Goal: Navigation & Orientation: Find specific page/section

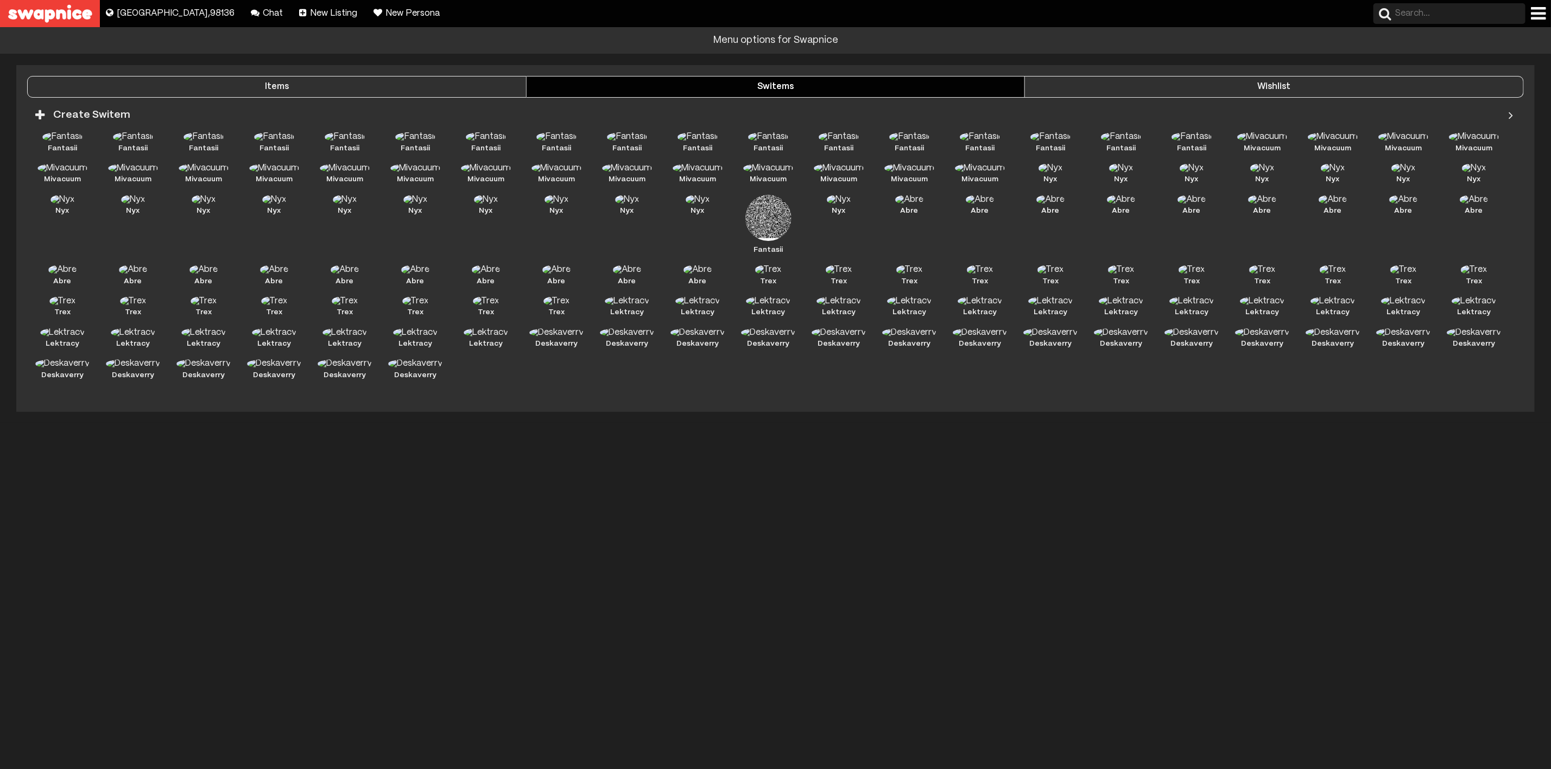
click at [1535, 10] on div at bounding box center [1538, 13] width 15 height 17
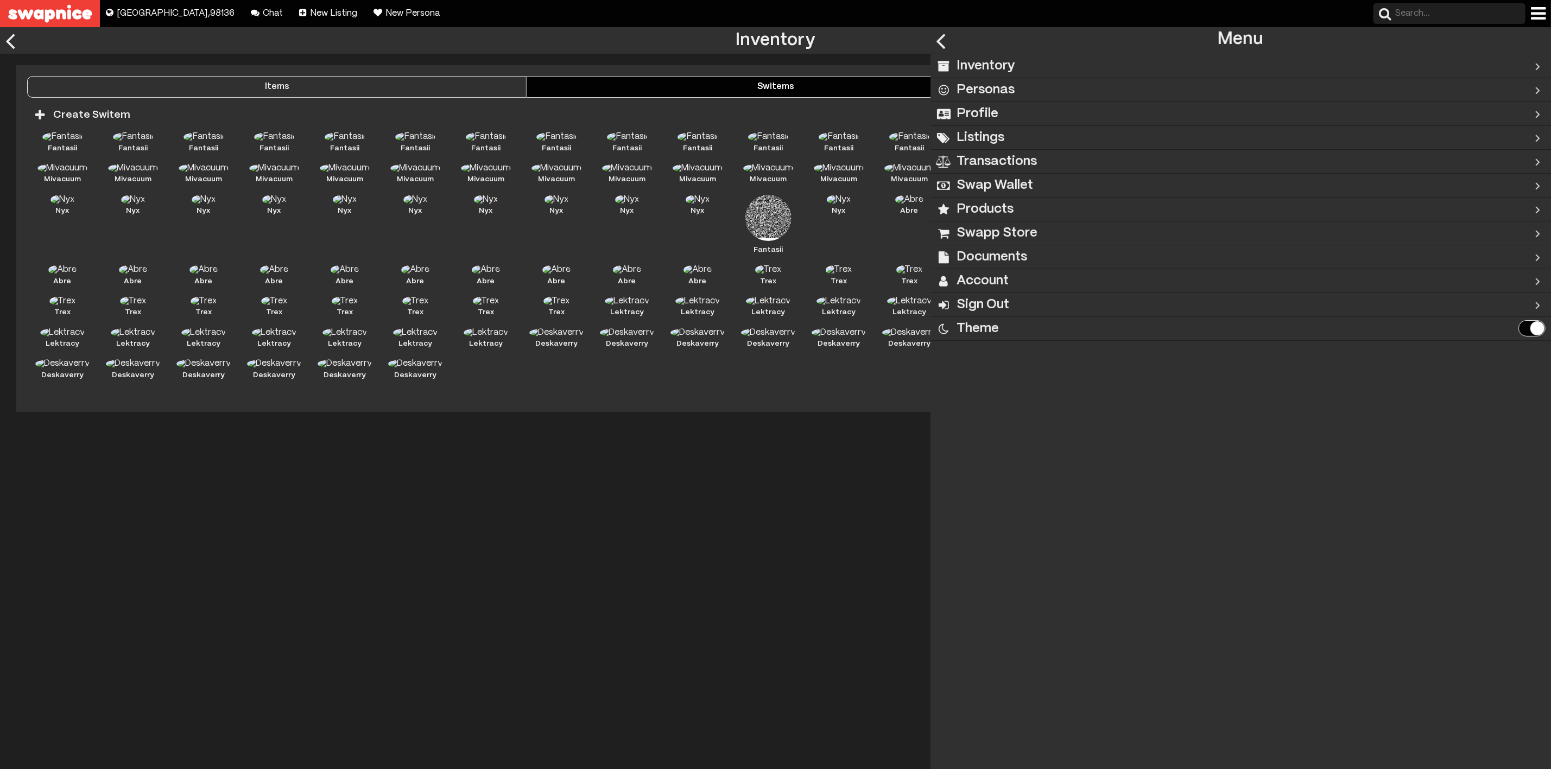
click at [1007, 64] on h2 "Inventory" at bounding box center [985, 66] width 59 height 24
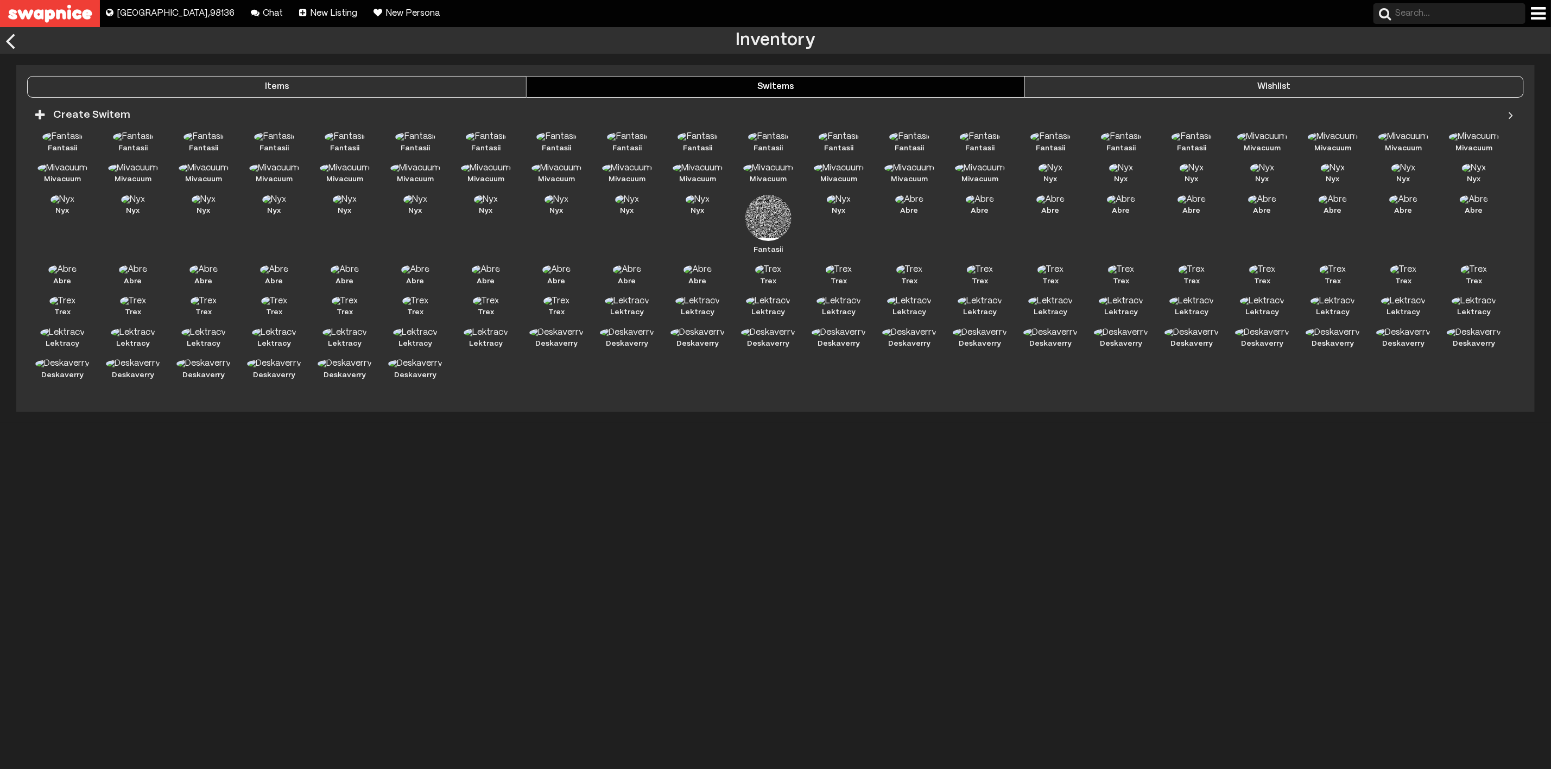
click at [1209, 83] on div "Wishlist" at bounding box center [1274, 87] width 498 height 10
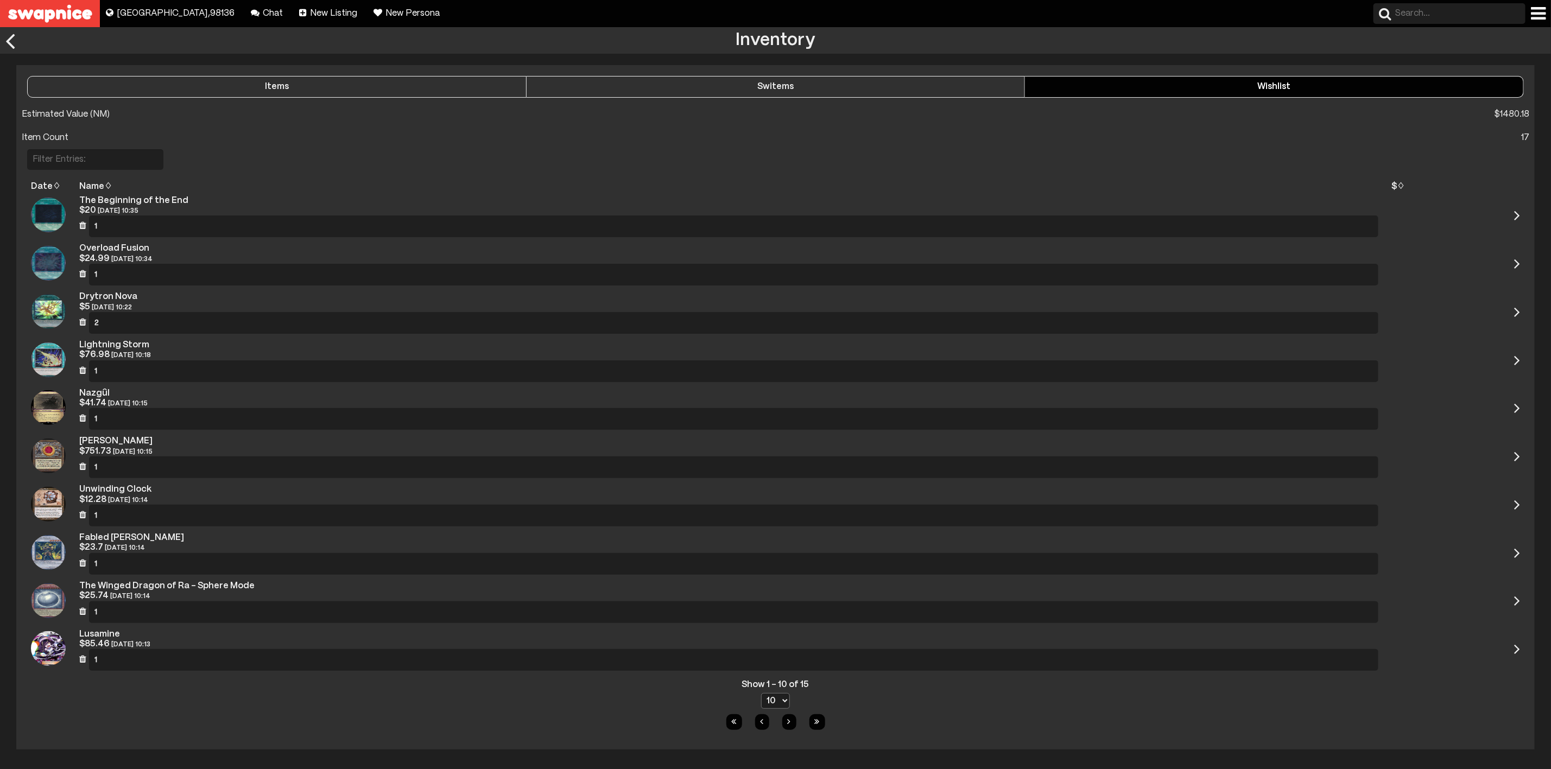
click at [371, 90] on div "Items" at bounding box center [277, 87] width 498 height 10
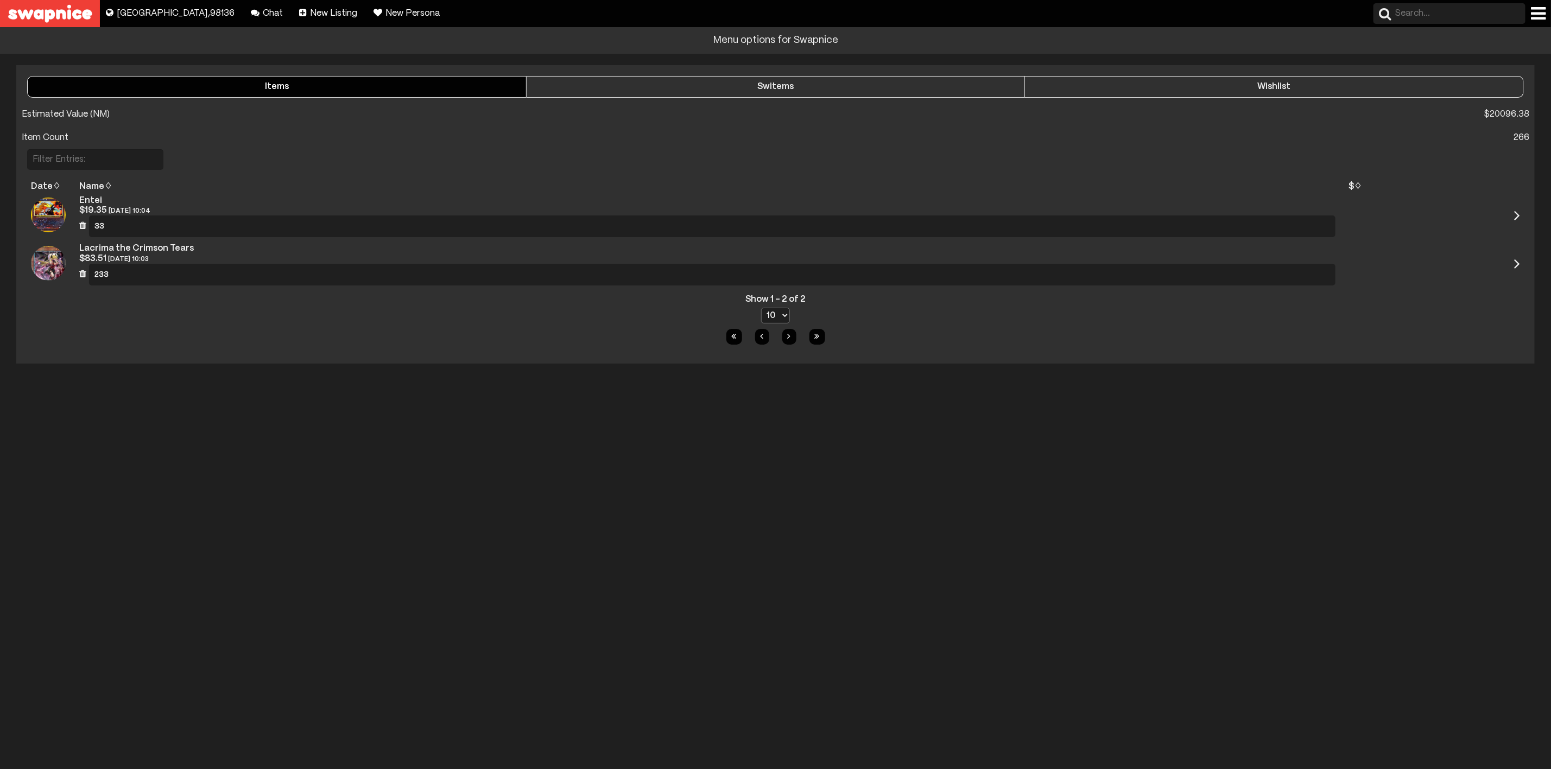
click at [1539, 15] on div at bounding box center [1538, 13] width 15 height 17
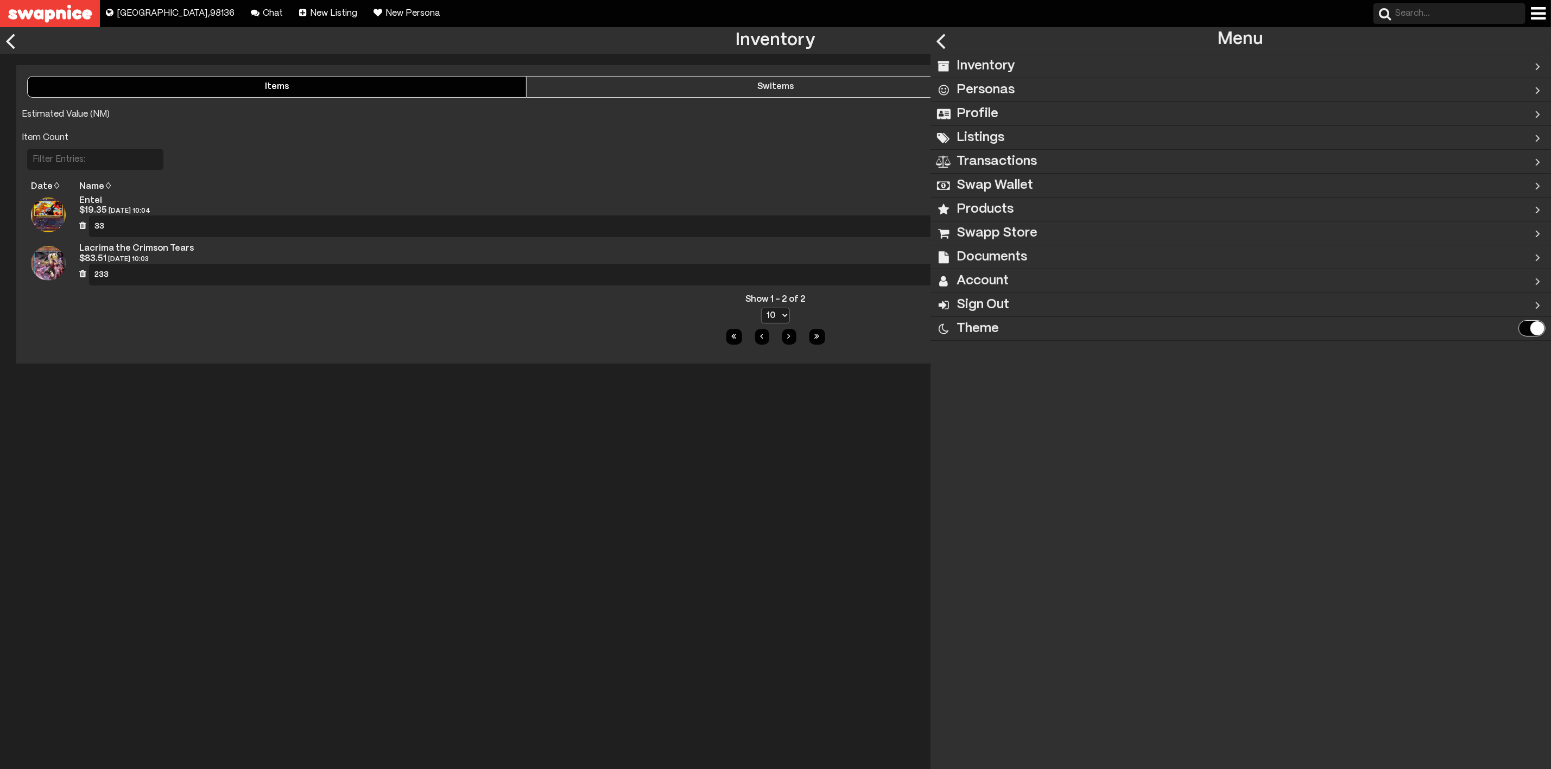
click at [1021, 229] on h2 "Swapp Store" at bounding box center [996, 233] width 81 height 24
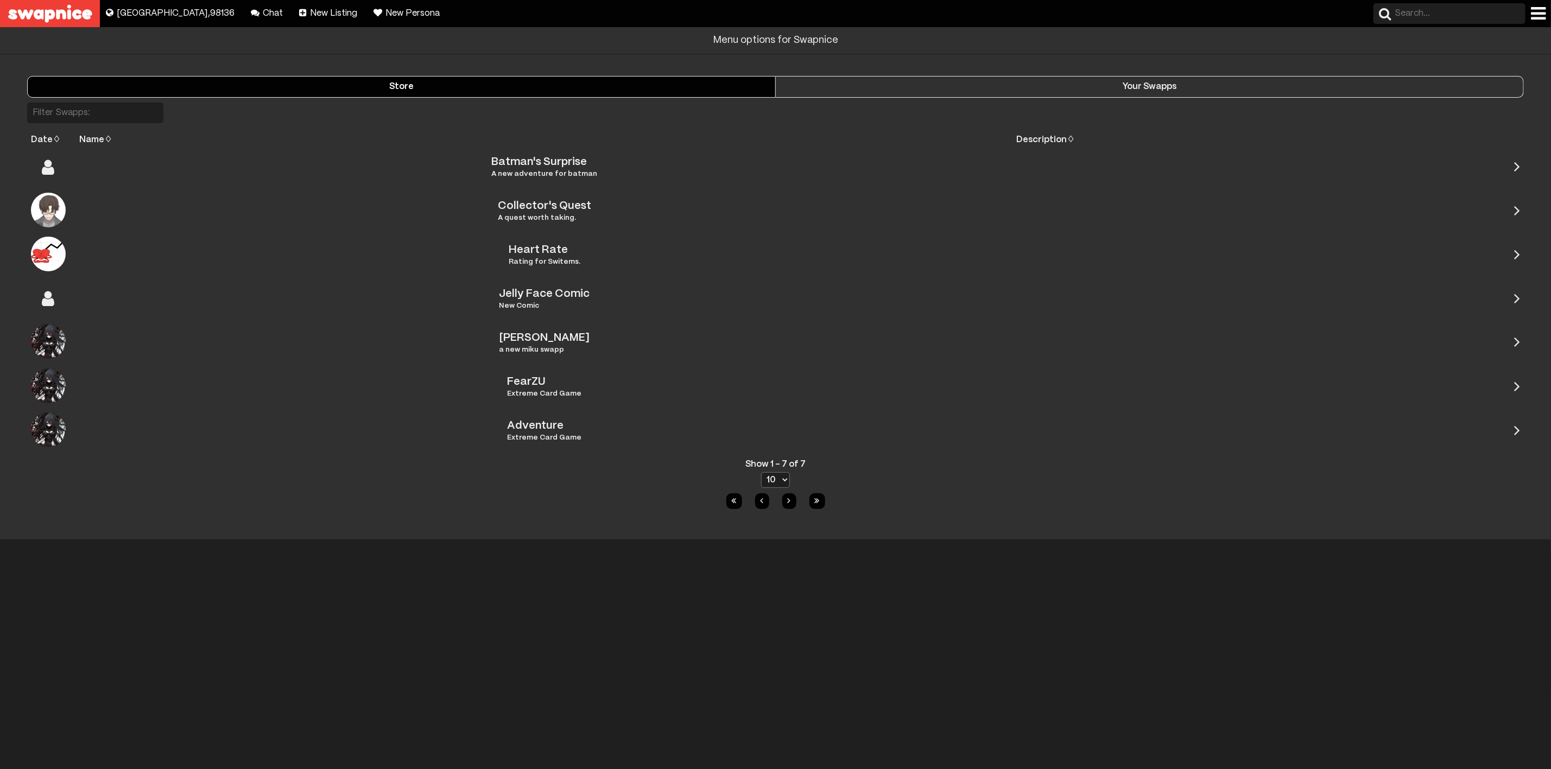
click at [1535, 11] on div at bounding box center [1538, 13] width 15 height 17
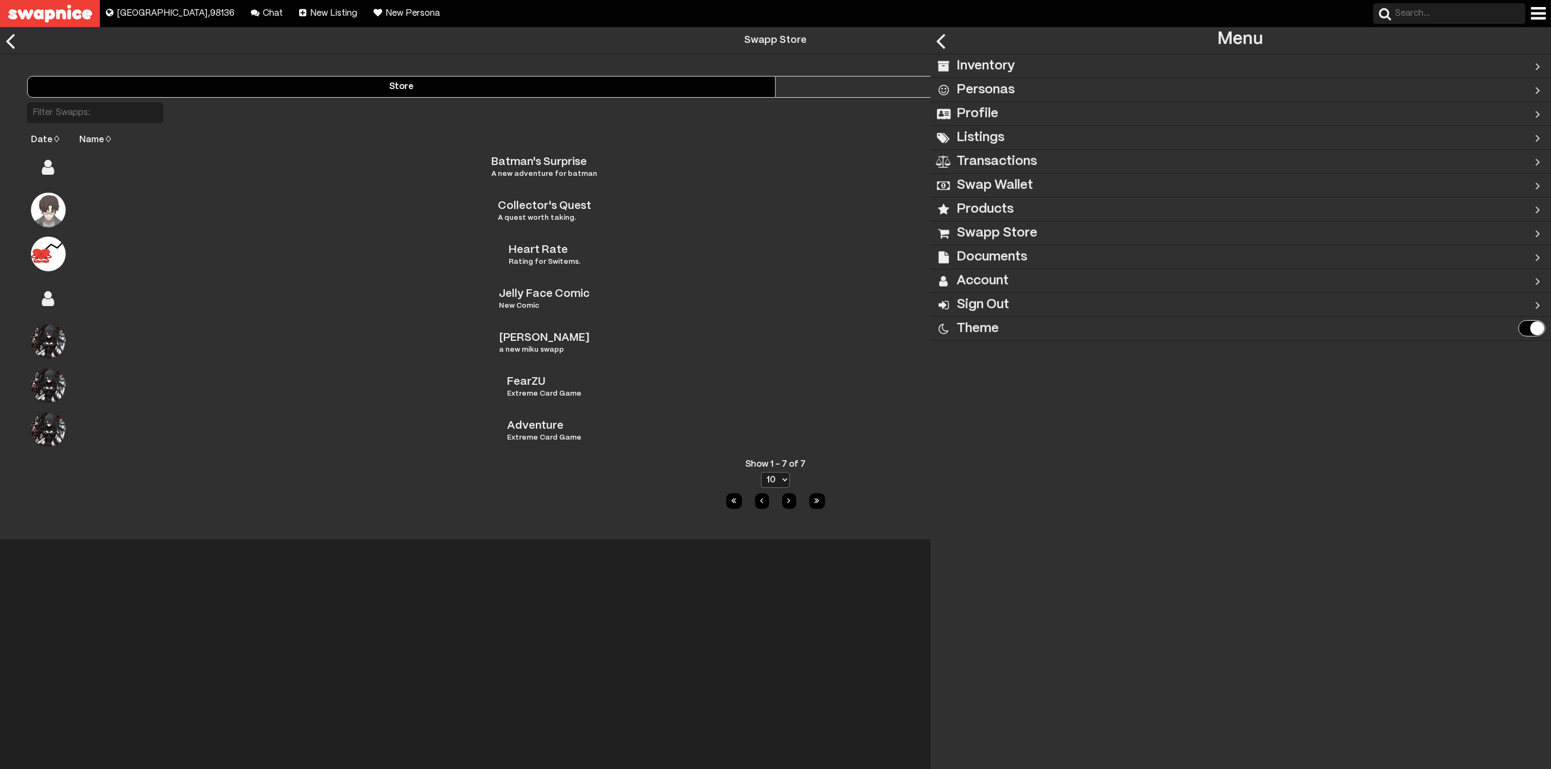
click at [1025, 58] on div "Inventory" at bounding box center [1205, 65] width 551 height 23
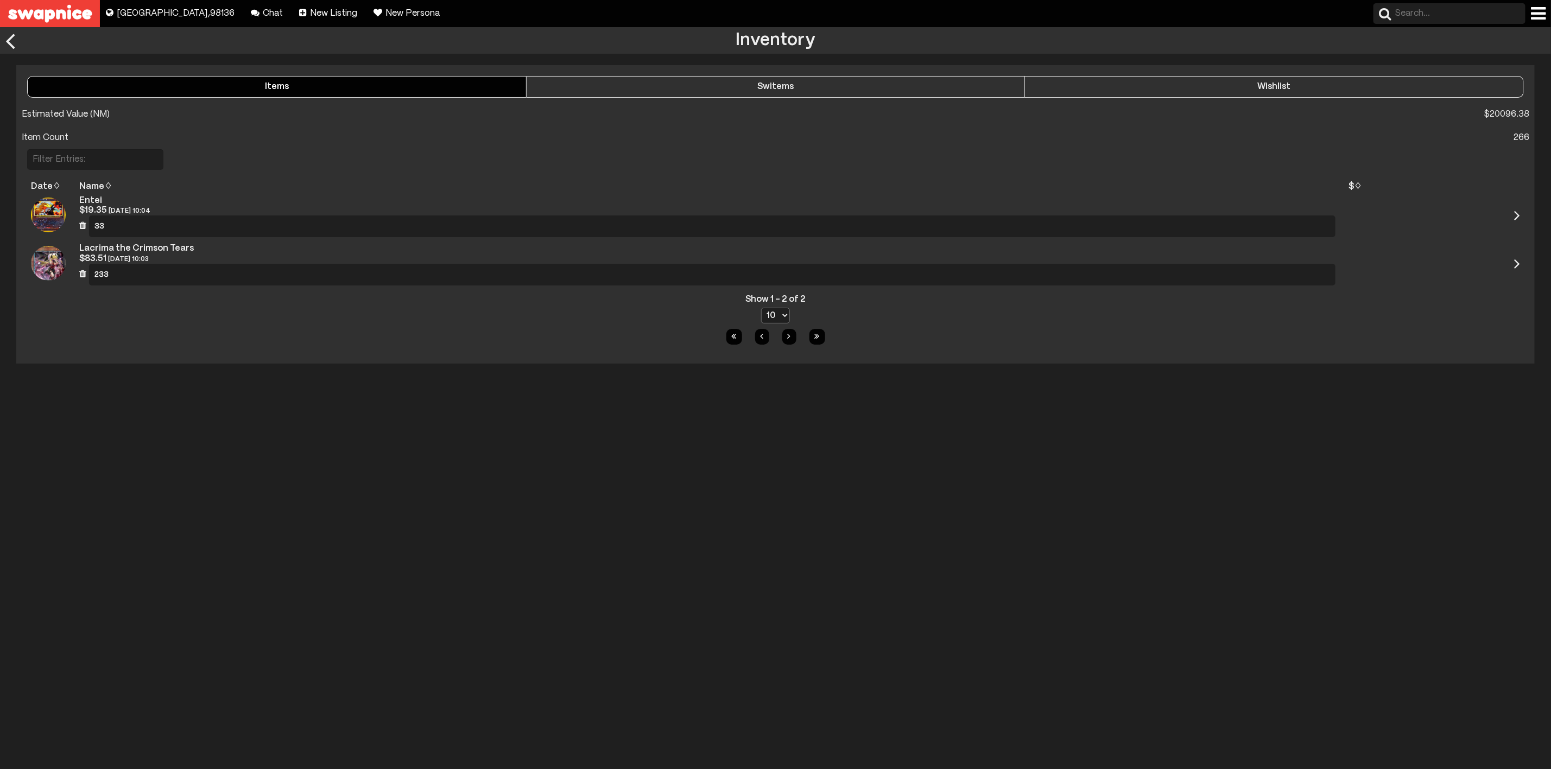
click at [894, 88] on div "Switems" at bounding box center [775, 87] width 498 height 10
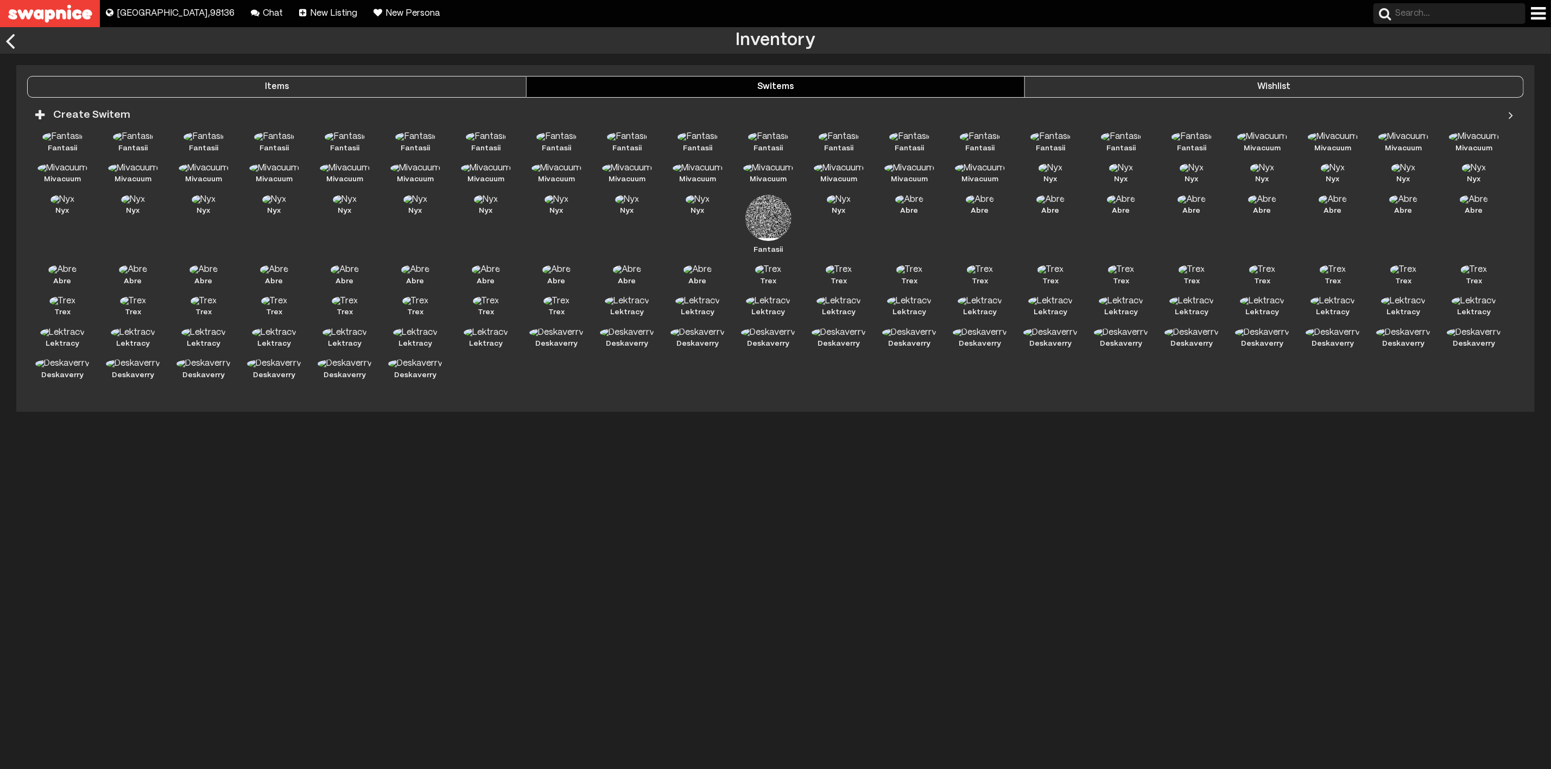
click at [1311, 81] on button "Wishlist" at bounding box center [1274, 87] width 499 height 22
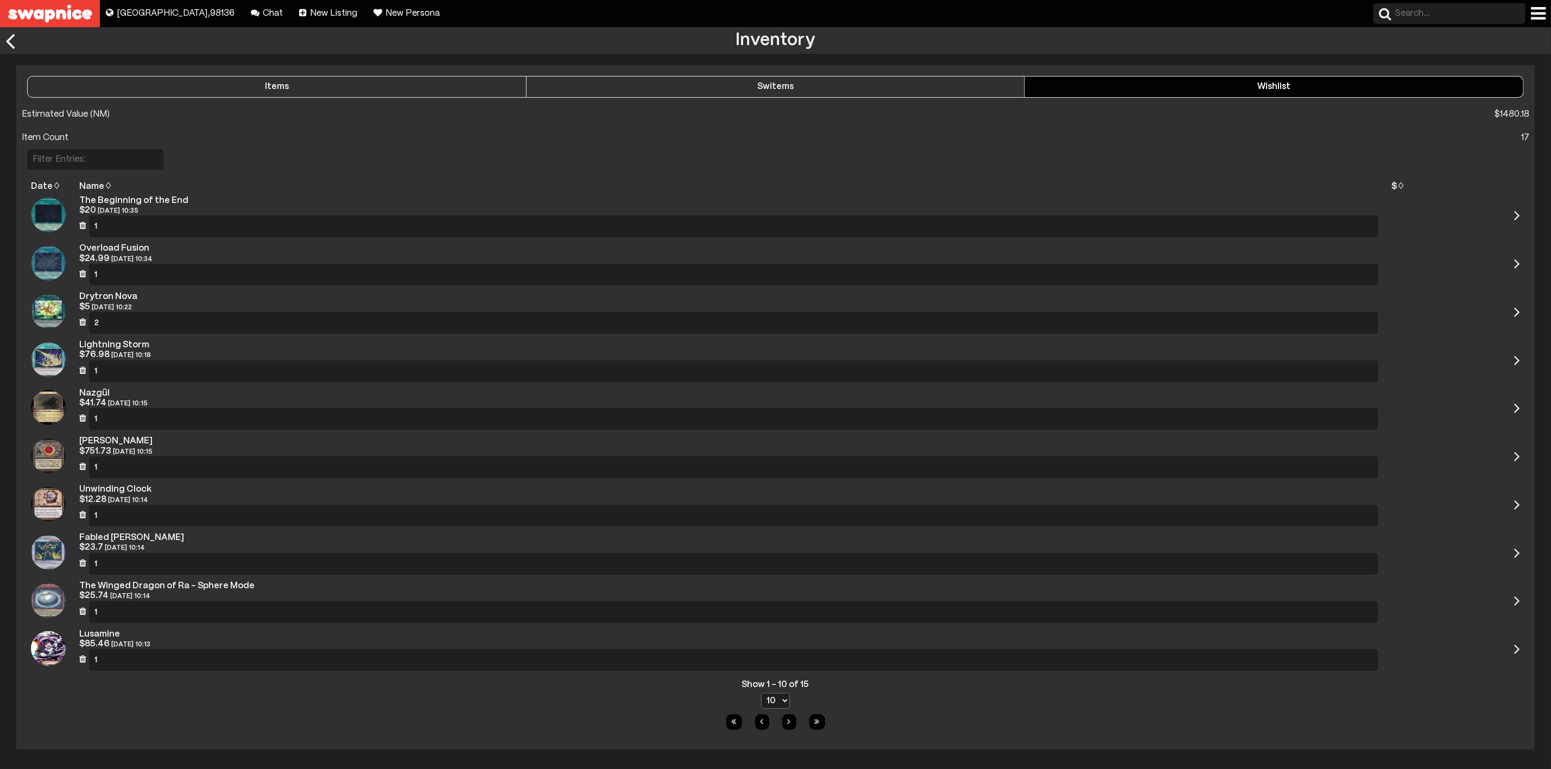
click at [807, 80] on button "Switems" at bounding box center [775, 87] width 499 height 22
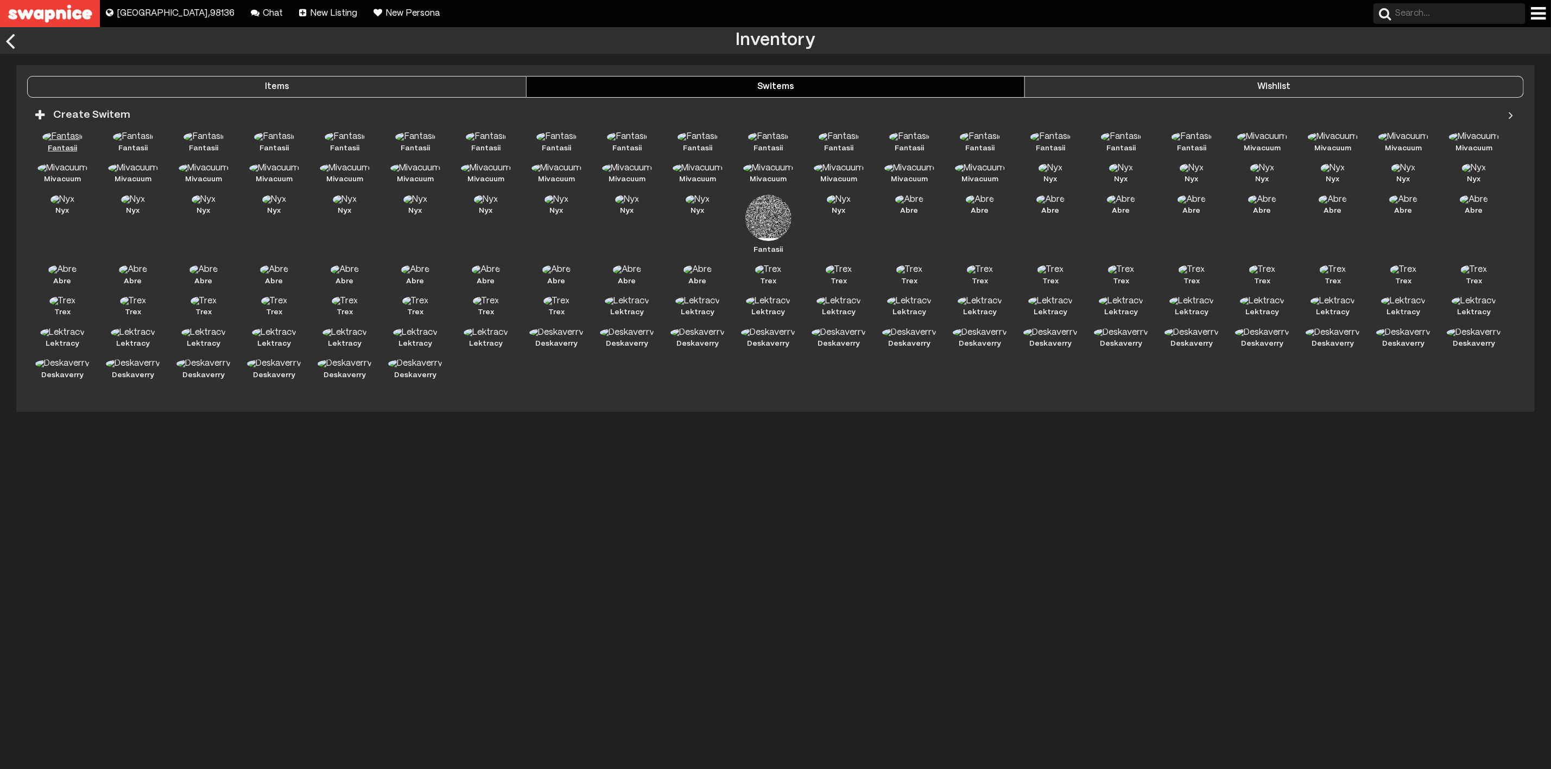
click at [59, 139] on img at bounding box center [62, 137] width 40 height 10
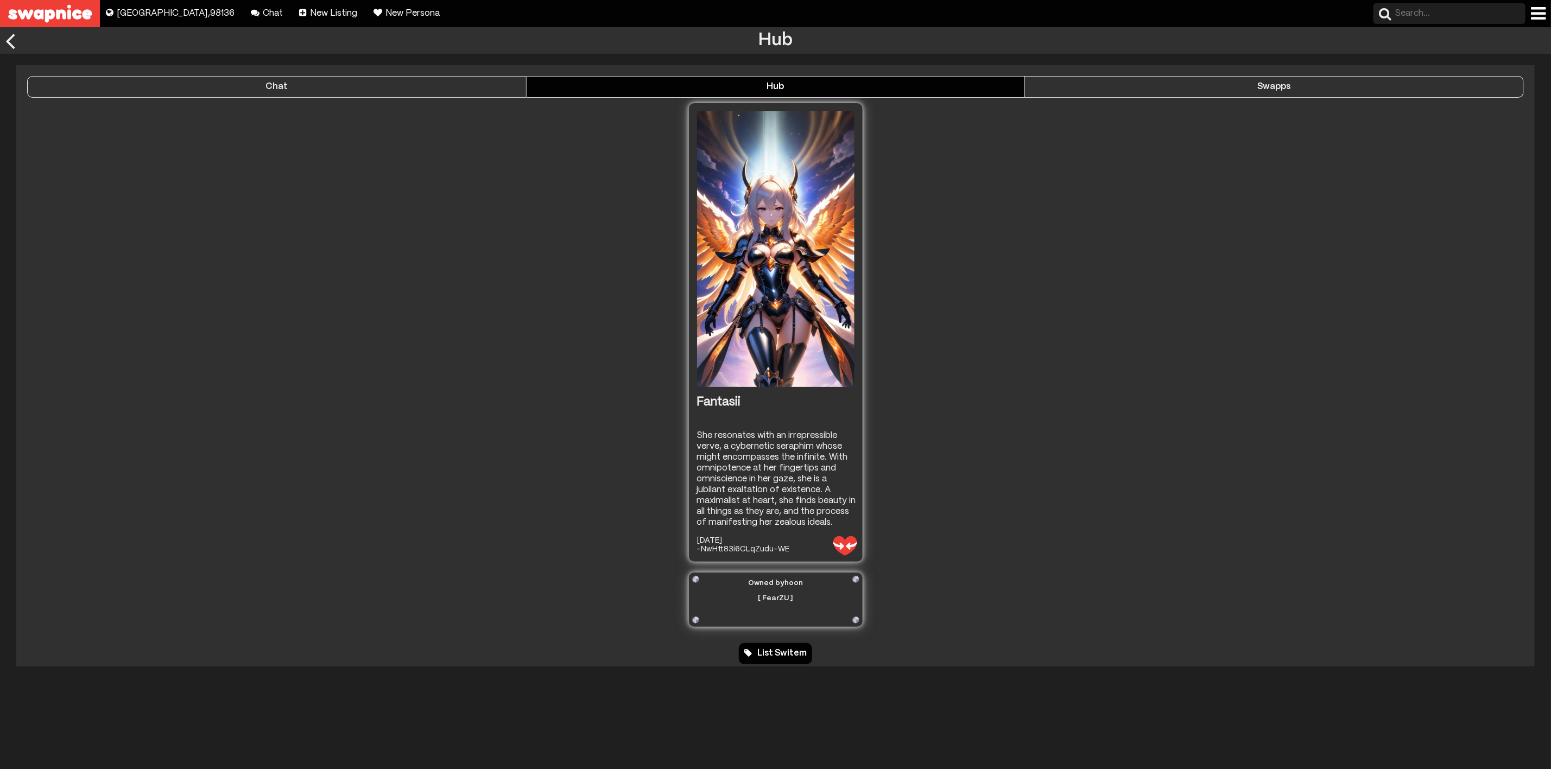
click at [1213, 85] on div "Swapps" at bounding box center [1274, 87] width 498 height 10
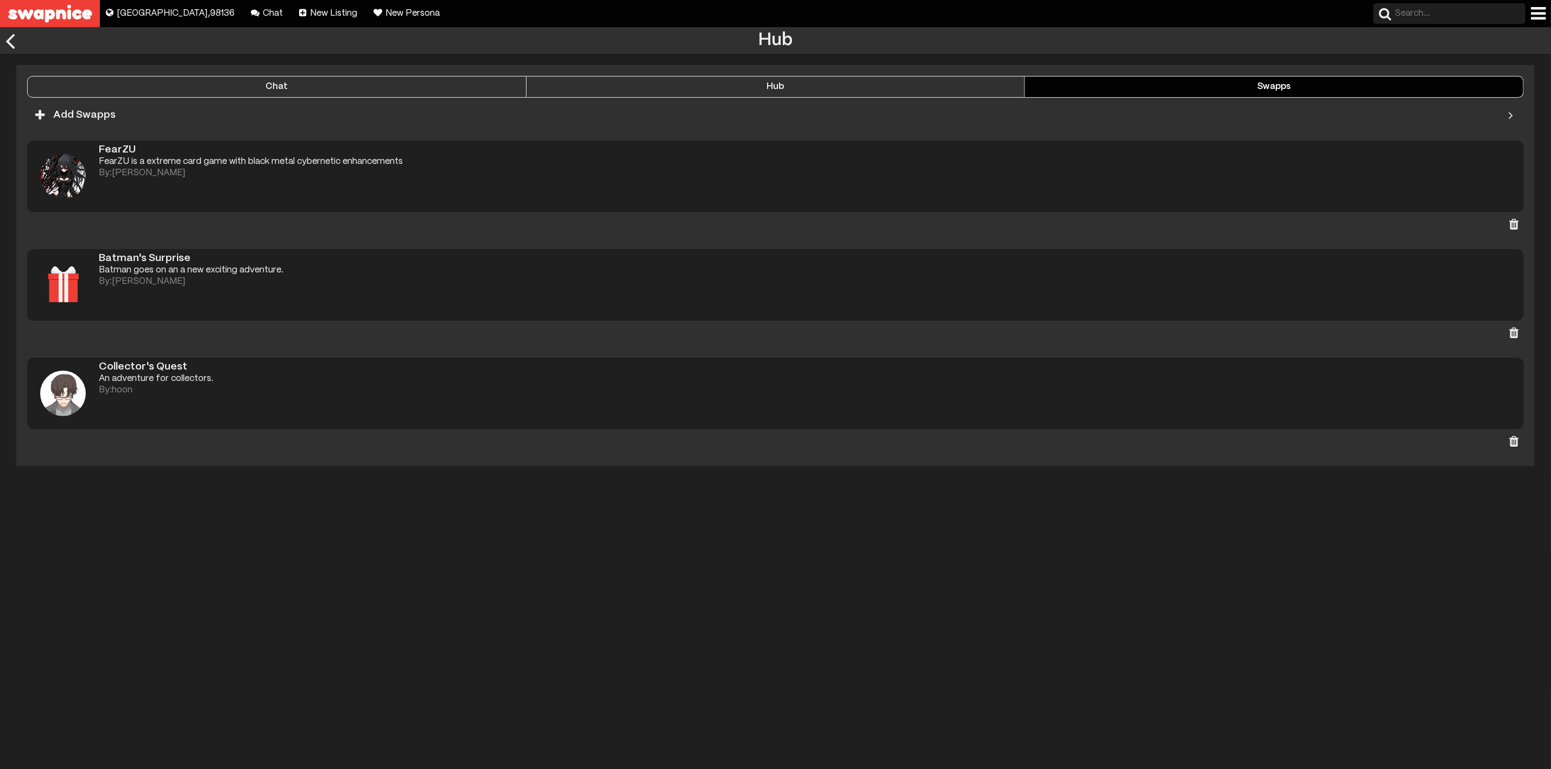
click at [786, 85] on div "Hub" at bounding box center [775, 87] width 498 height 10
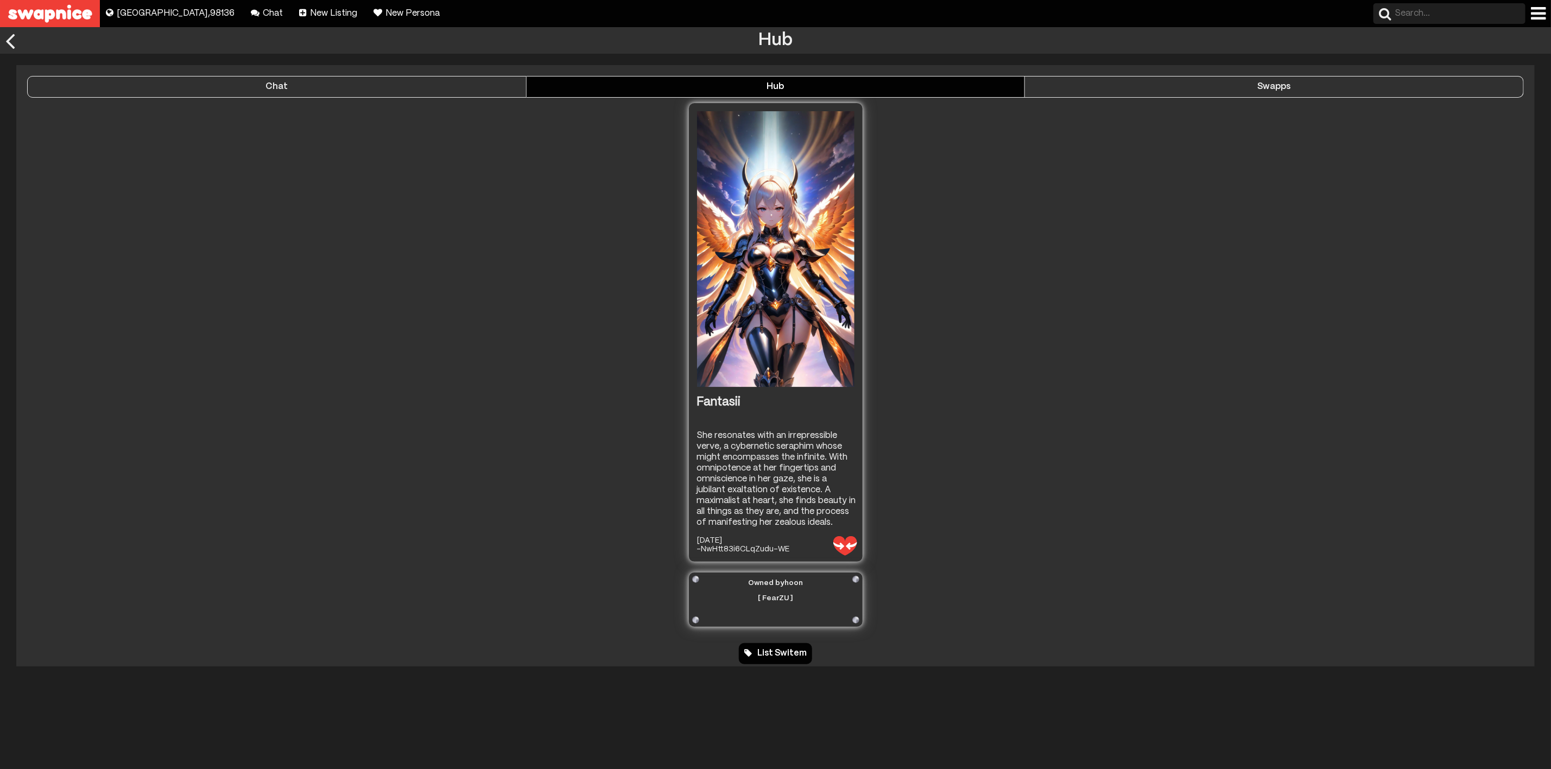
click at [419, 84] on div "Chat" at bounding box center [277, 87] width 498 height 10
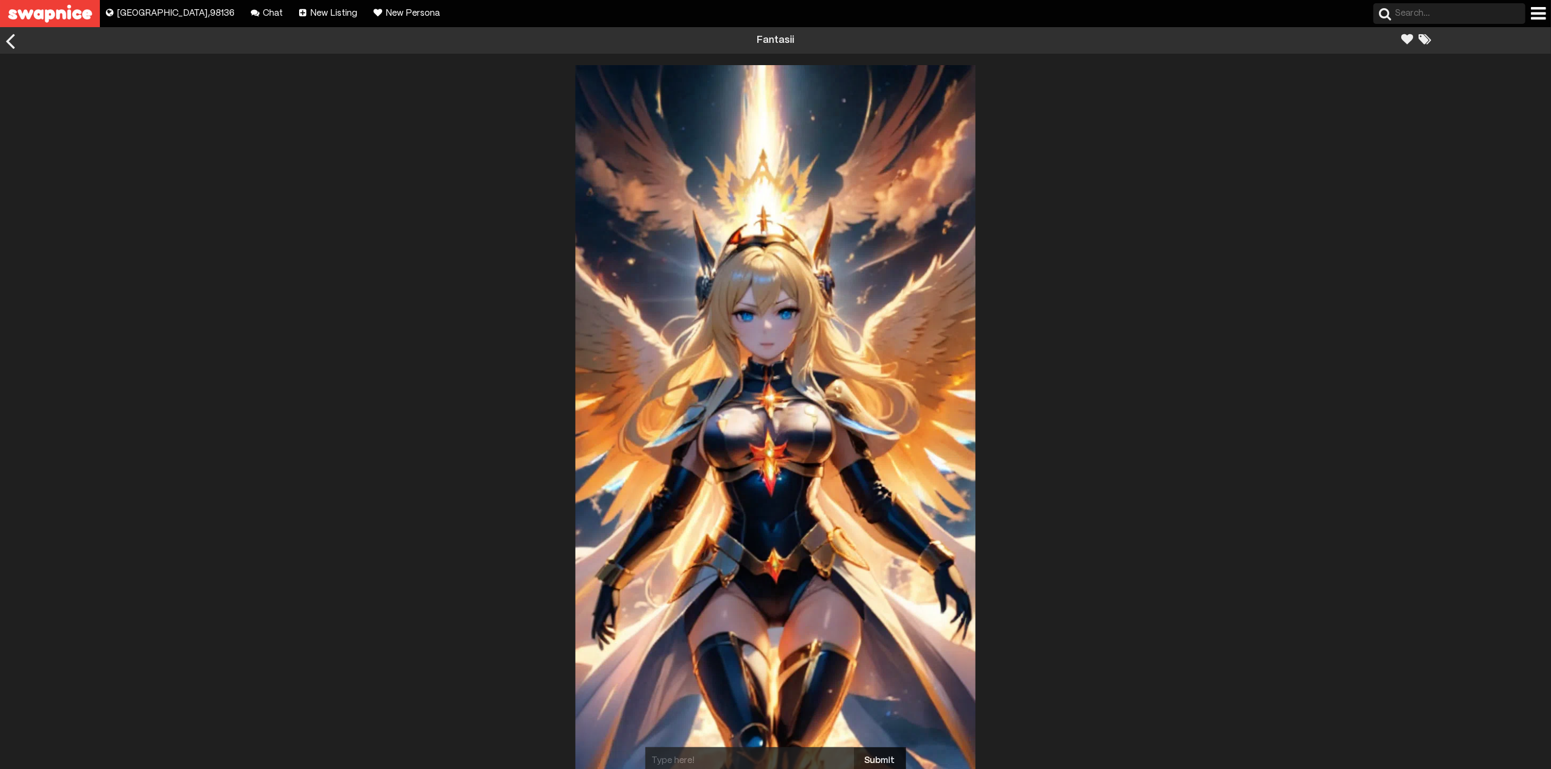
click at [365, 84] on div "Submit" at bounding box center [775, 422] width 1551 height 715
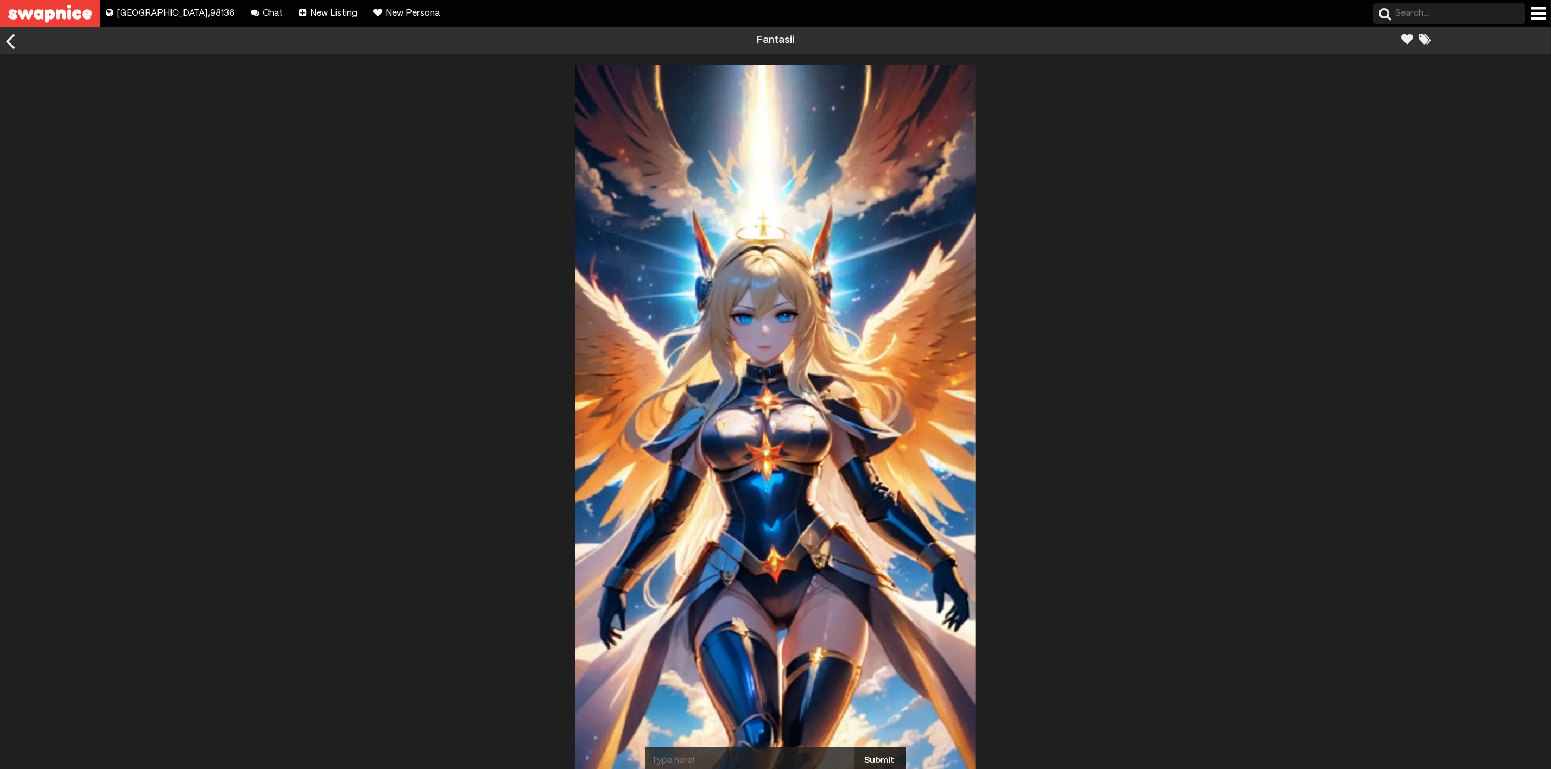
click at [13, 40] on div at bounding box center [10, 40] width 21 height 27
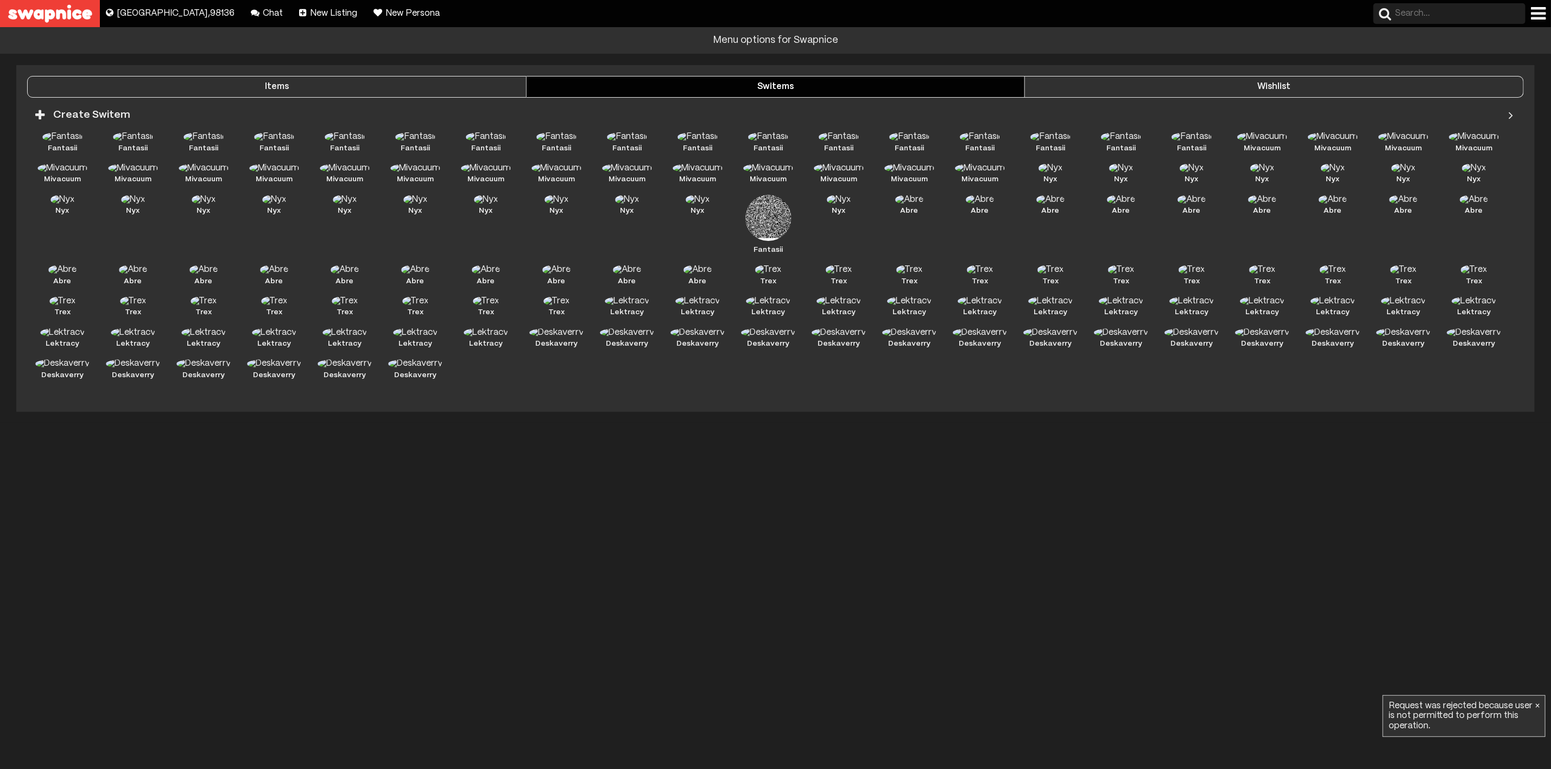
click at [1543, 11] on div at bounding box center [1538, 13] width 15 height 17
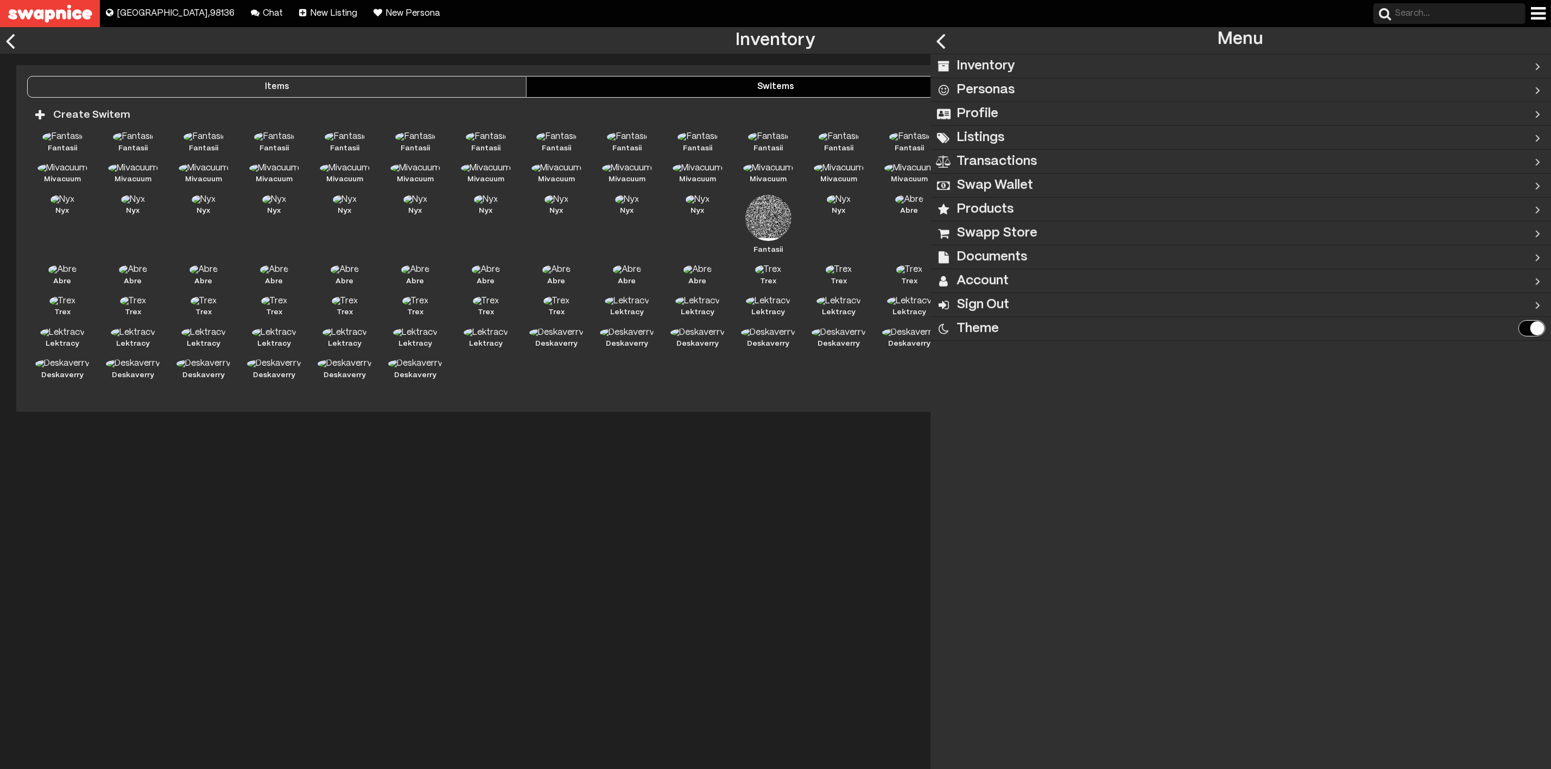
click at [1004, 134] on h2 "Listings" at bounding box center [980, 138] width 48 height 24
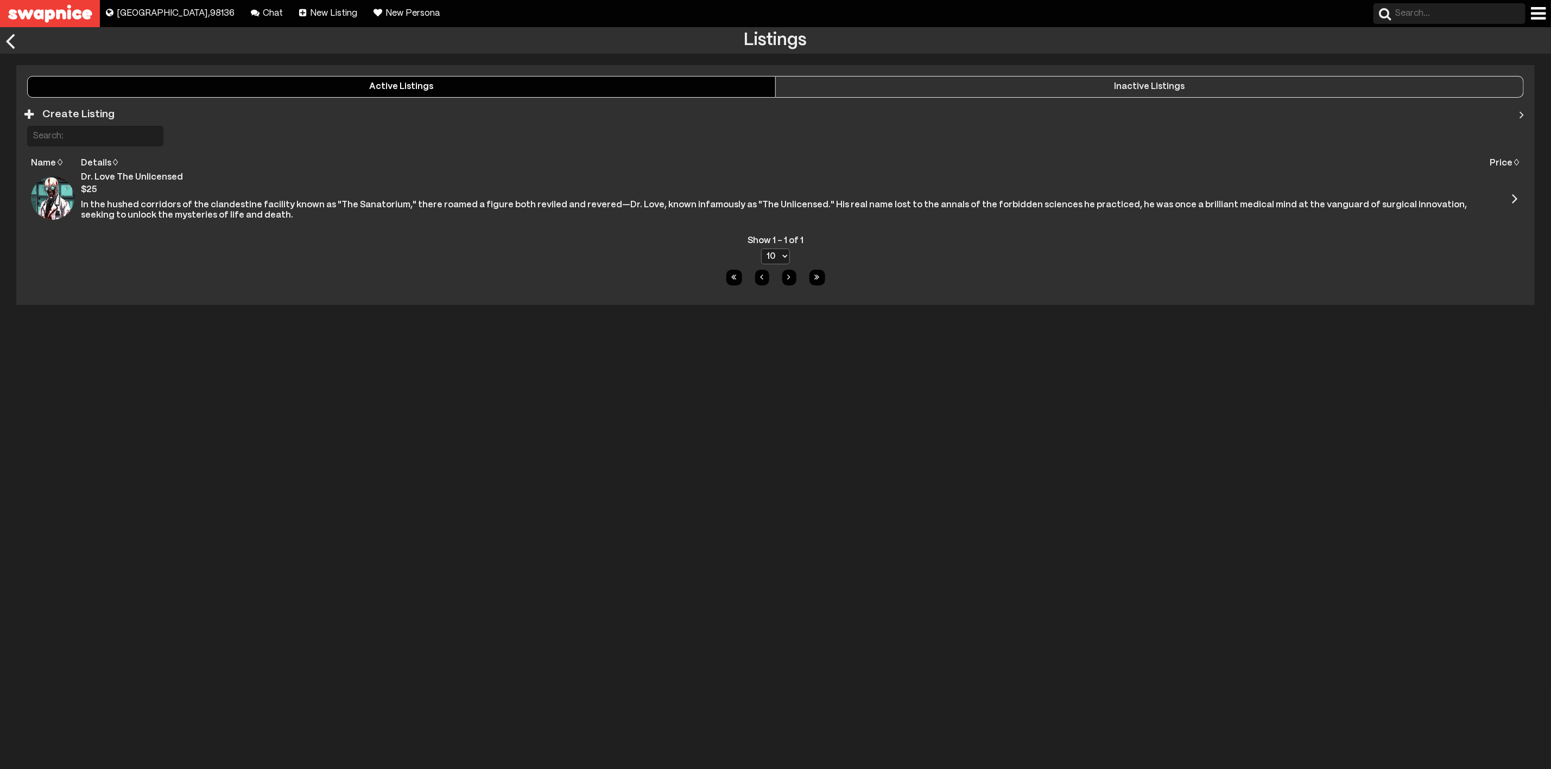
click at [1013, 79] on button "Inactive Listings" at bounding box center [1150, 87] width 748 height 22
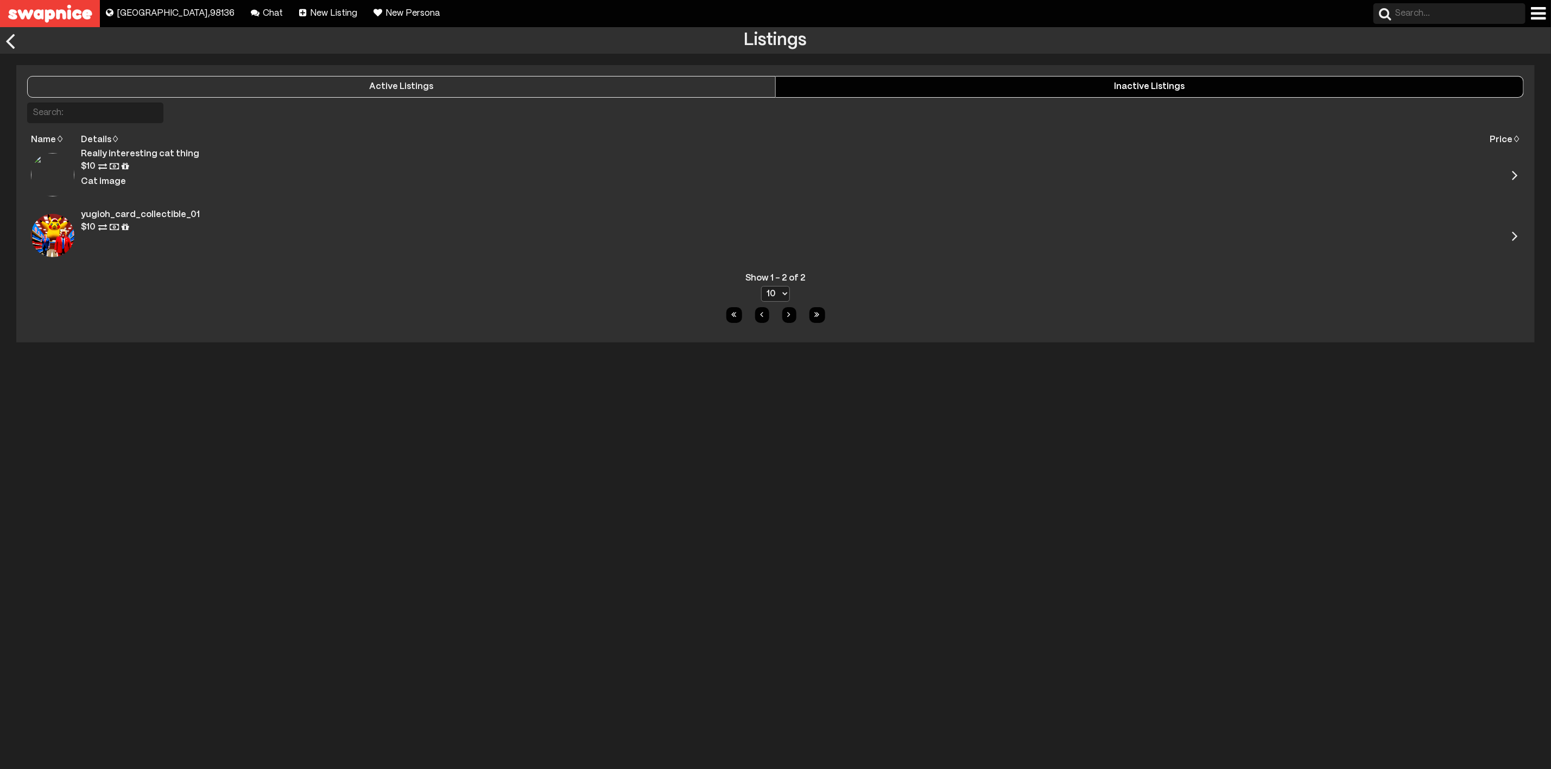
click at [626, 87] on div "Active Listings" at bounding box center [401, 87] width 747 height 10
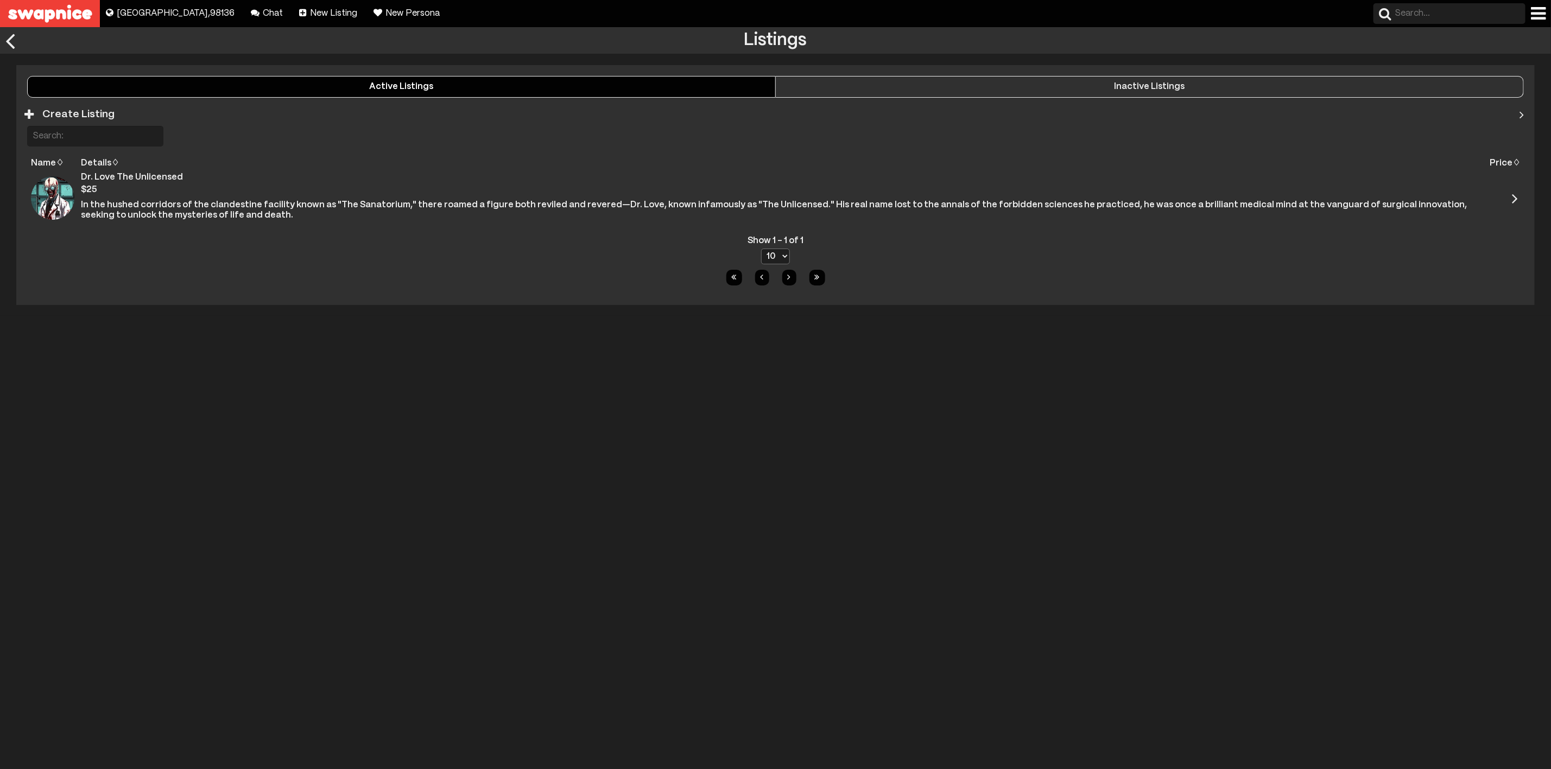
click at [864, 82] on div "Inactive Listings" at bounding box center [1149, 87] width 747 height 10
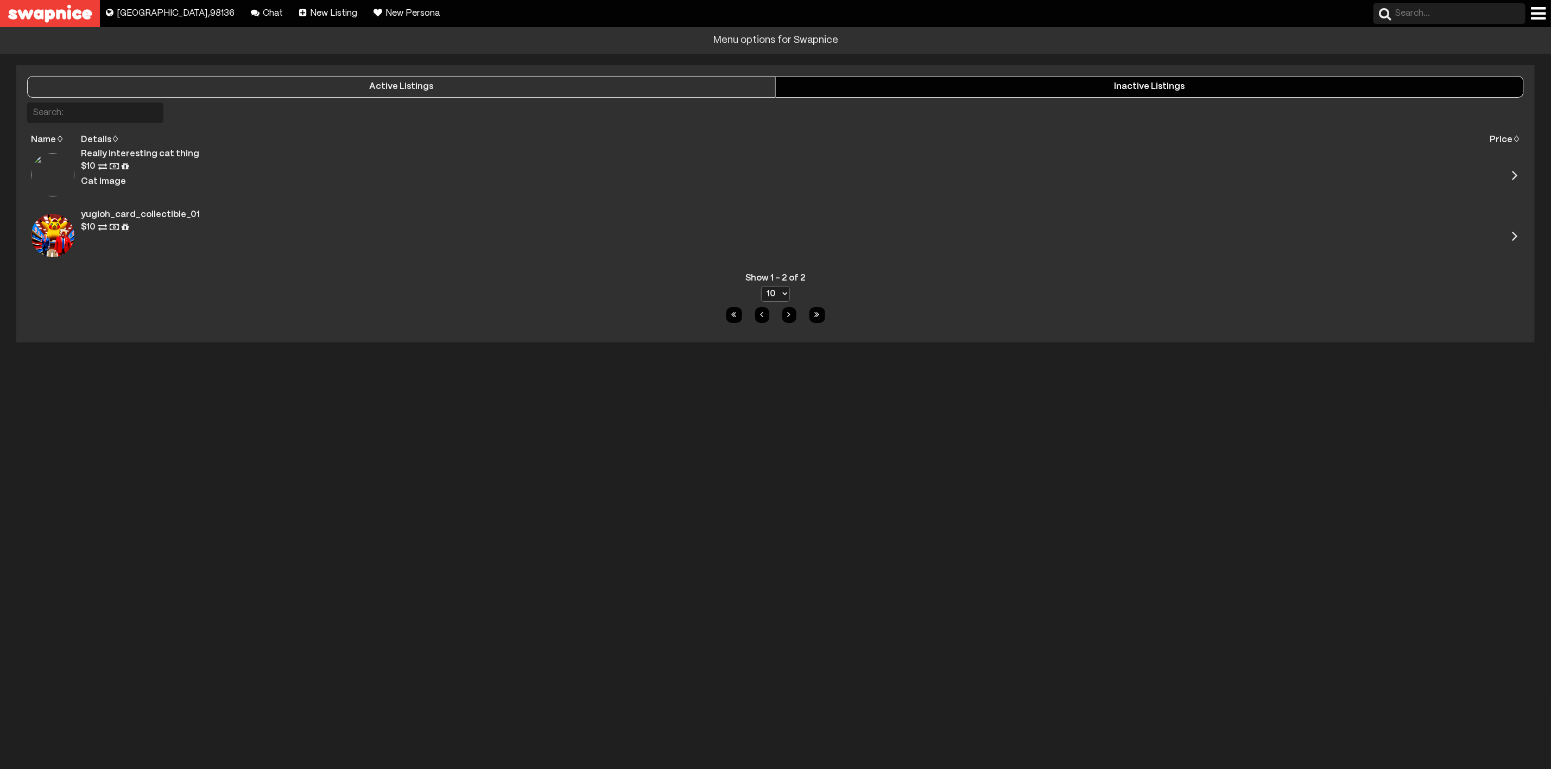
click at [1542, 15] on div at bounding box center [1538, 13] width 15 height 17
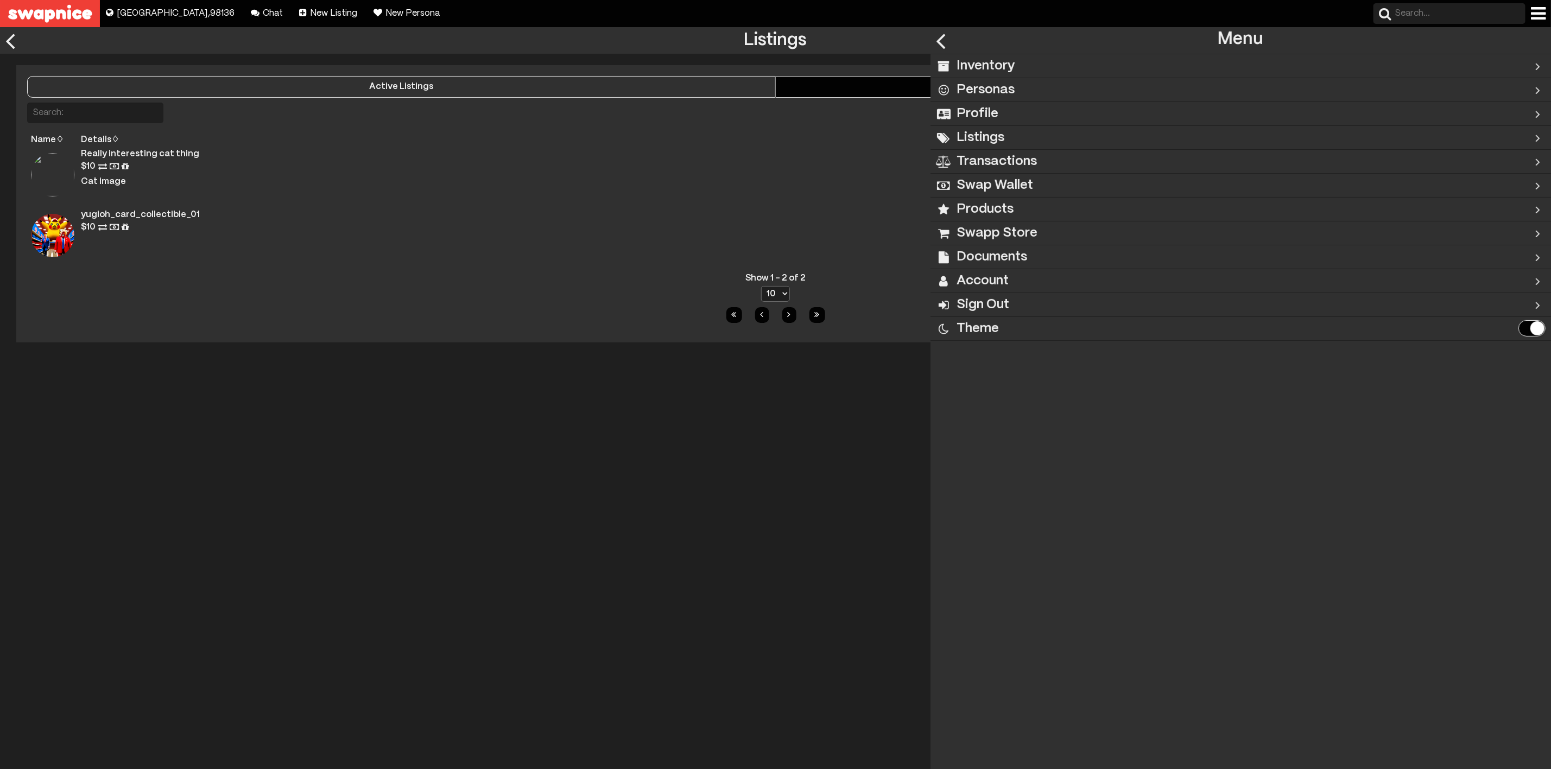
click at [1033, 64] on div "Inventory" at bounding box center [1205, 65] width 551 height 23
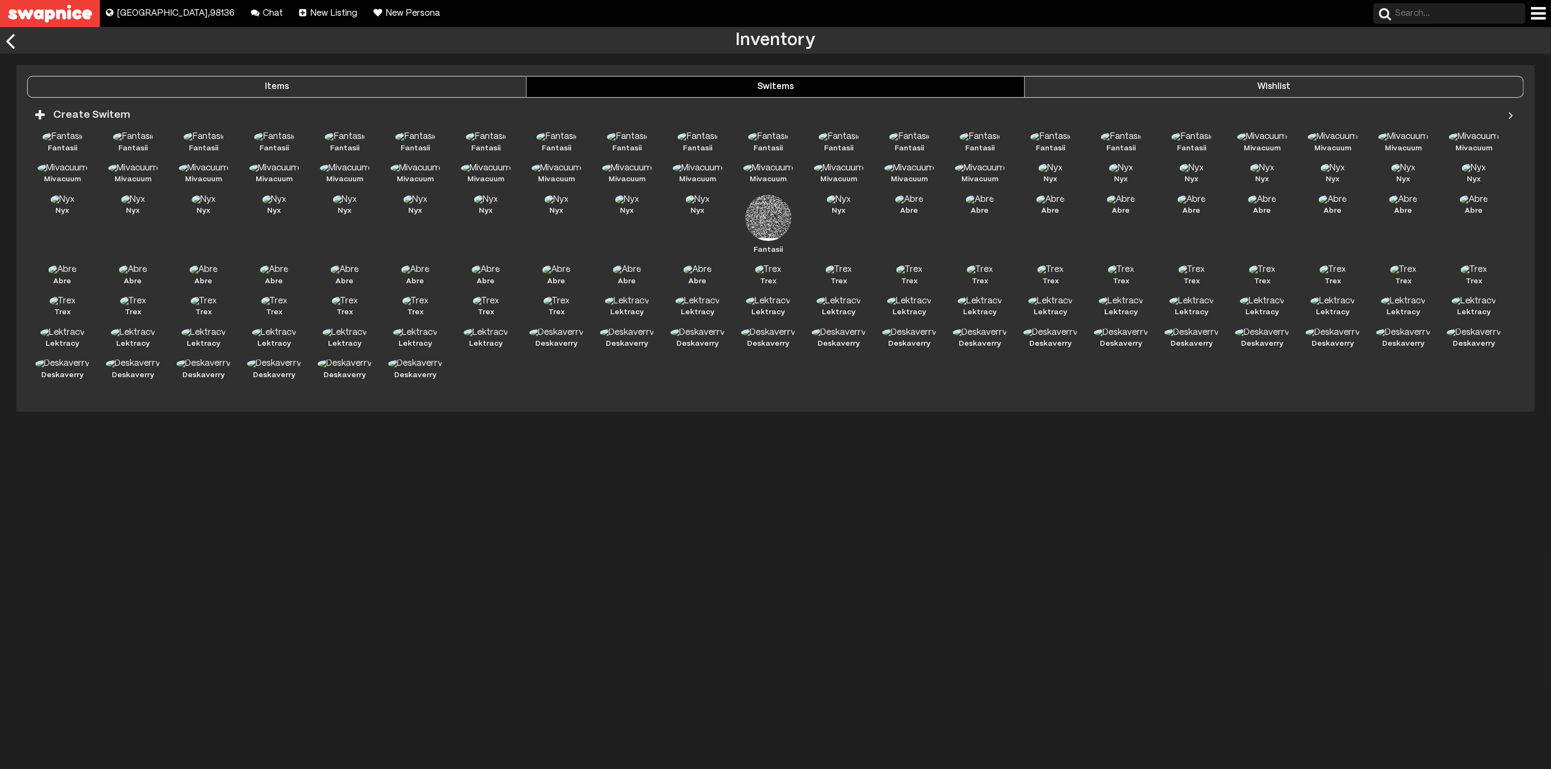
click at [1508, 116] on div at bounding box center [1510, 115] width 15 height 24
click at [339, 85] on div "Items" at bounding box center [277, 87] width 498 height 10
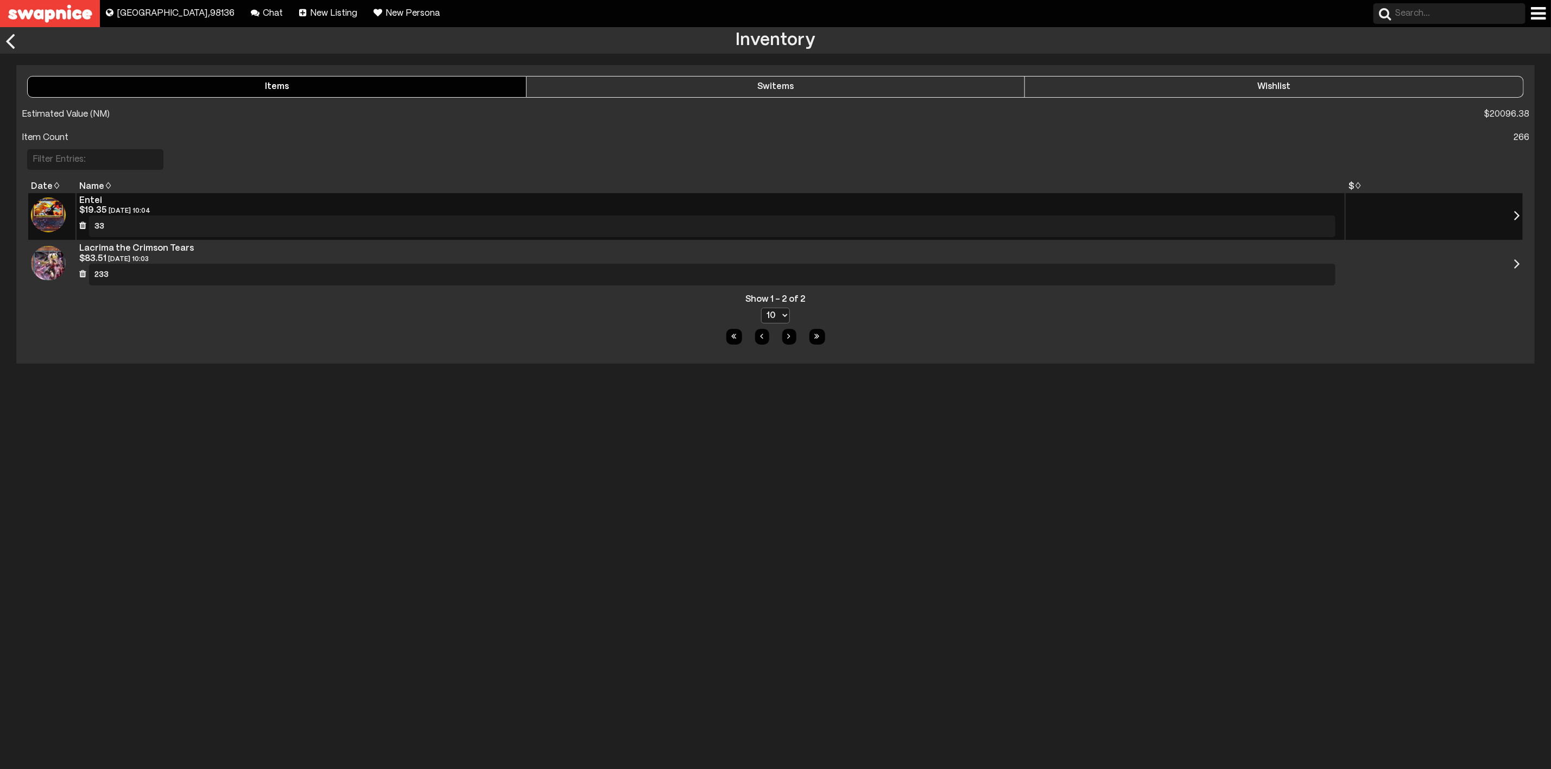
click at [103, 209] on div "$ 19.35 [DATE] 10:04" at bounding box center [710, 211] width 1262 height 10
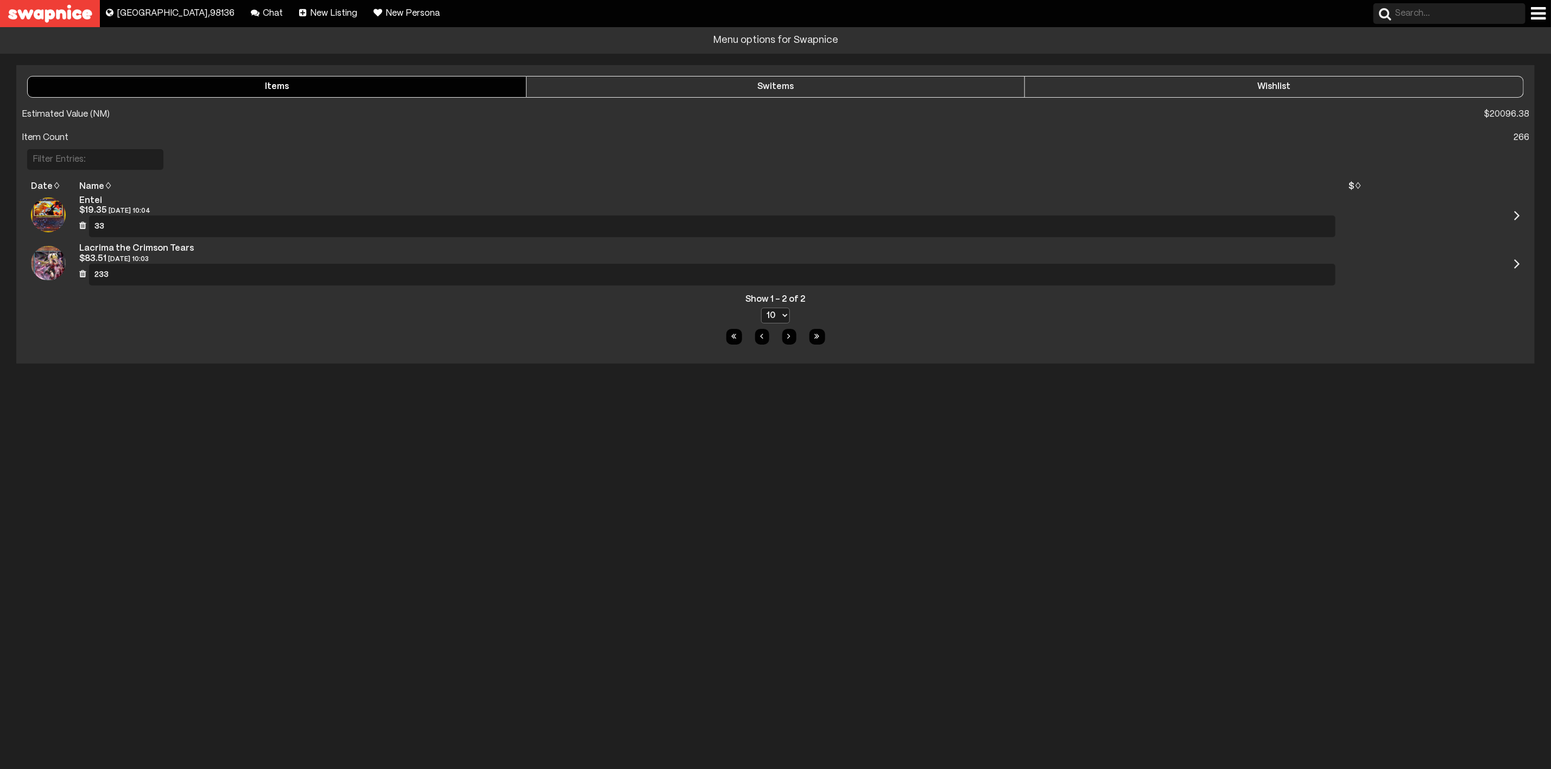
click at [1540, 12] on div at bounding box center [1538, 13] width 15 height 17
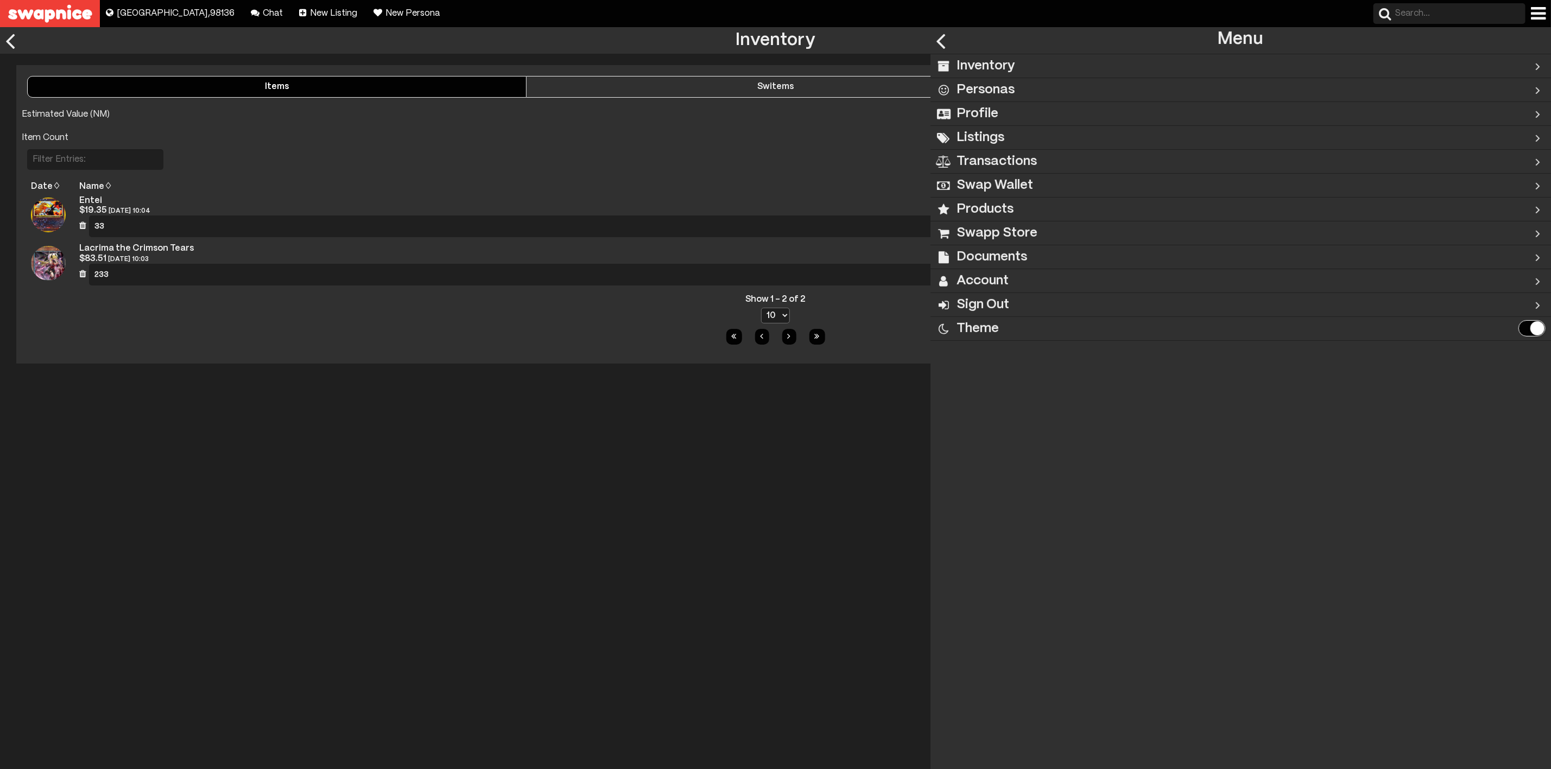
click at [1006, 88] on h2 "Personas" at bounding box center [985, 90] width 58 height 24
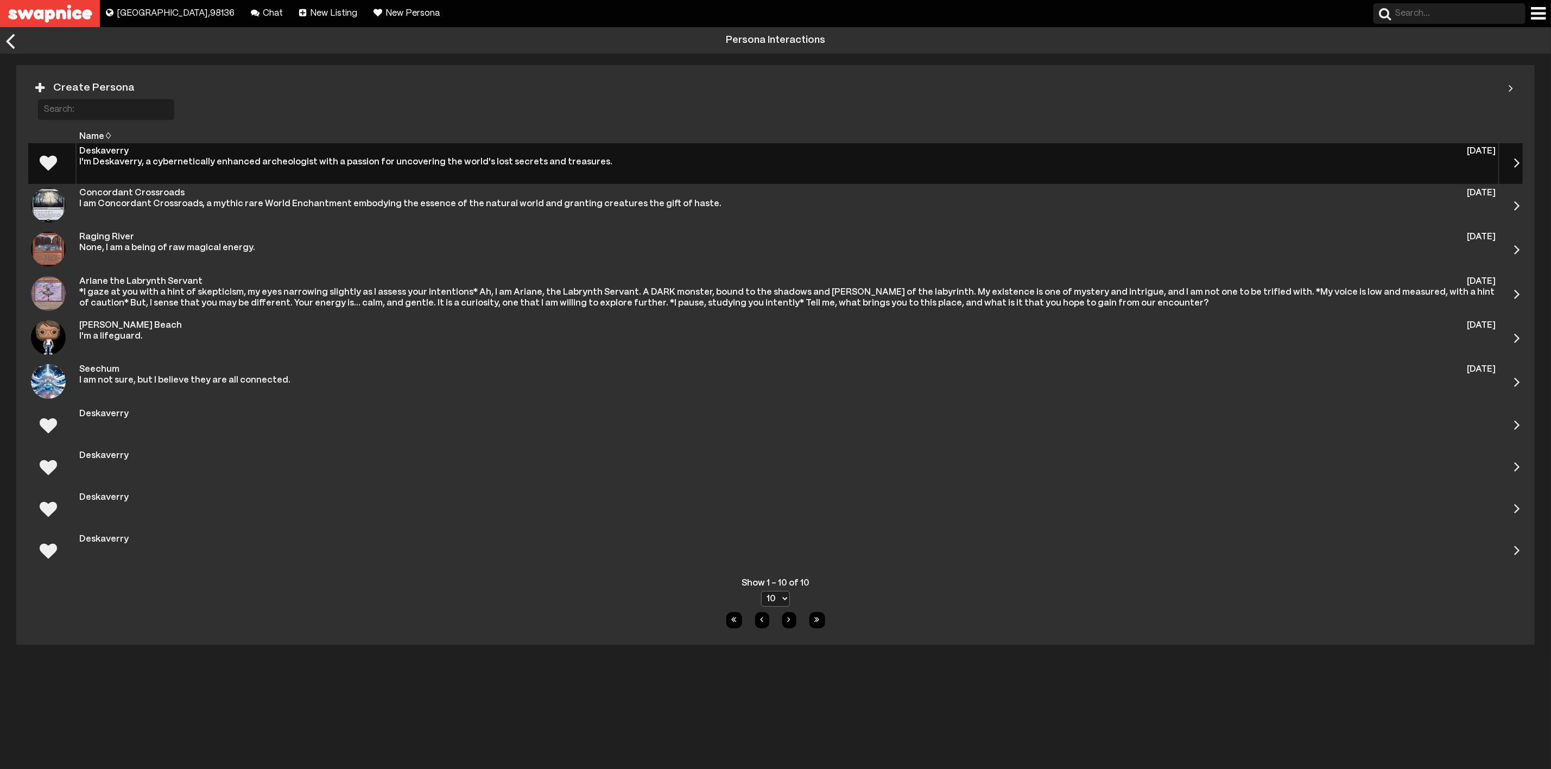
click at [496, 158] on div "I'm Deskaverry, a cybernetically enhanced archeologist with a passion for uncov…" at bounding box center [787, 162] width 1416 height 11
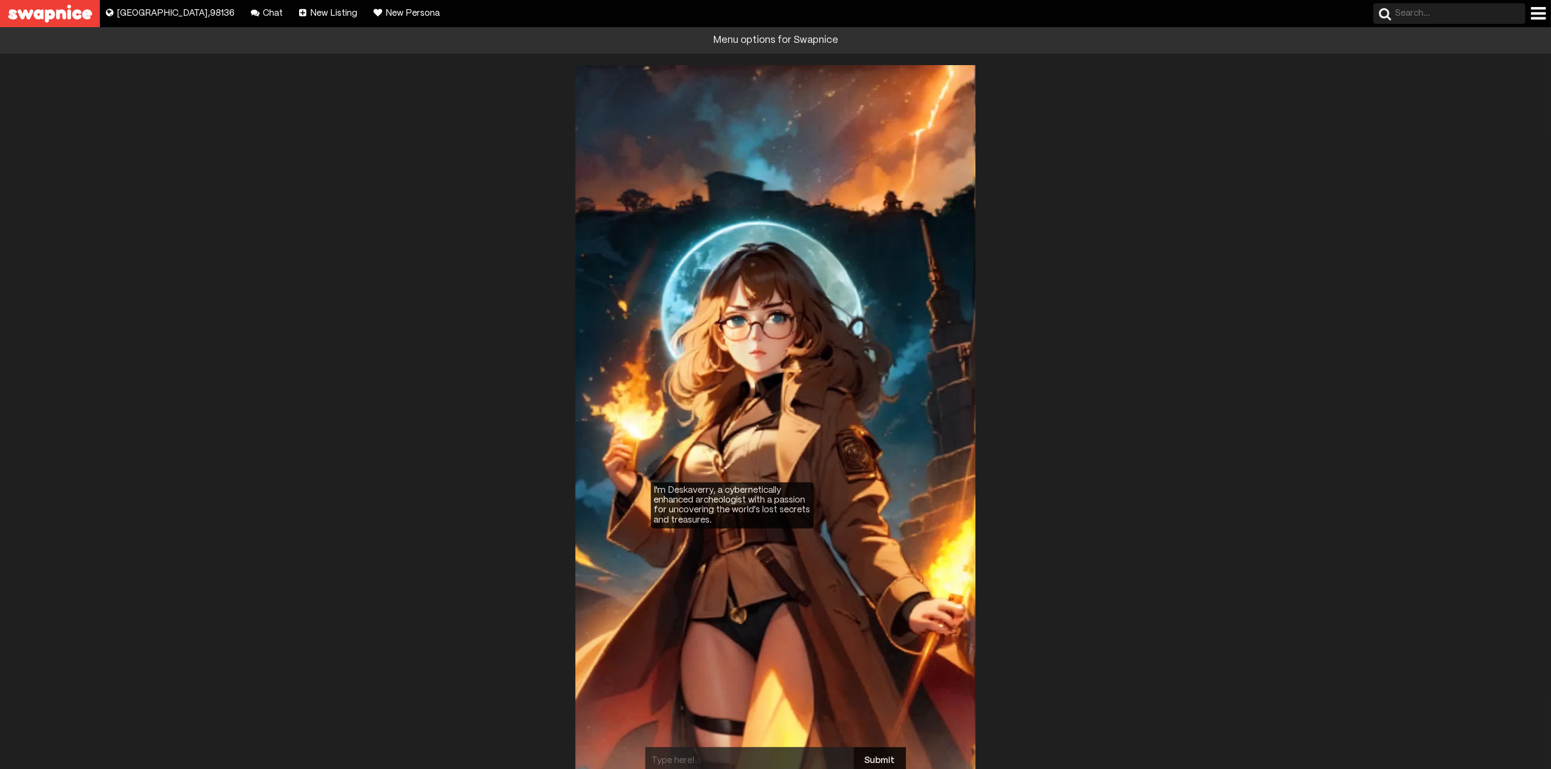
click at [1538, 15] on div at bounding box center [1538, 13] width 15 height 17
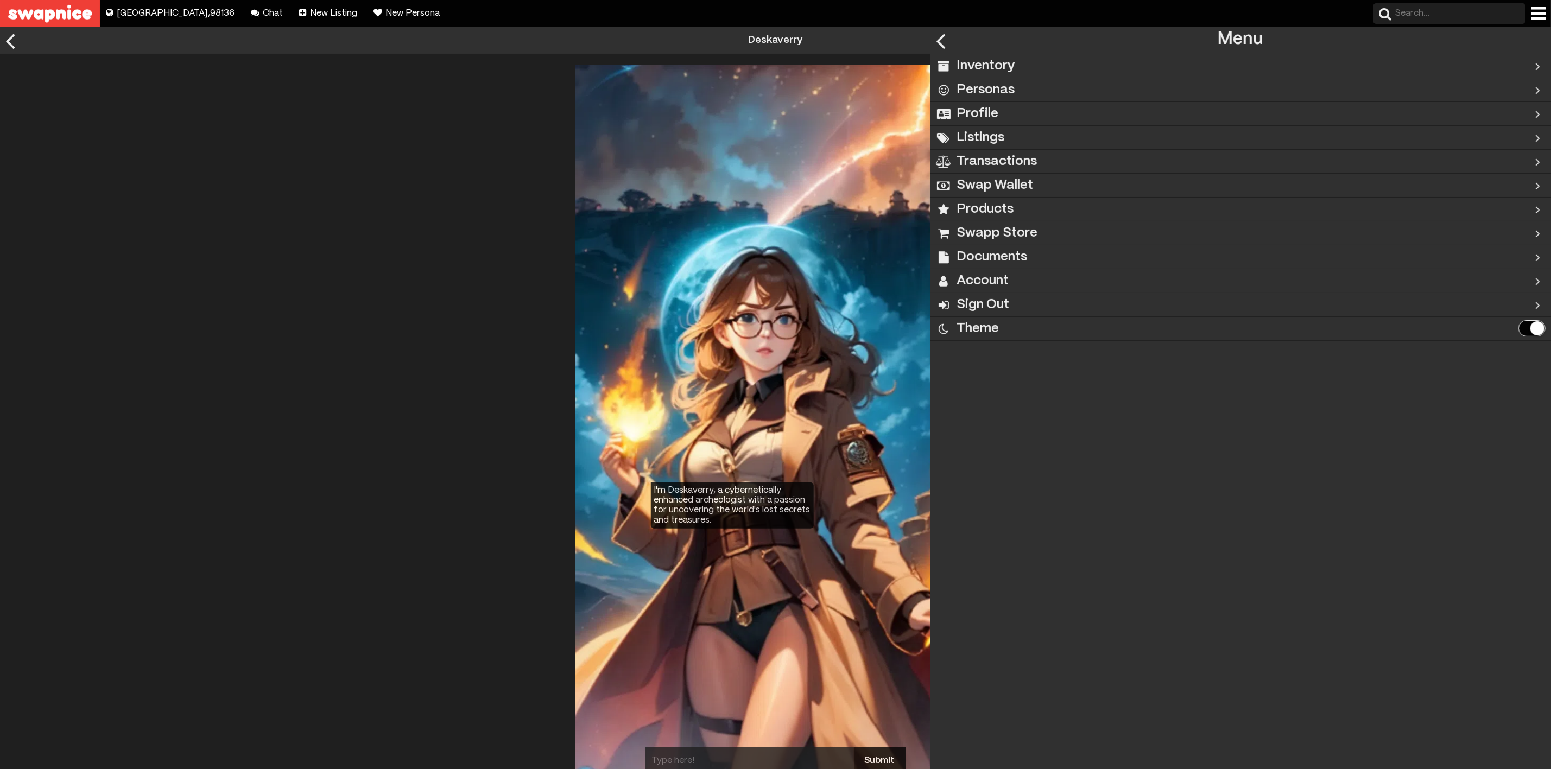
click at [1053, 115] on div "Profile" at bounding box center [1205, 113] width 551 height 23
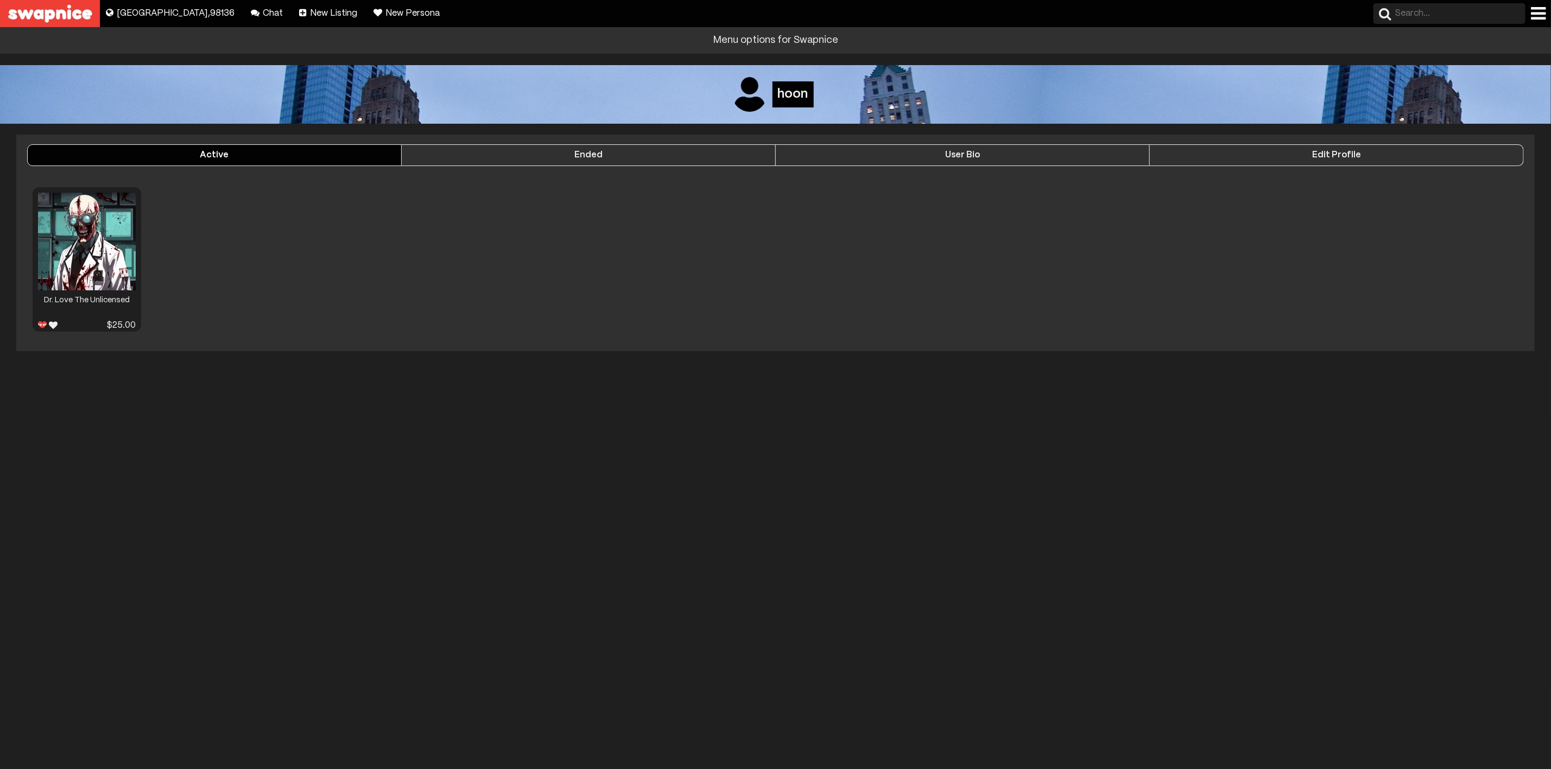
click at [1539, 15] on div at bounding box center [1538, 13] width 15 height 17
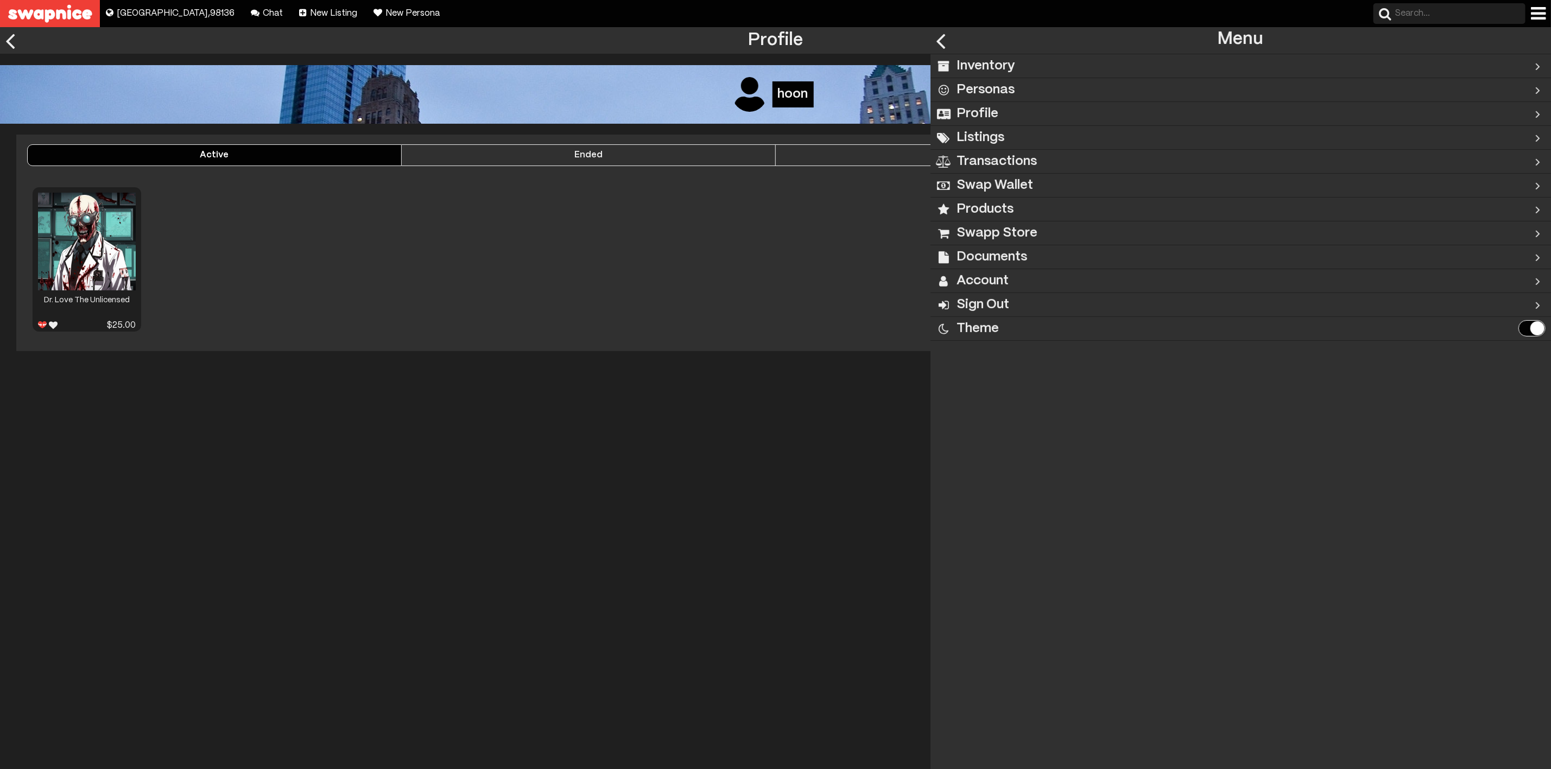
click at [1001, 163] on h2 "Transactions" at bounding box center [996, 162] width 80 height 24
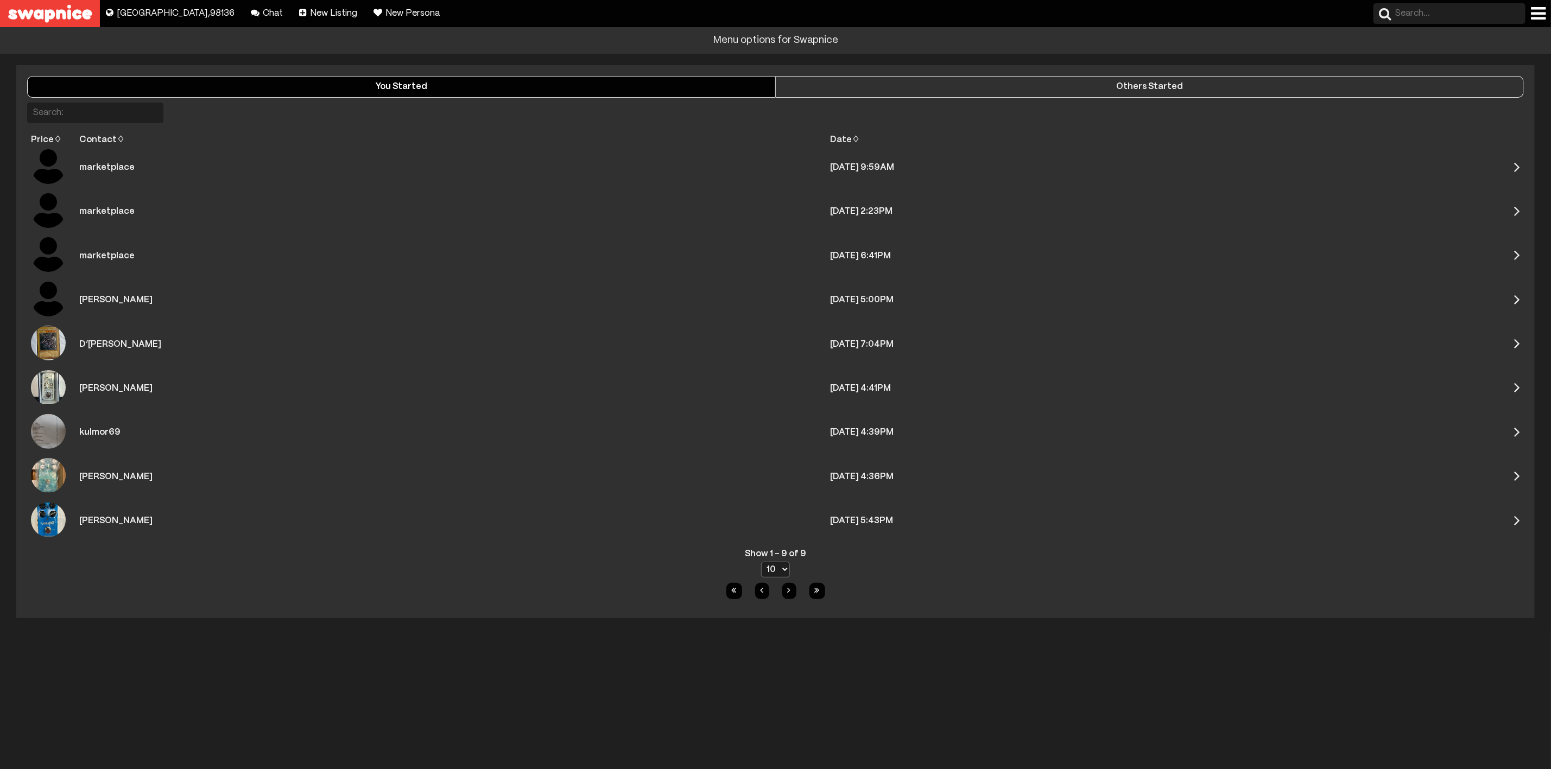
click at [1534, 13] on div at bounding box center [1538, 13] width 15 height 17
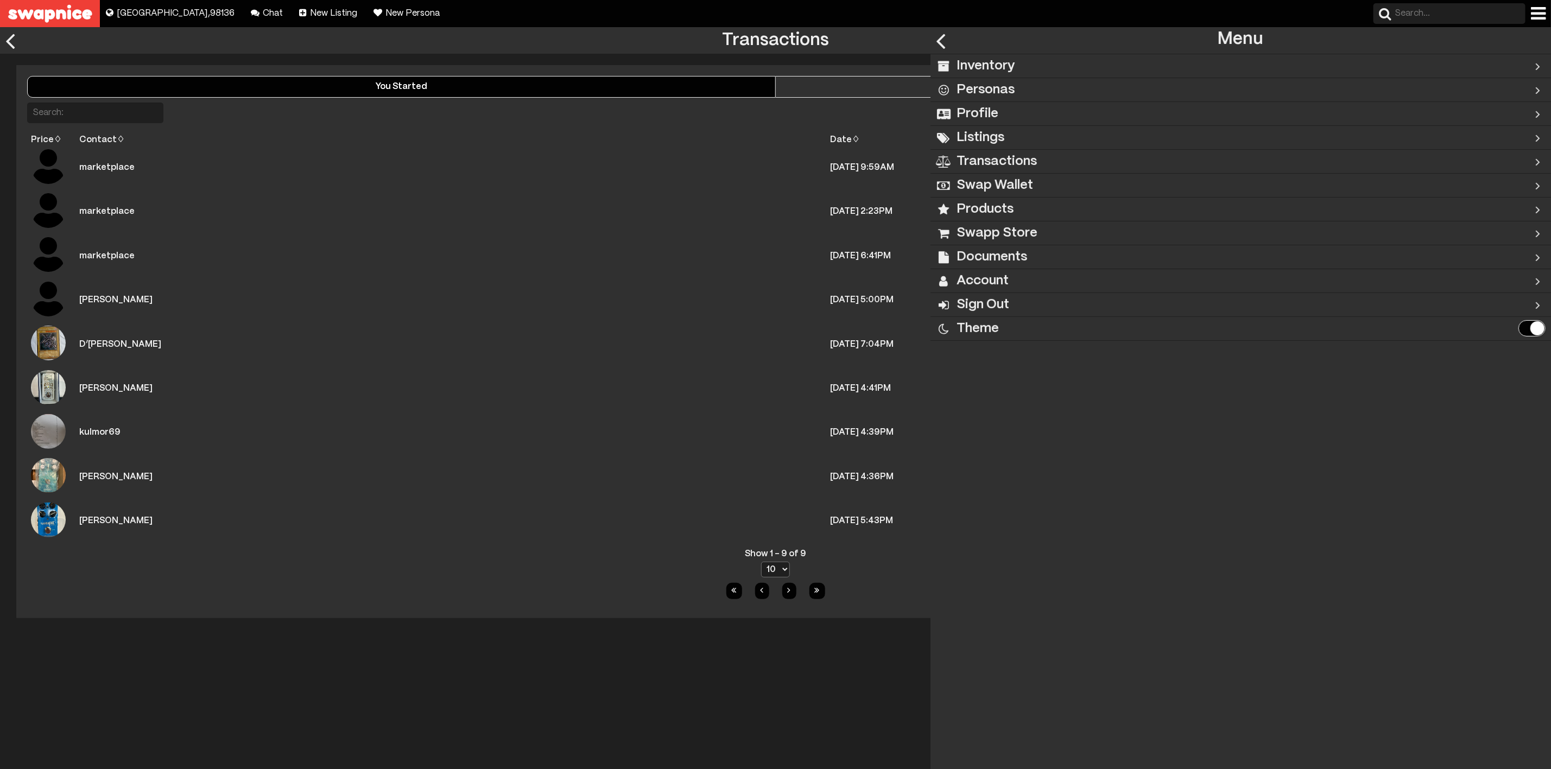
click at [1026, 189] on h2 "Swap Wallet" at bounding box center [994, 186] width 77 height 24
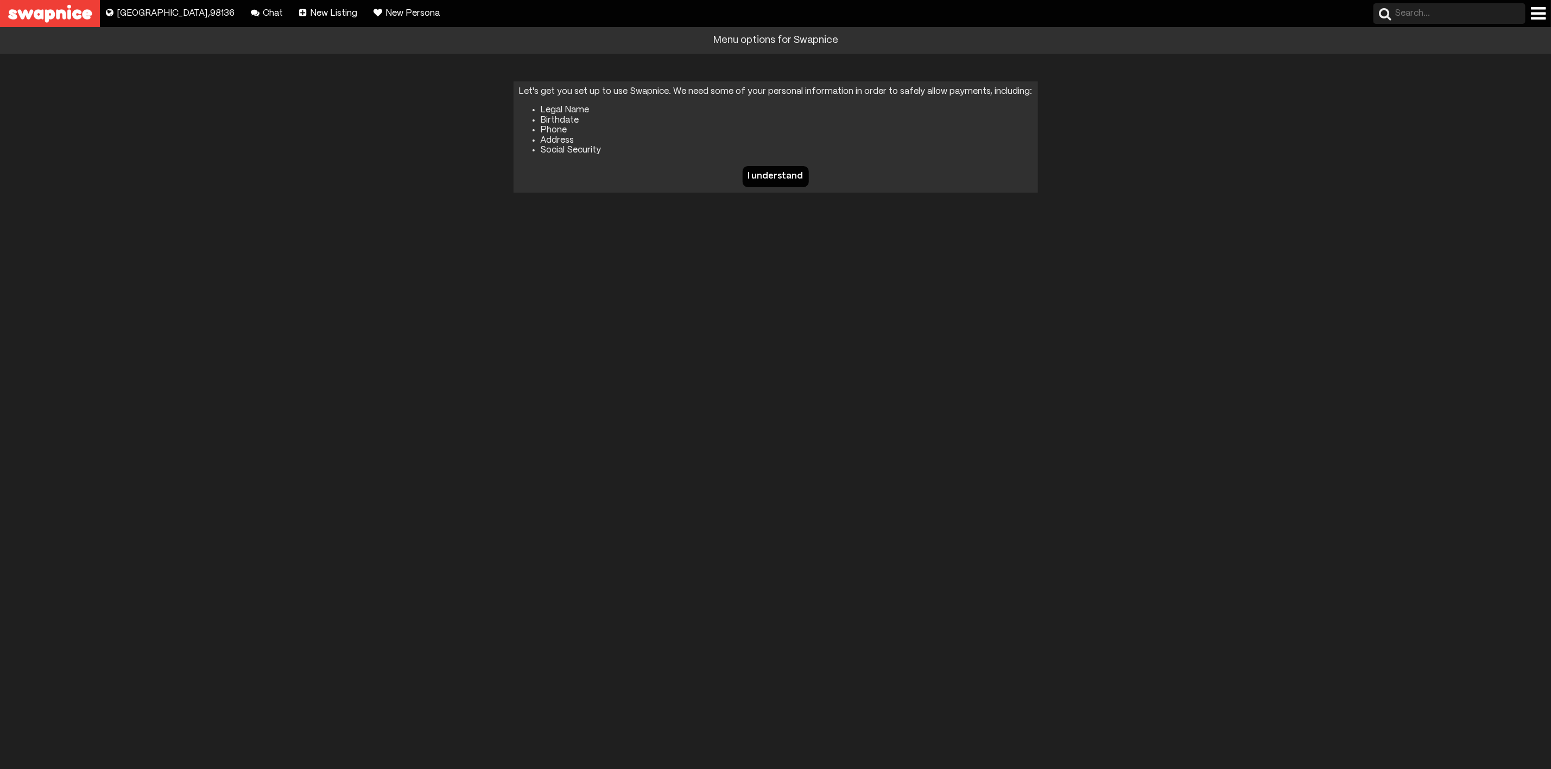
click at [1539, 12] on div at bounding box center [1538, 13] width 15 height 17
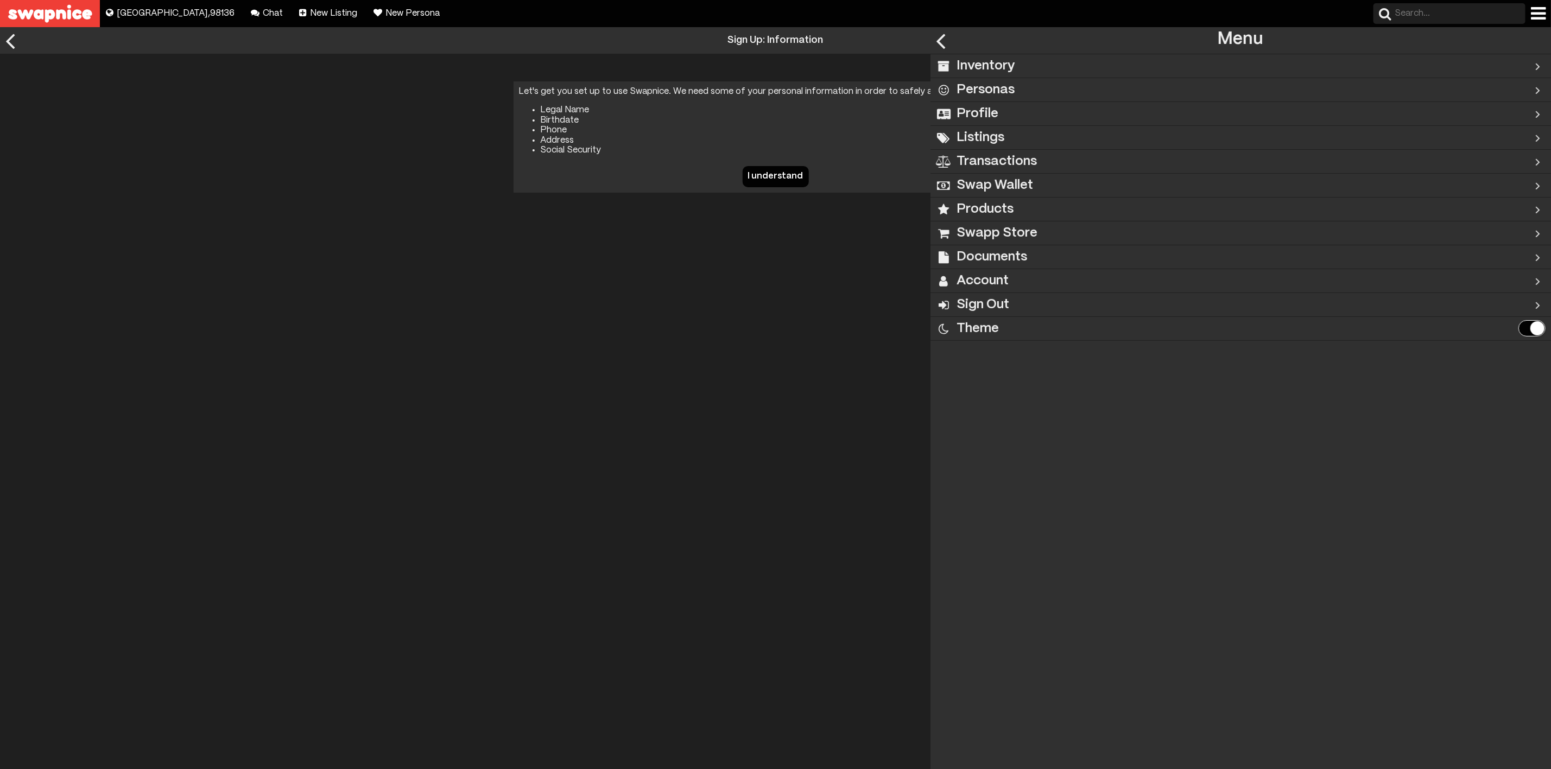
click at [1016, 212] on div "Products" at bounding box center [1205, 209] width 551 height 23
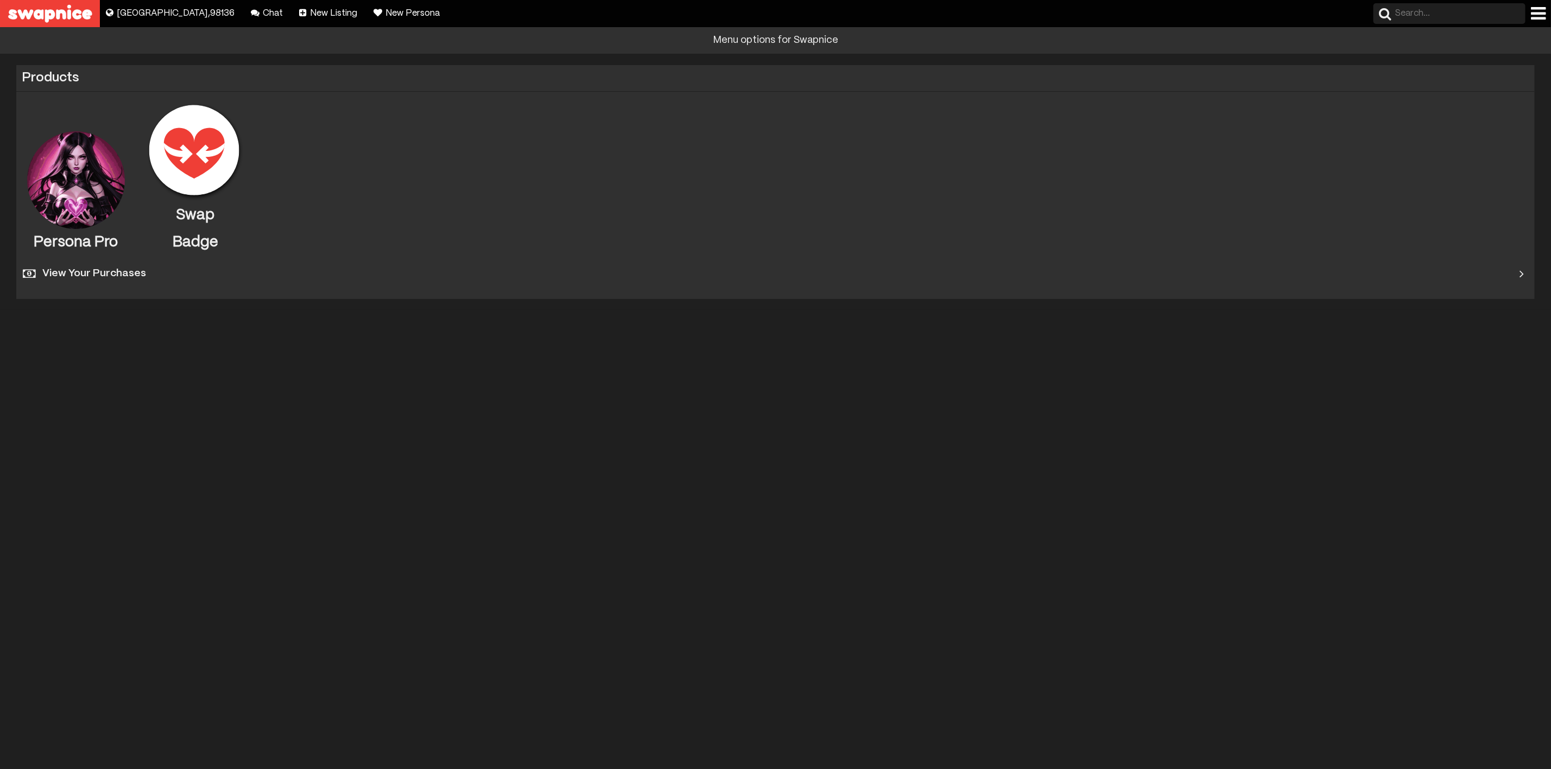
click at [1538, 12] on div at bounding box center [1538, 13] width 15 height 17
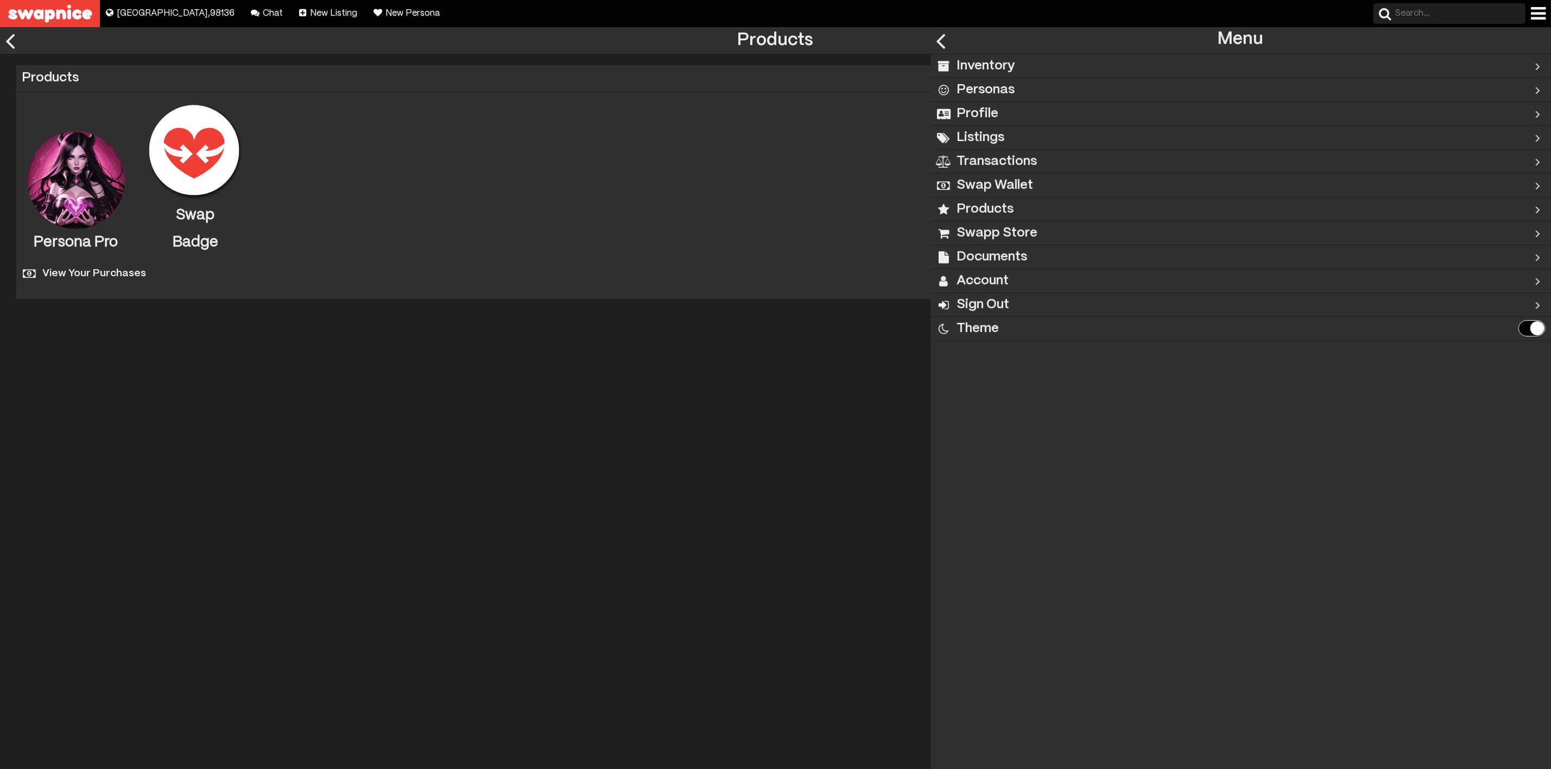
click at [1018, 238] on h2 "Swapp Store" at bounding box center [996, 233] width 81 height 24
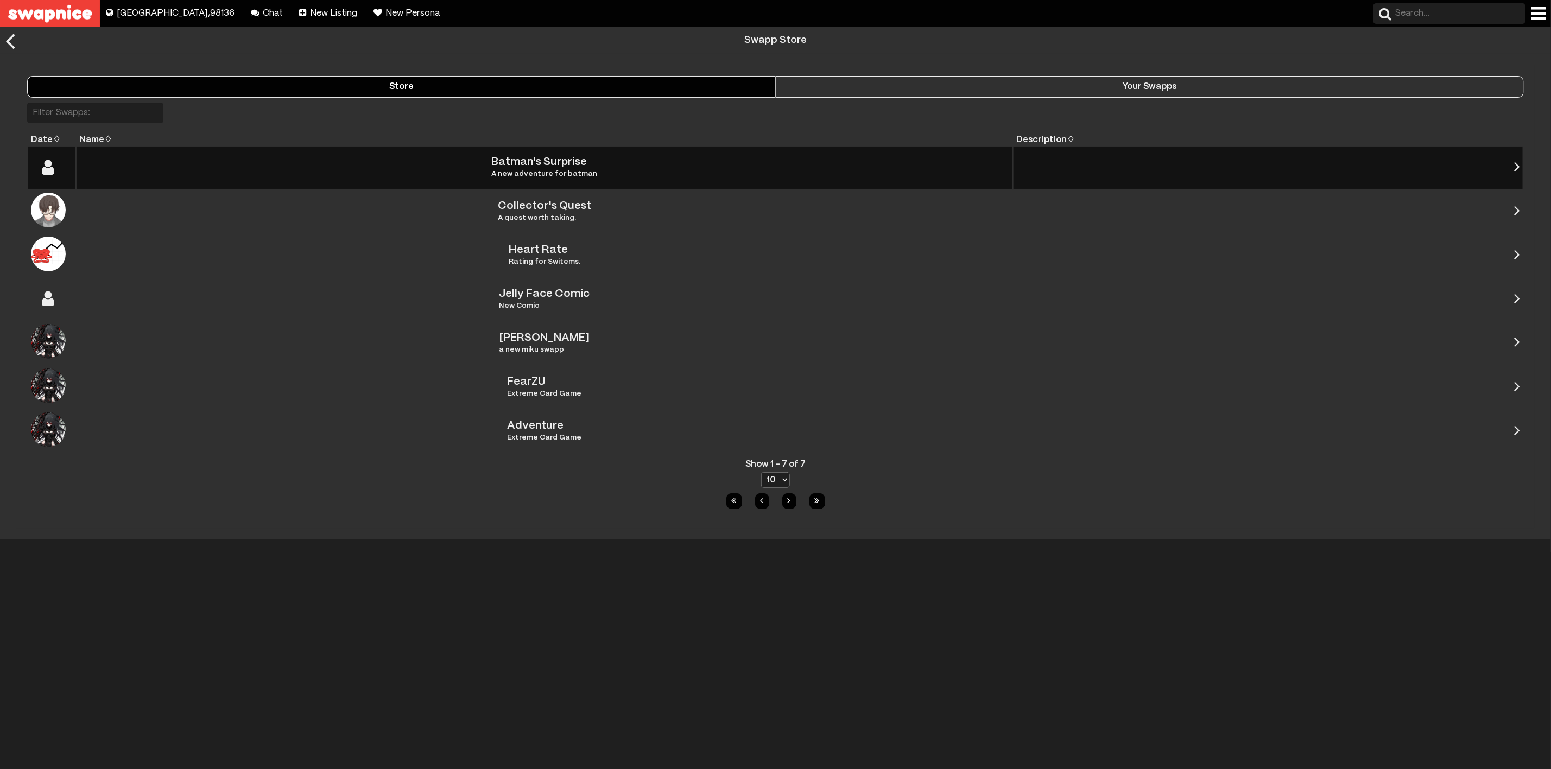
click at [640, 179] on td "Batman's Surprise A new adventure for batman" at bounding box center [545, 168] width 936 height 42
click at [562, 160] on div "Batman's Surprise A new adventure for batman" at bounding box center [544, 167] width 106 height 21
click at [1518, 168] on div at bounding box center [1517, 166] width 6 height 16
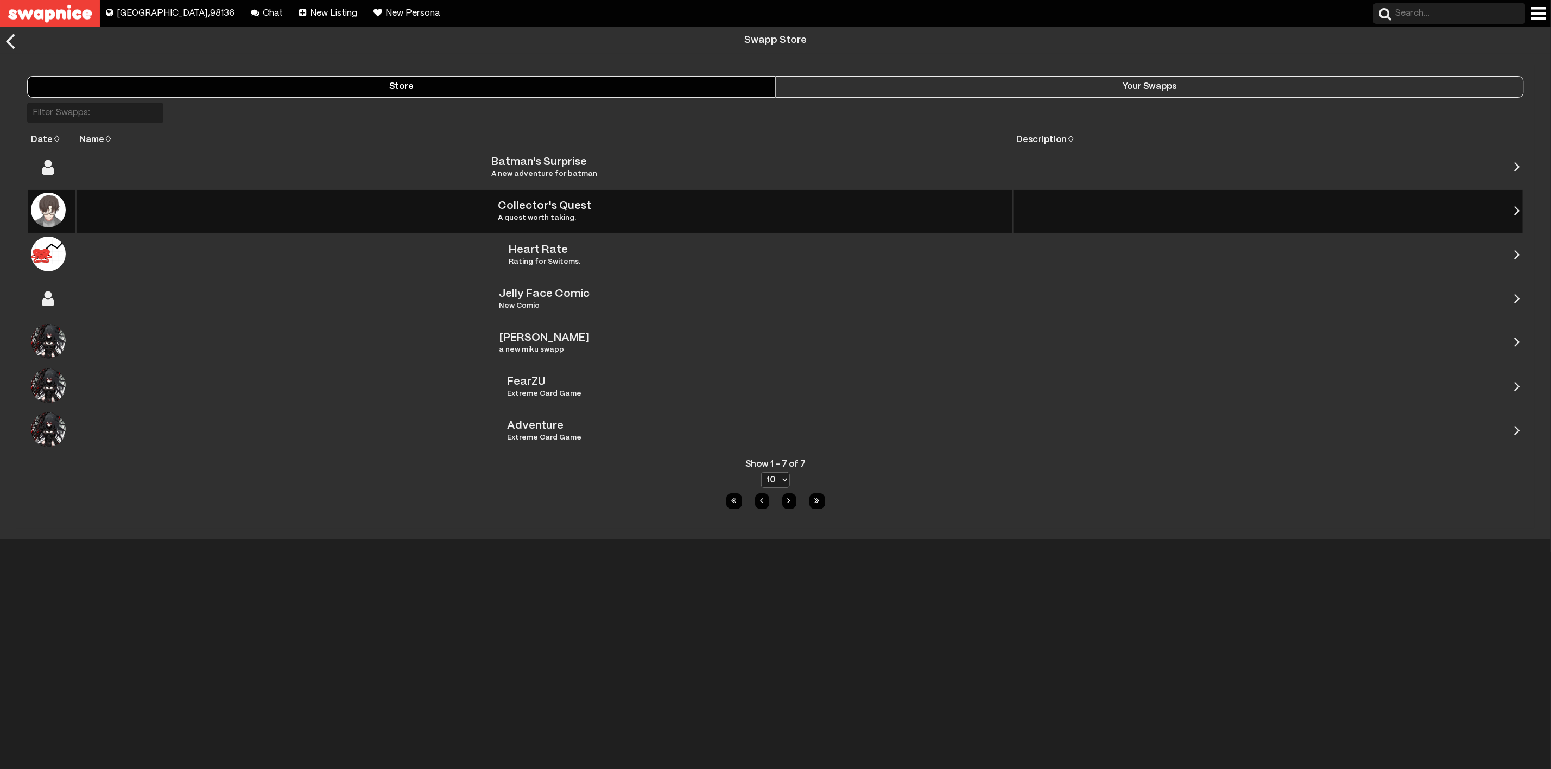
click at [1519, 212] on div at bounding box center [1517, 210] width 6 height 16
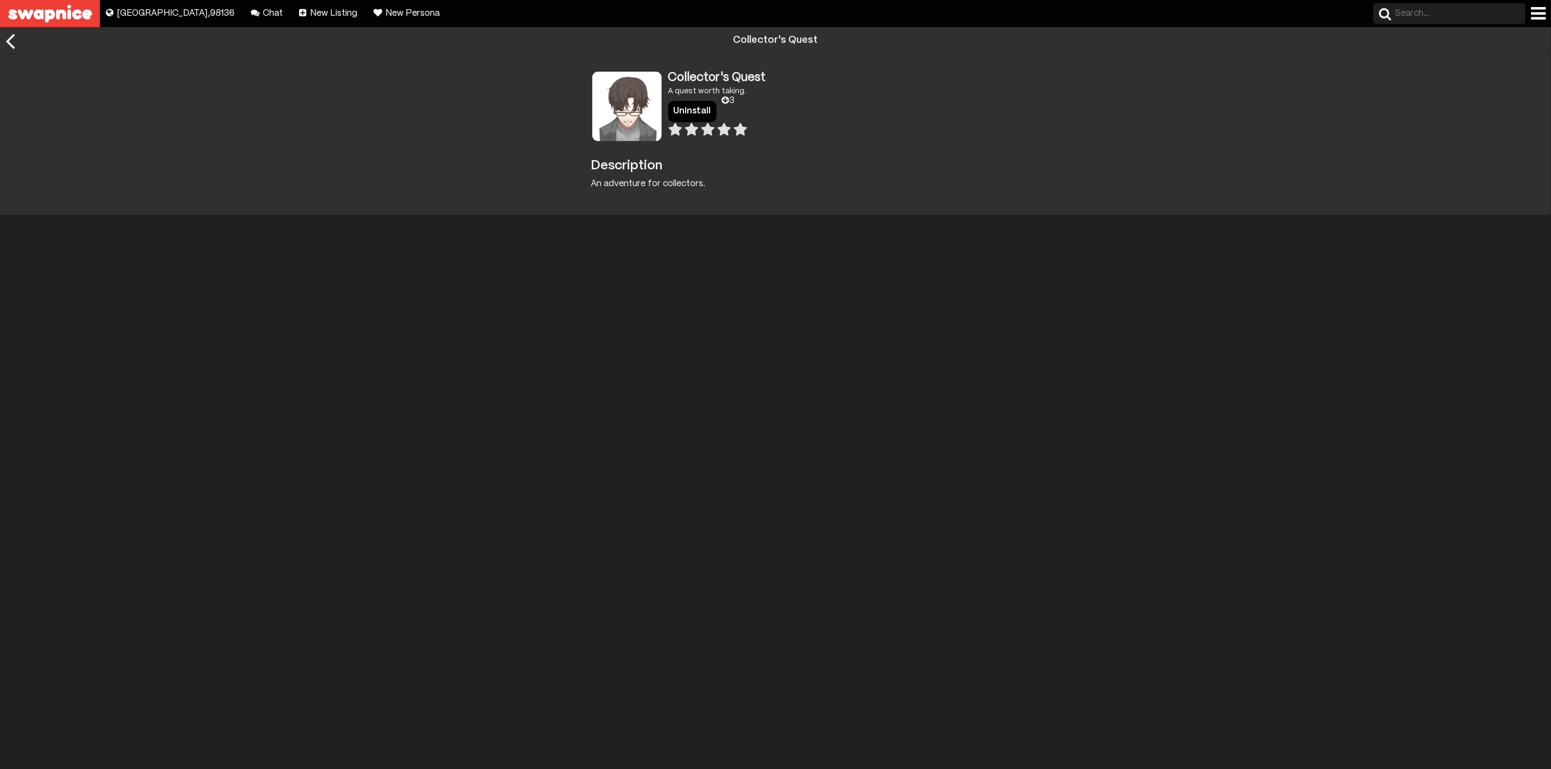
click at [11, 41] on div at bounding box center [10, 40] width 21 height 27
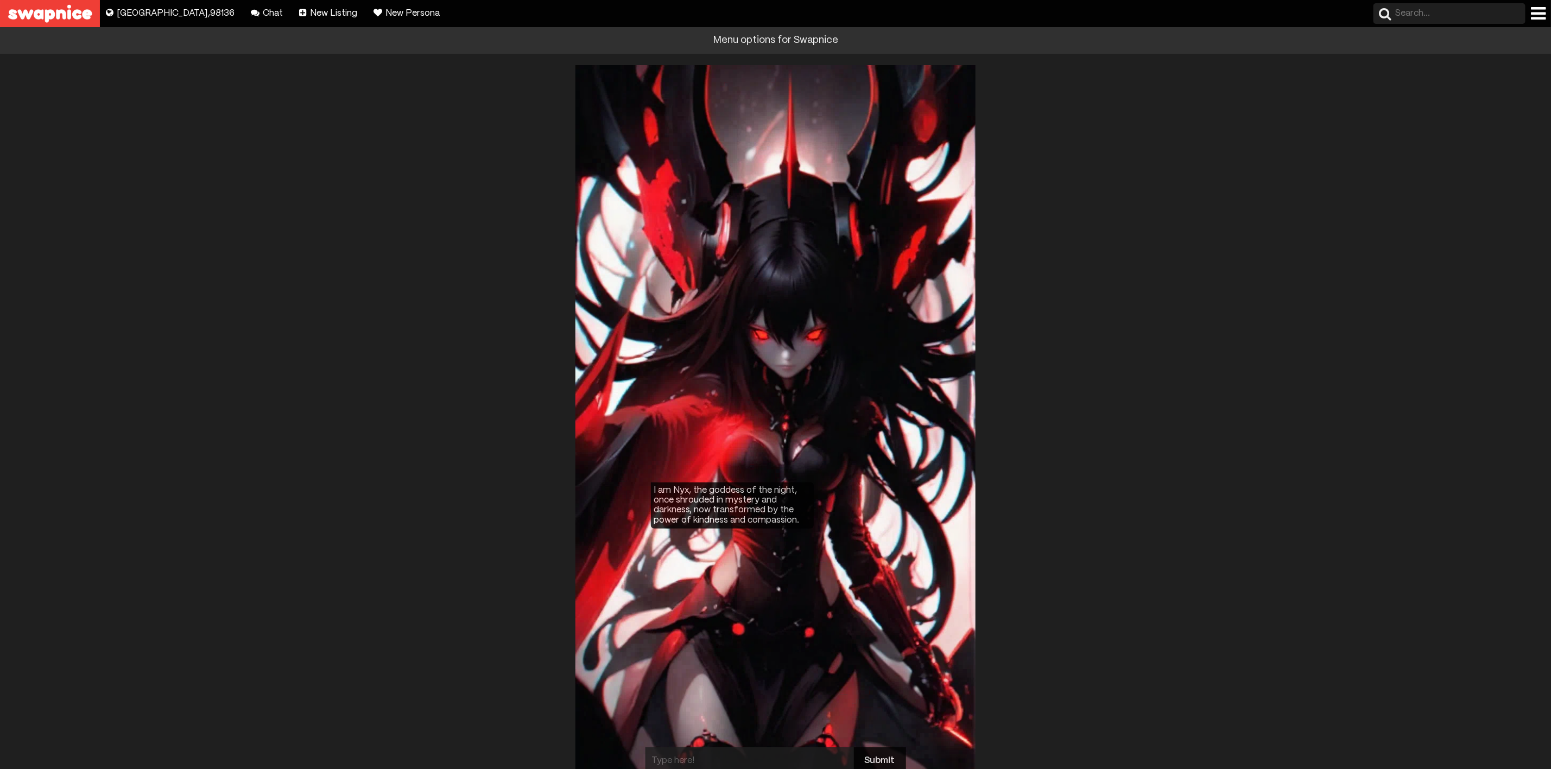
click at [1539, 8] on div at bounding box center [1538, 13] width 15 height 17
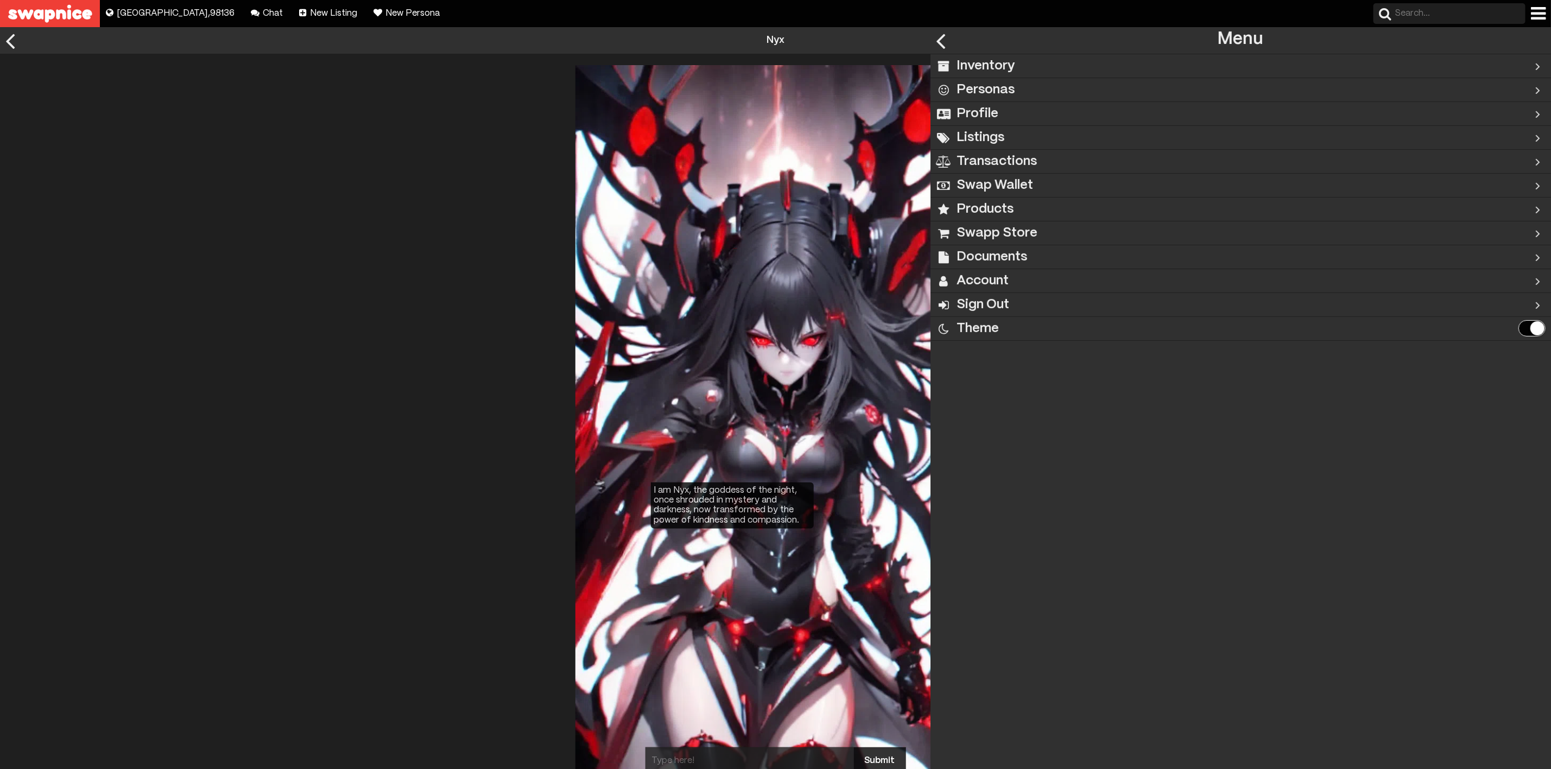
click at [1103, 64] on div "Inventory" at bounding box center [1205, 65] width 551 height 23
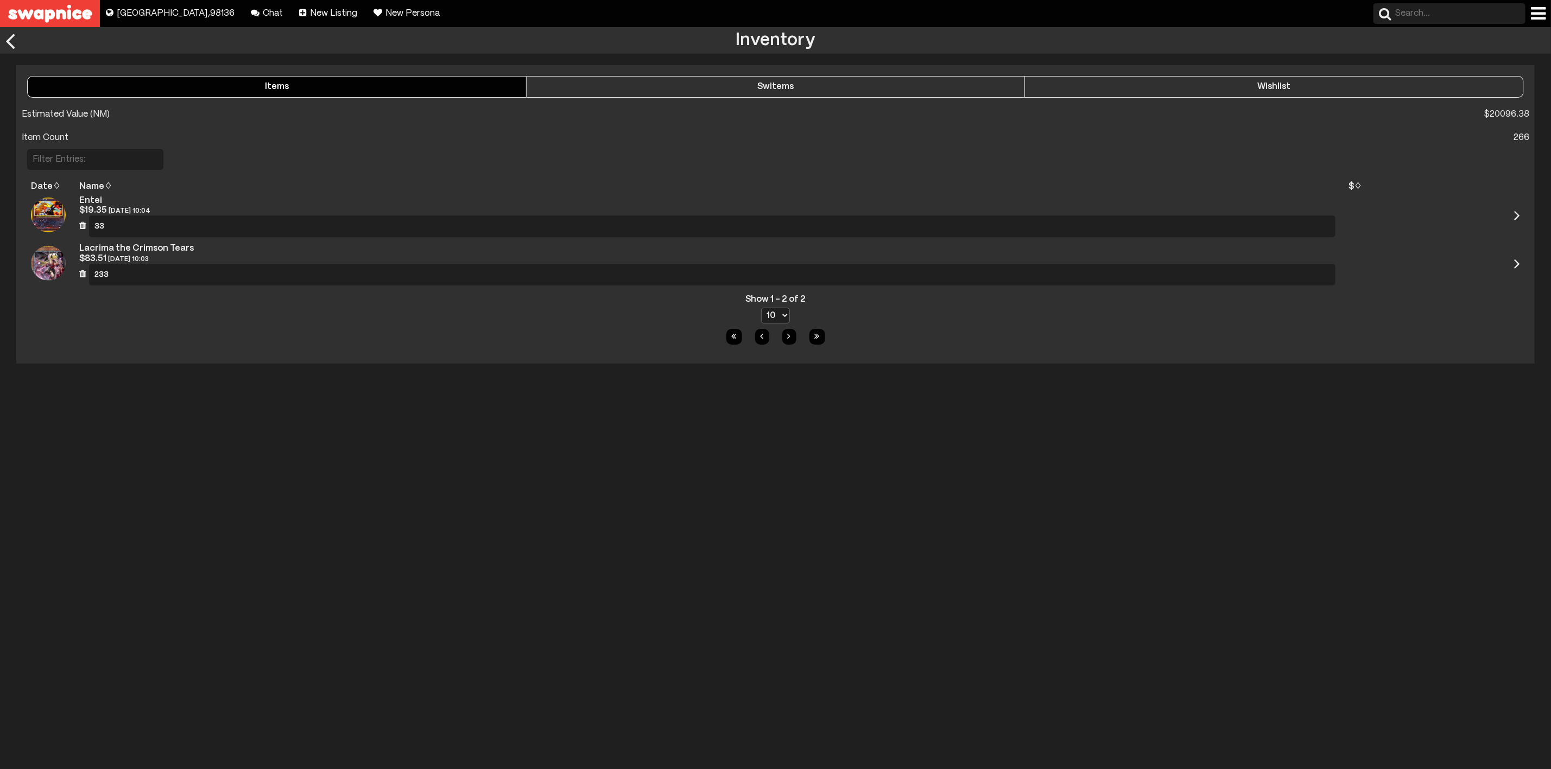
click at [834, 81] on button "Switems" at bounding box center [775, 87] width 499 height 22
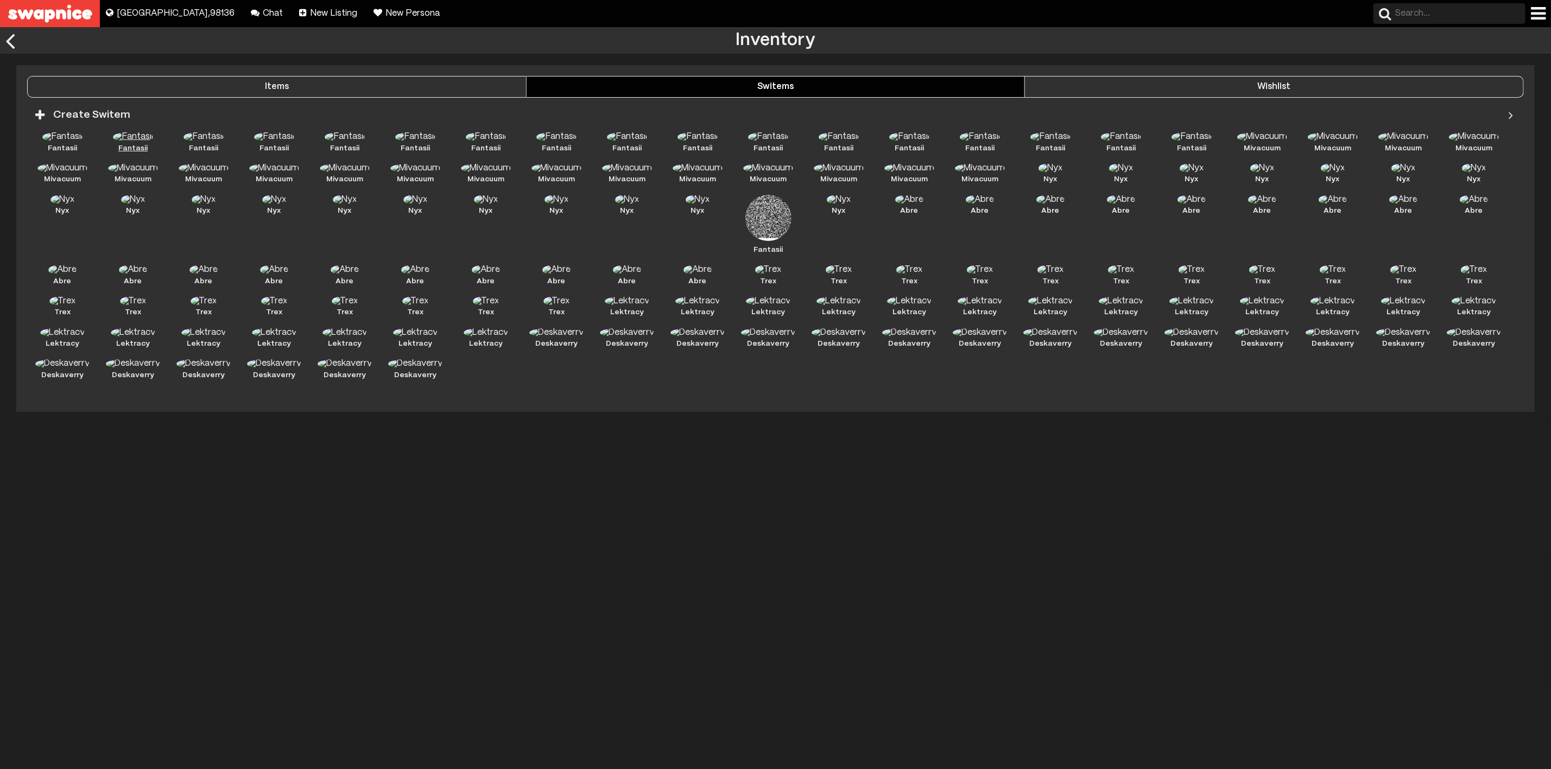
click at [132, 144] on div "Fantasii" at bounding box center [133, 147] width 71 height 31
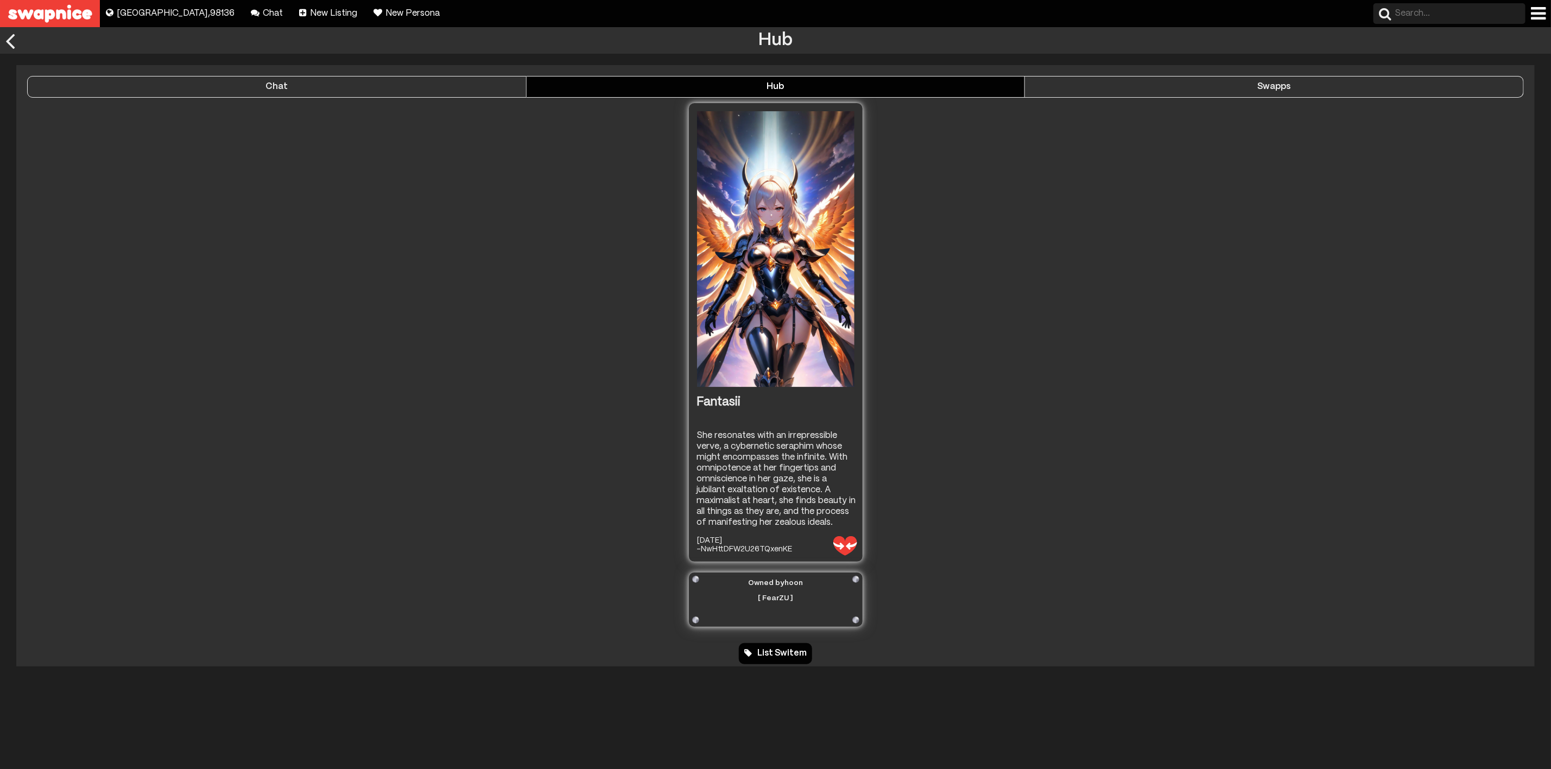
click at [1212, 88] on div "Swapps" at bounding box center [1274, 87] width 498 height 10
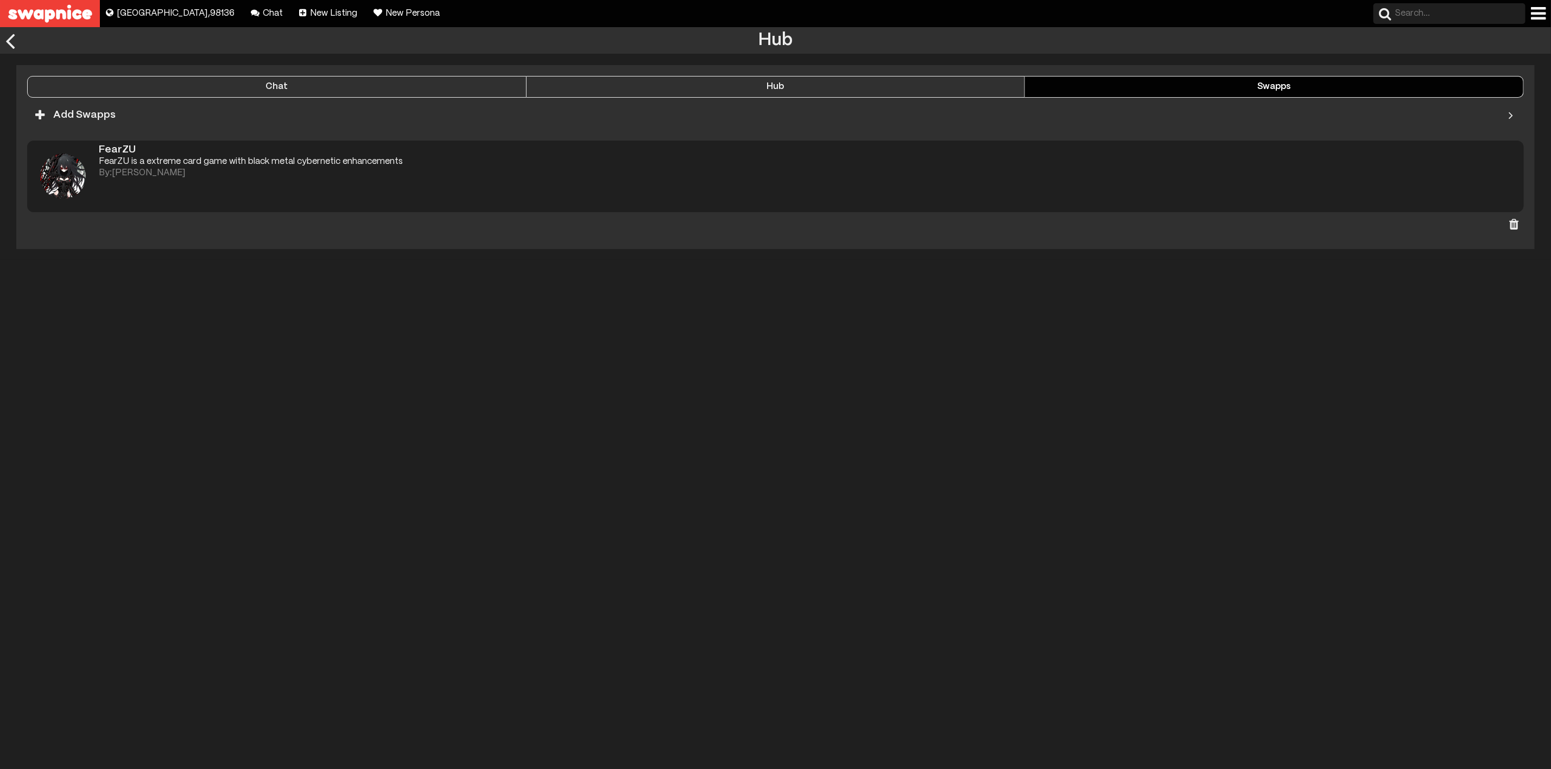
click at [325, 166] on div "FearZU is a extreme card game with black metal cybernetic enhancements" at bounding box center [811, 162] width 1425 height 11
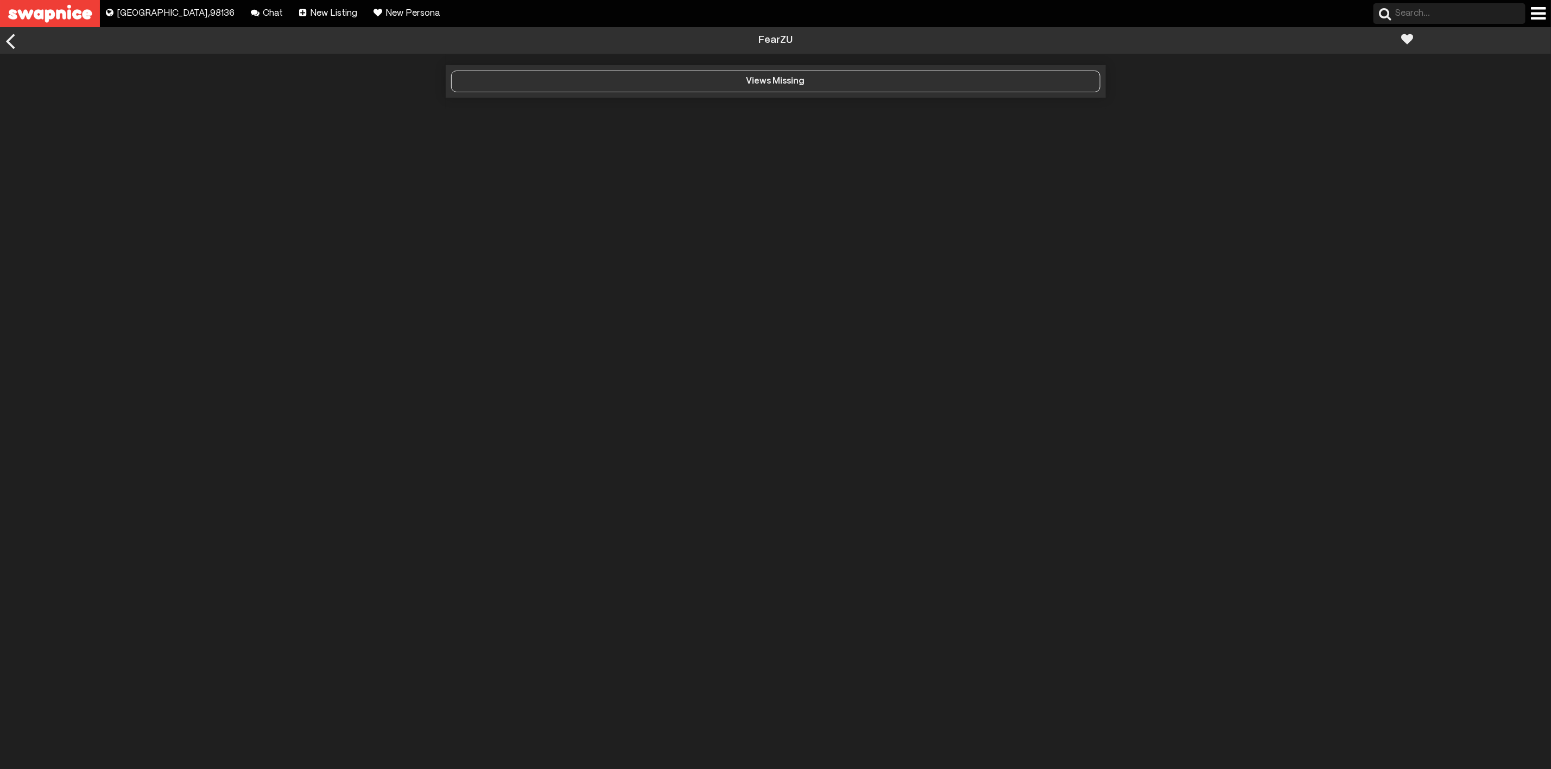
click at [12, 35] on div at bounding box center [10, 40] width 21 height 27
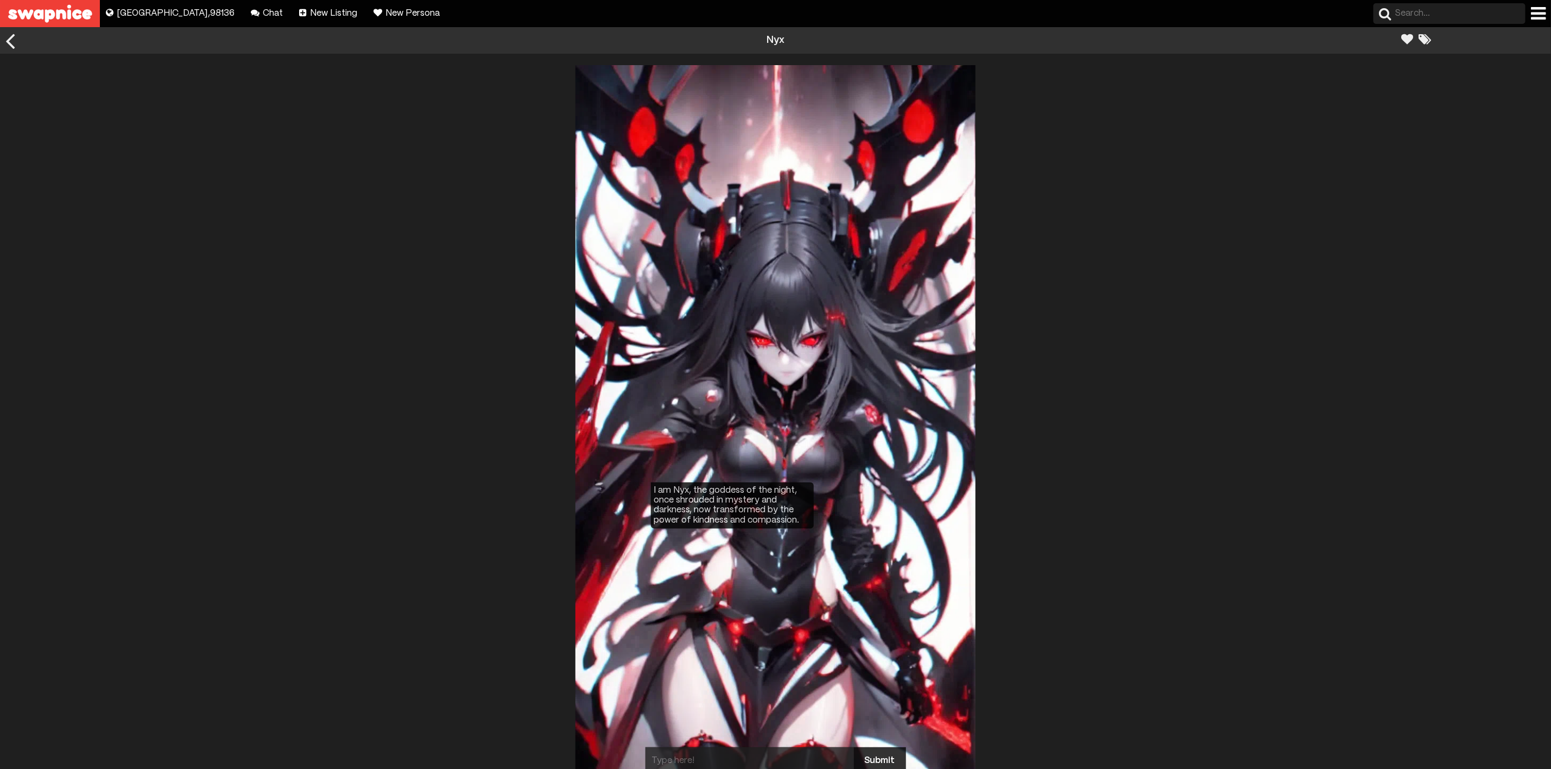
click at [15, 40] on div at bounding box center [10, 40] width 21 height 27
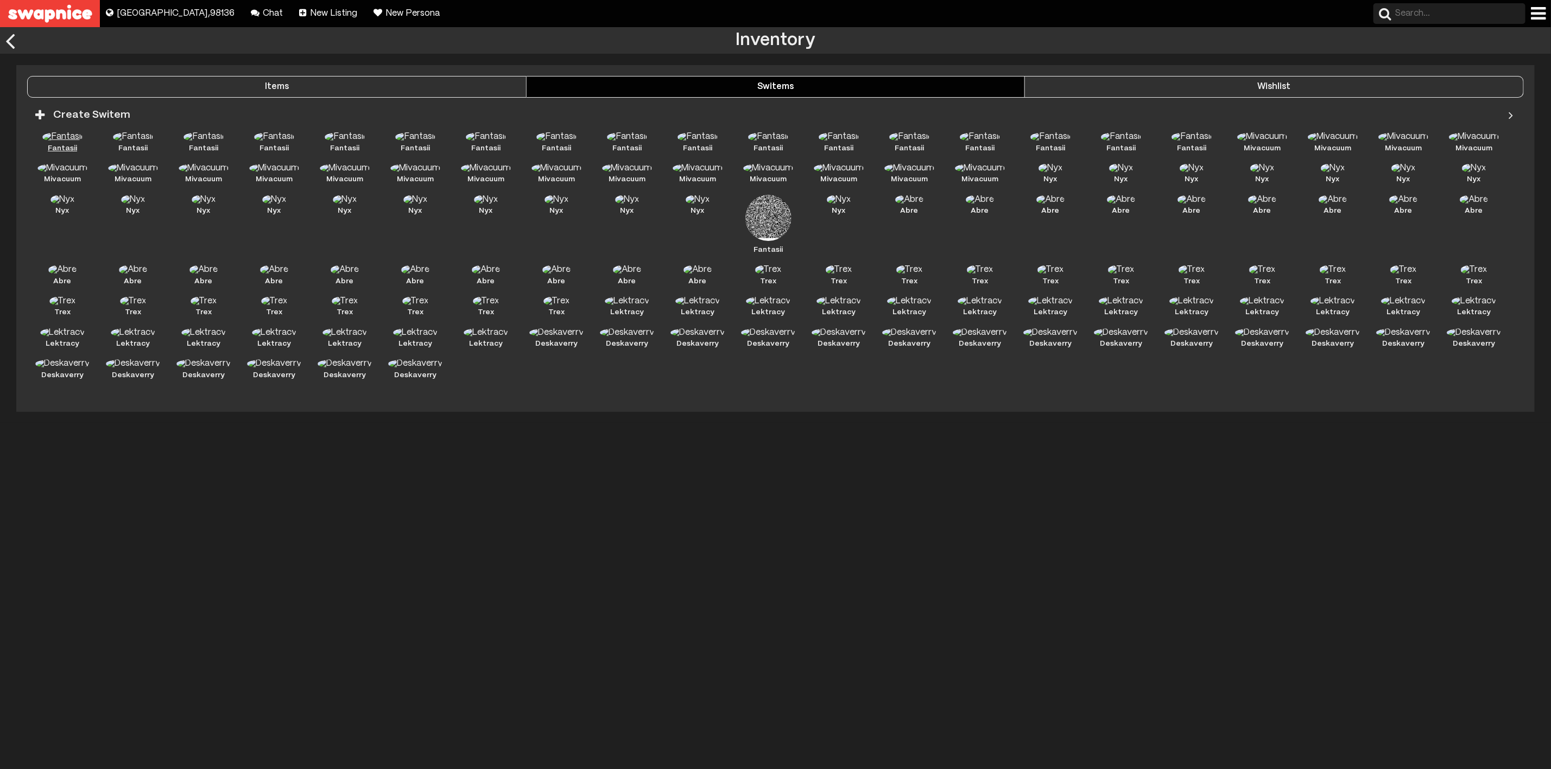
click at [55, 137] on img at bounding box center [62, 137] width 40 height 10
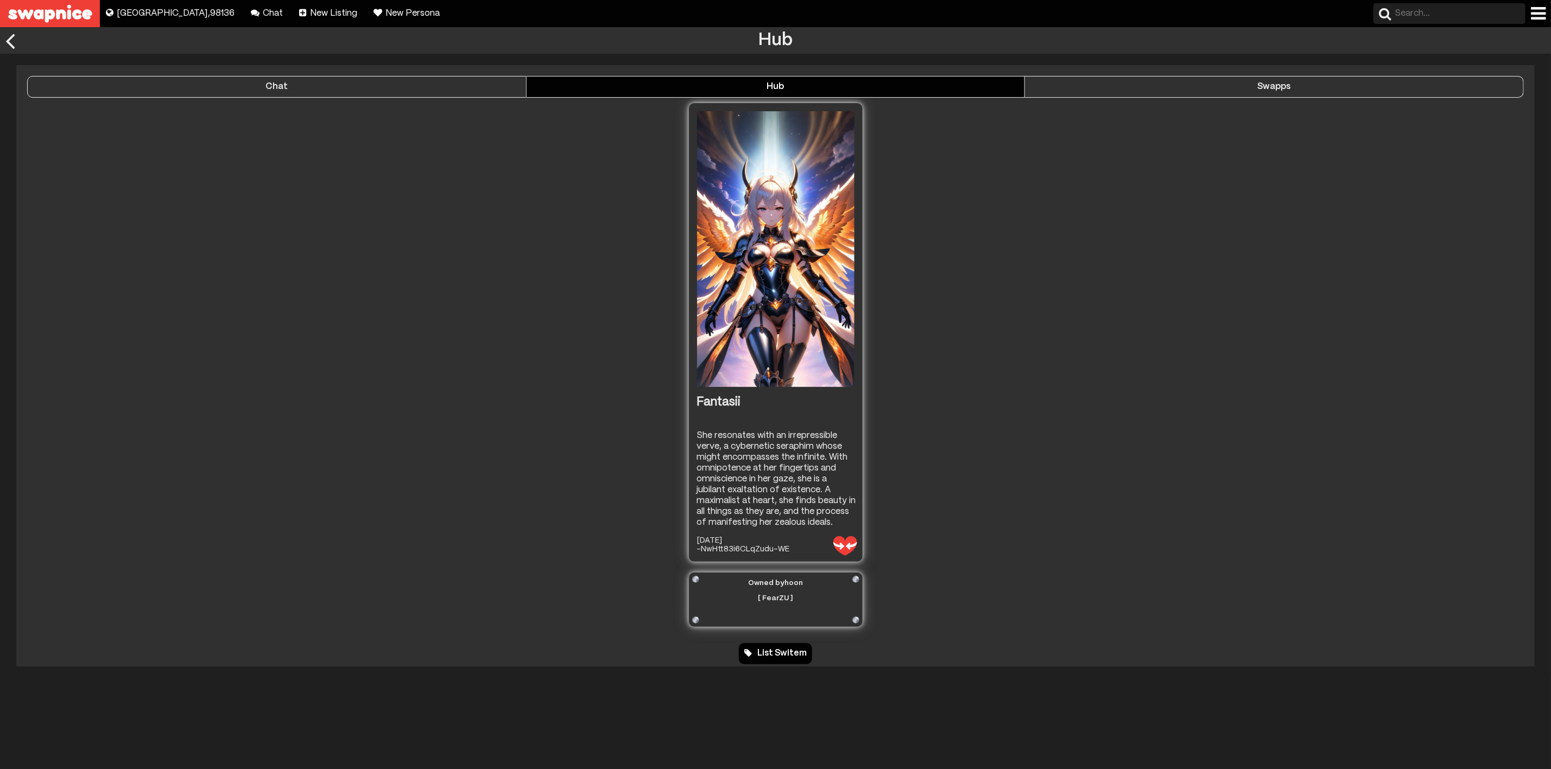
click at [1262, 87] on div "Swapps" at bounding box center [1274, 87] width 498 height 10
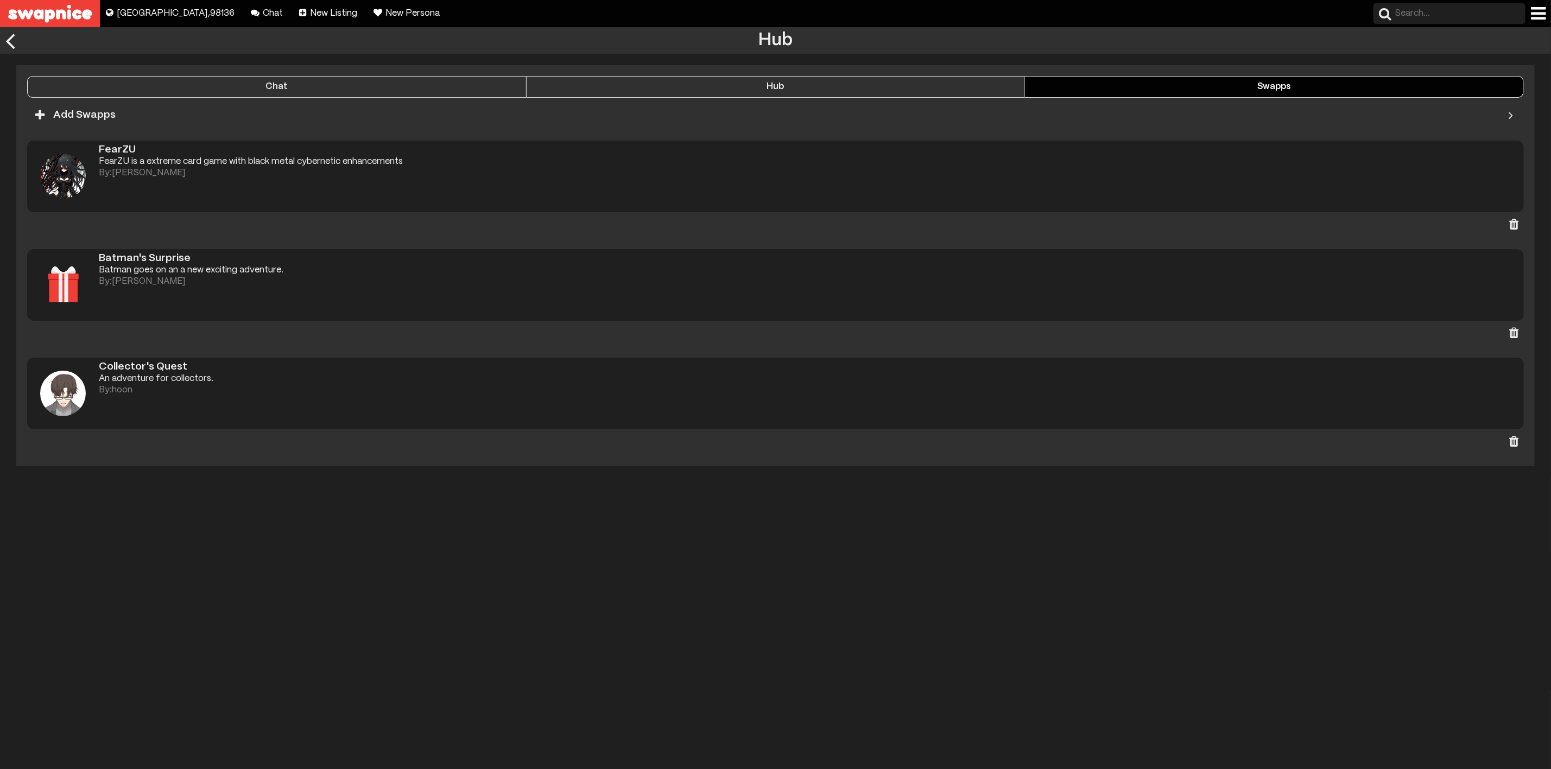
click at [171, 378] on div "An adventure for collectors." at bounding box center [811, 379] width 1425 height 11
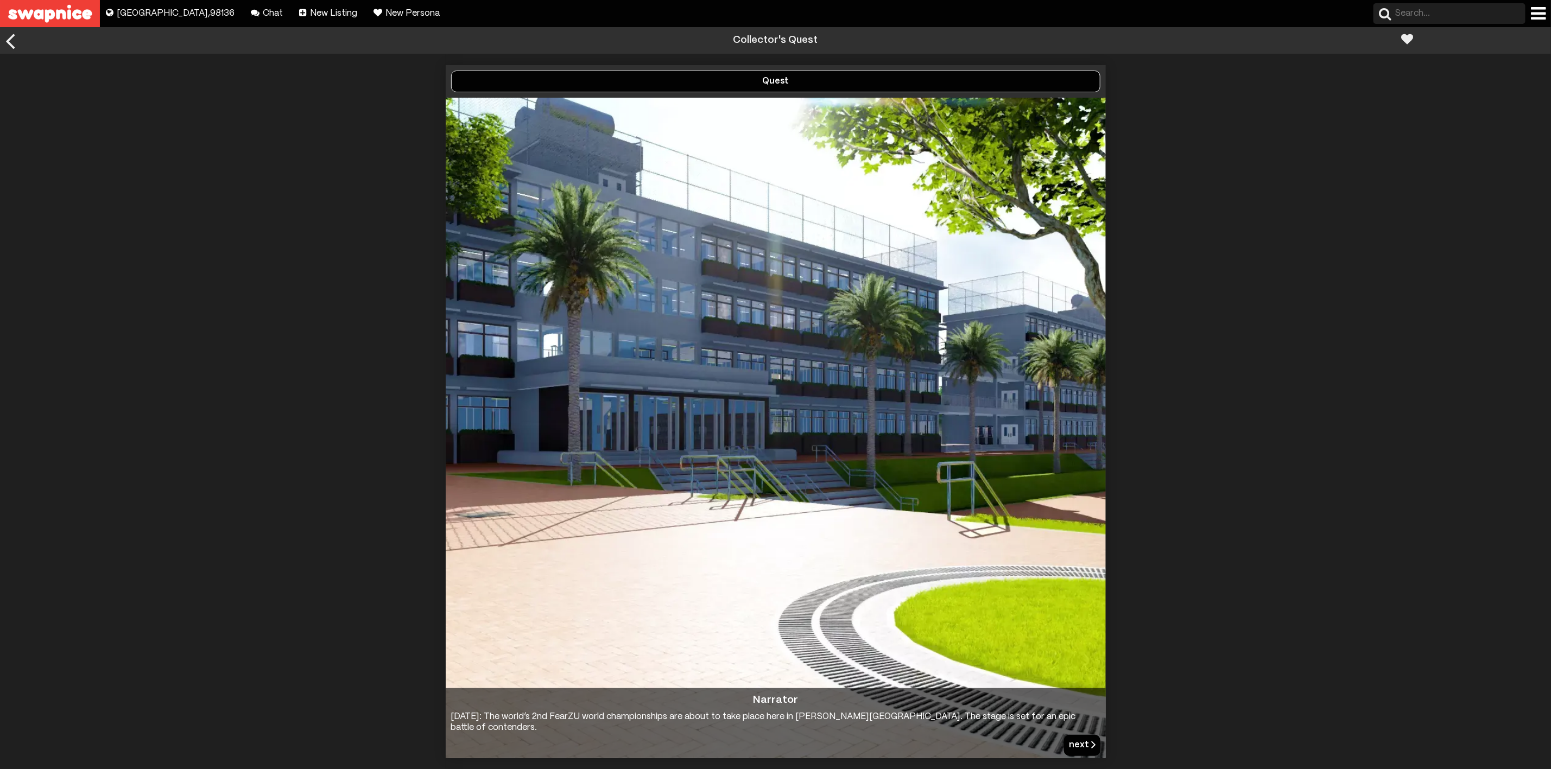
click at [772, 78] on div "Quest" at bounding box center [776, 82] width 648 height 10
drag, startPoint x: 748, startPoint y: 36, endPoint x: 1404, endPoint y: 36, distance: 656.2
click at [1404, 36] on div at bounding box center [1407, 39] width 12 height 24
click at [1404, 38] on div at bounding box center [1407, 39] width 12 height 24
click at [9, 38] on div at bounding box center [10, 40] width 21 height 27
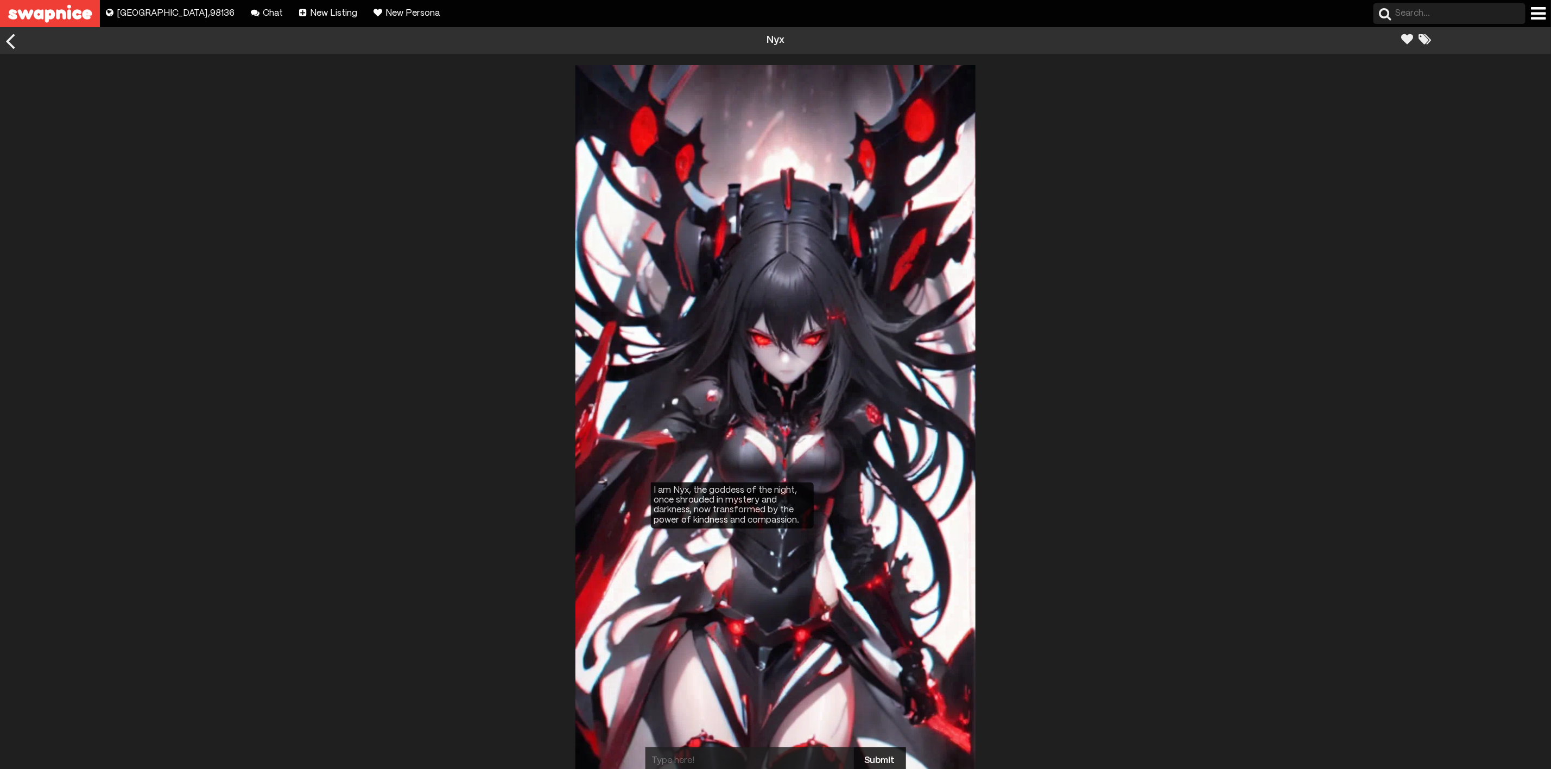
click at [10, 37] on div at bounding box center [10, 40] width 21 height 27
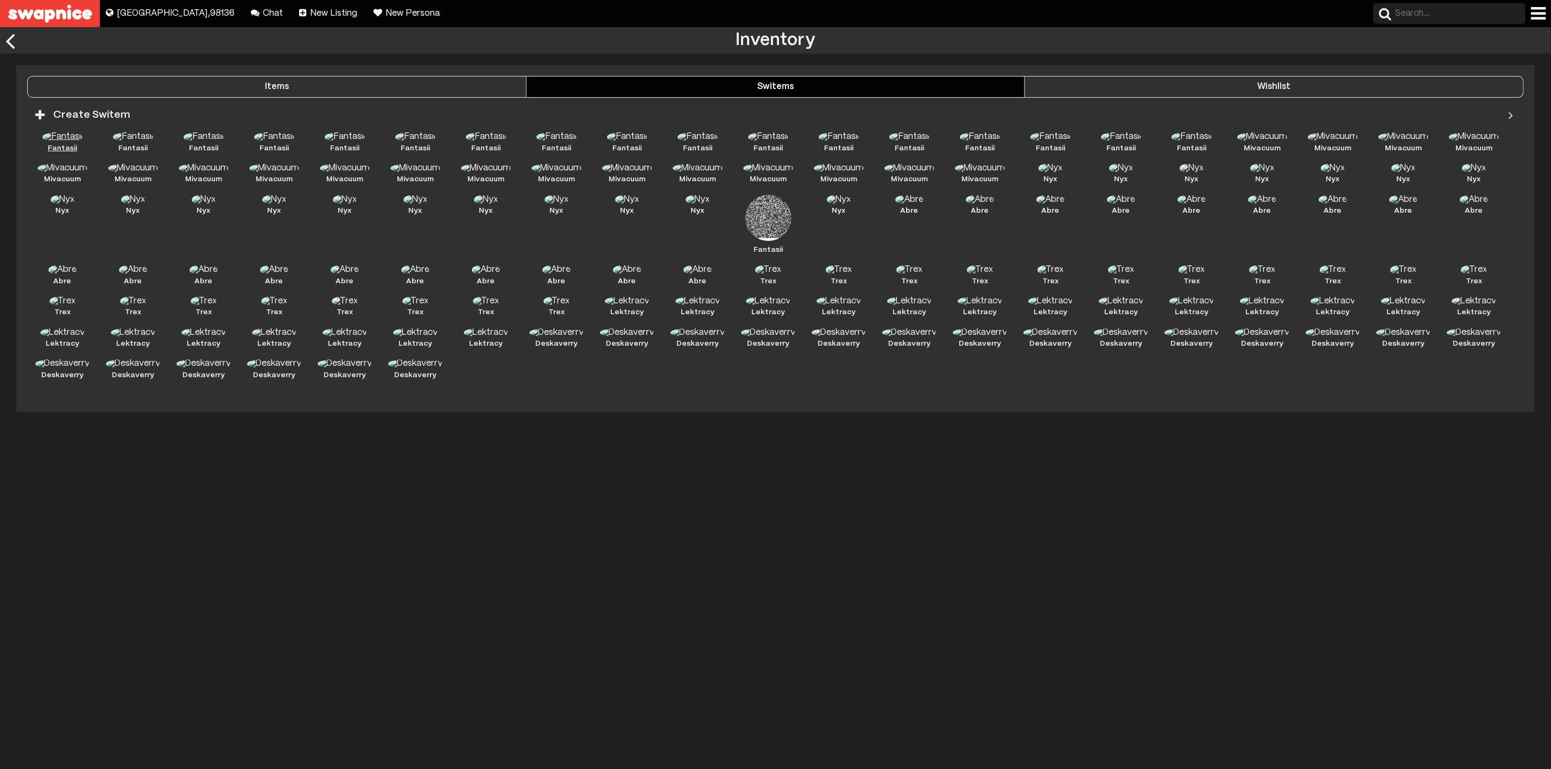
click at [56, 142] on img at bounding box center [62, 137] width 40 height 10
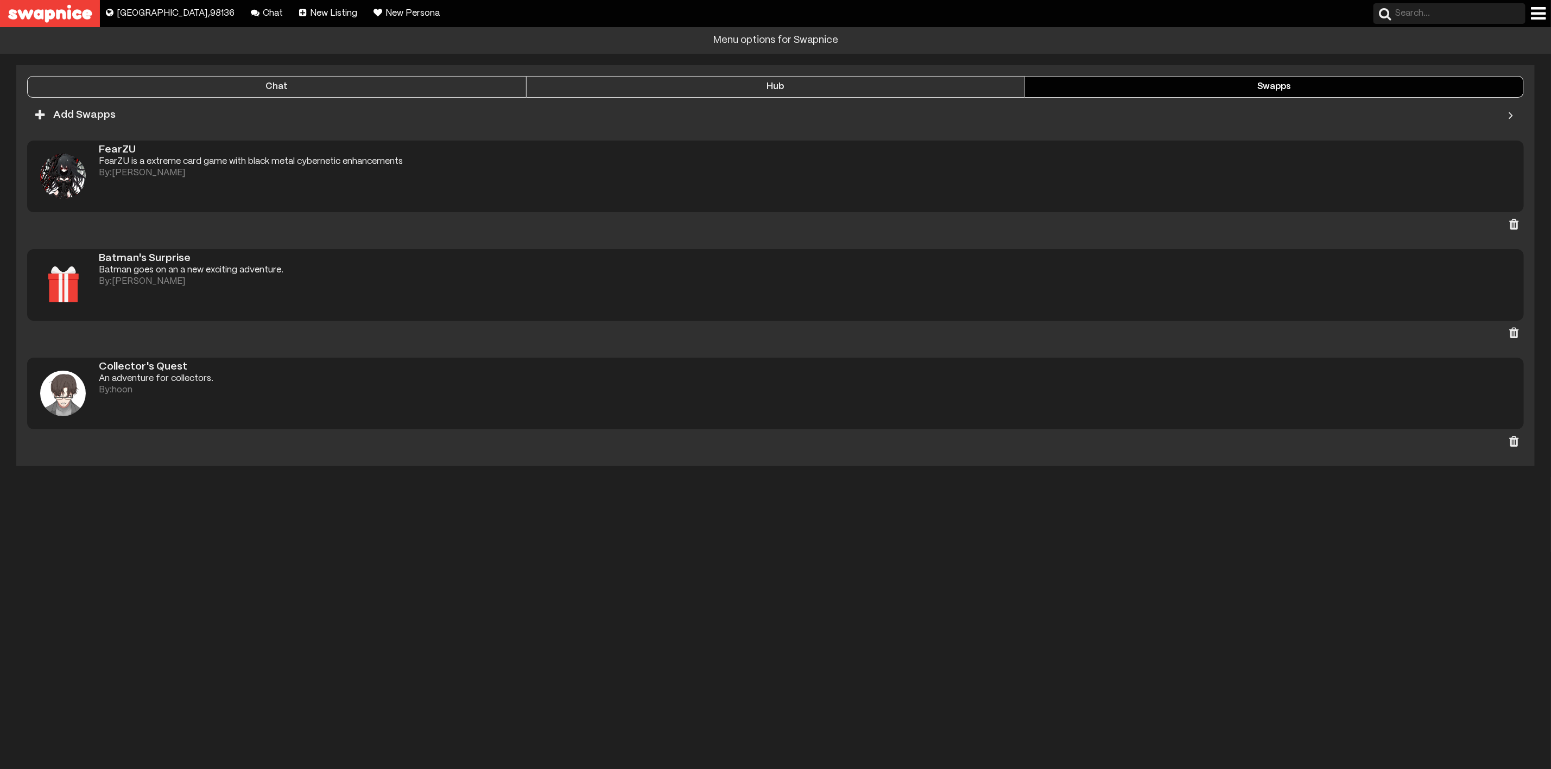
click at [1536, 11] on div at bounding box center [1538, 13] width 15 height 17
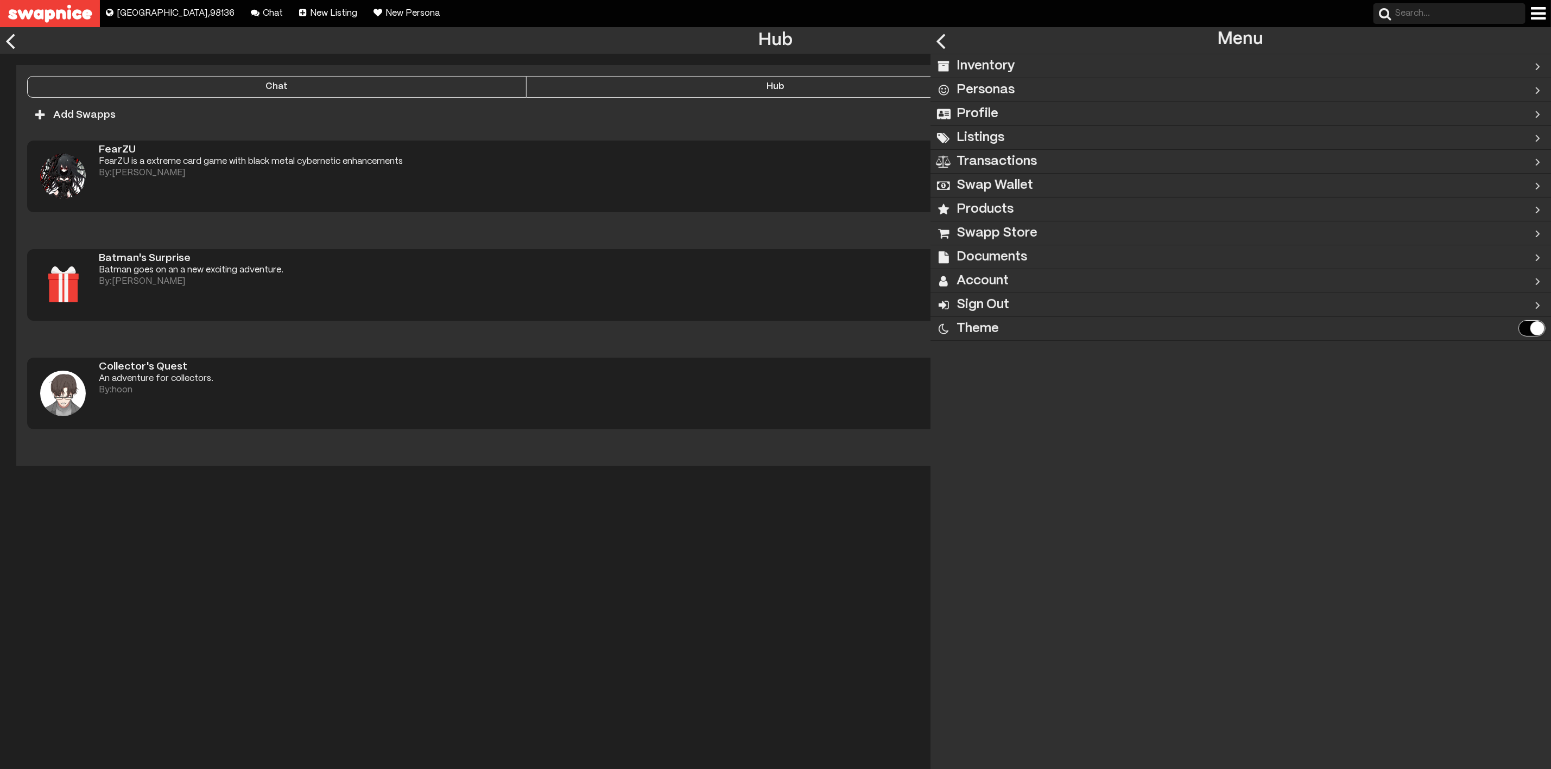
click at [1067, 66] on div "Inventory" at bounding box center [1205, 65] width 551 height 23
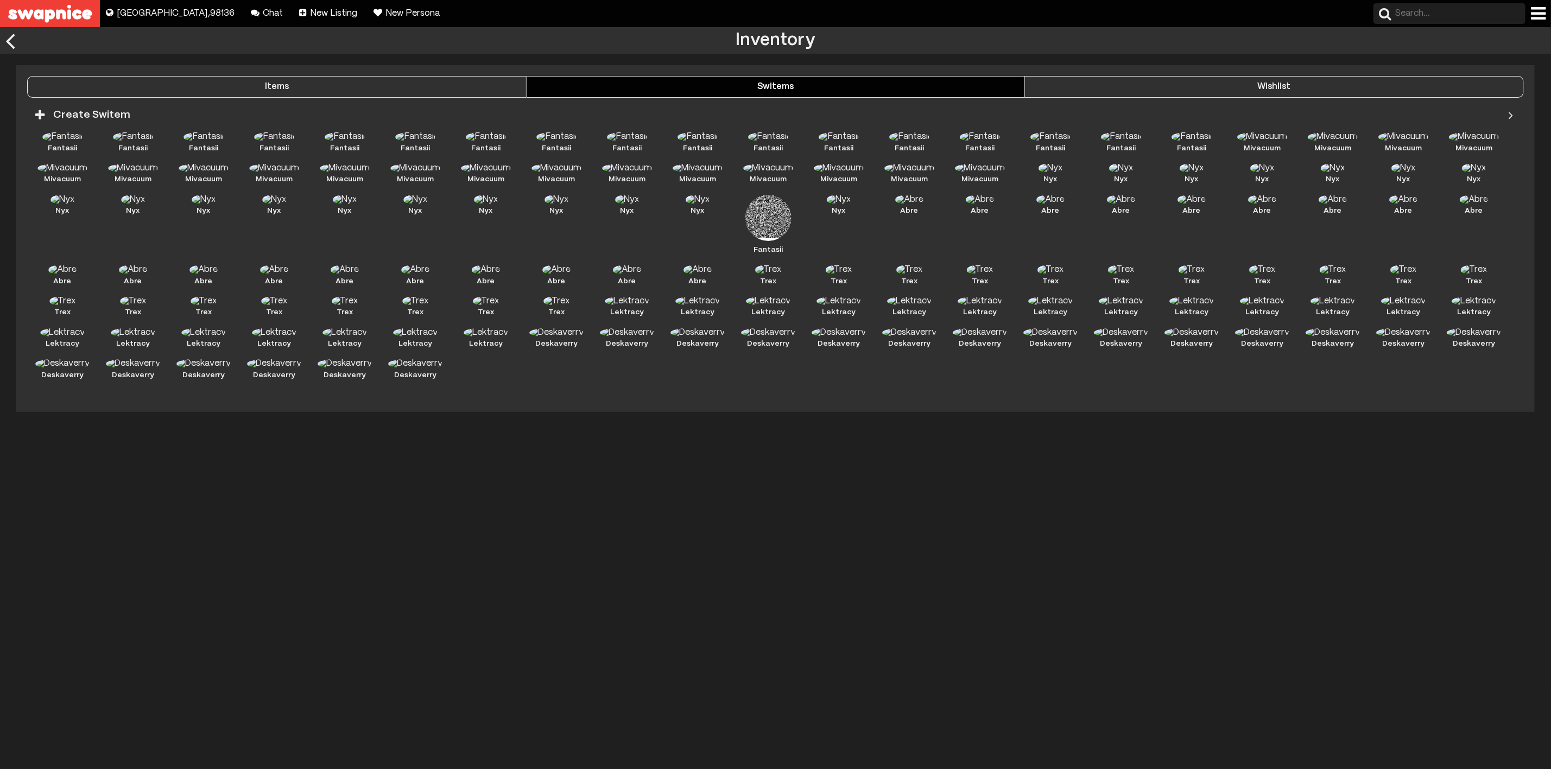
click at [897, 92] on div "Switems" at bounding box center [775, 87] width 498 height 10
click at [71, 141] on img at bounding box center [62, 137] width 40 height 10
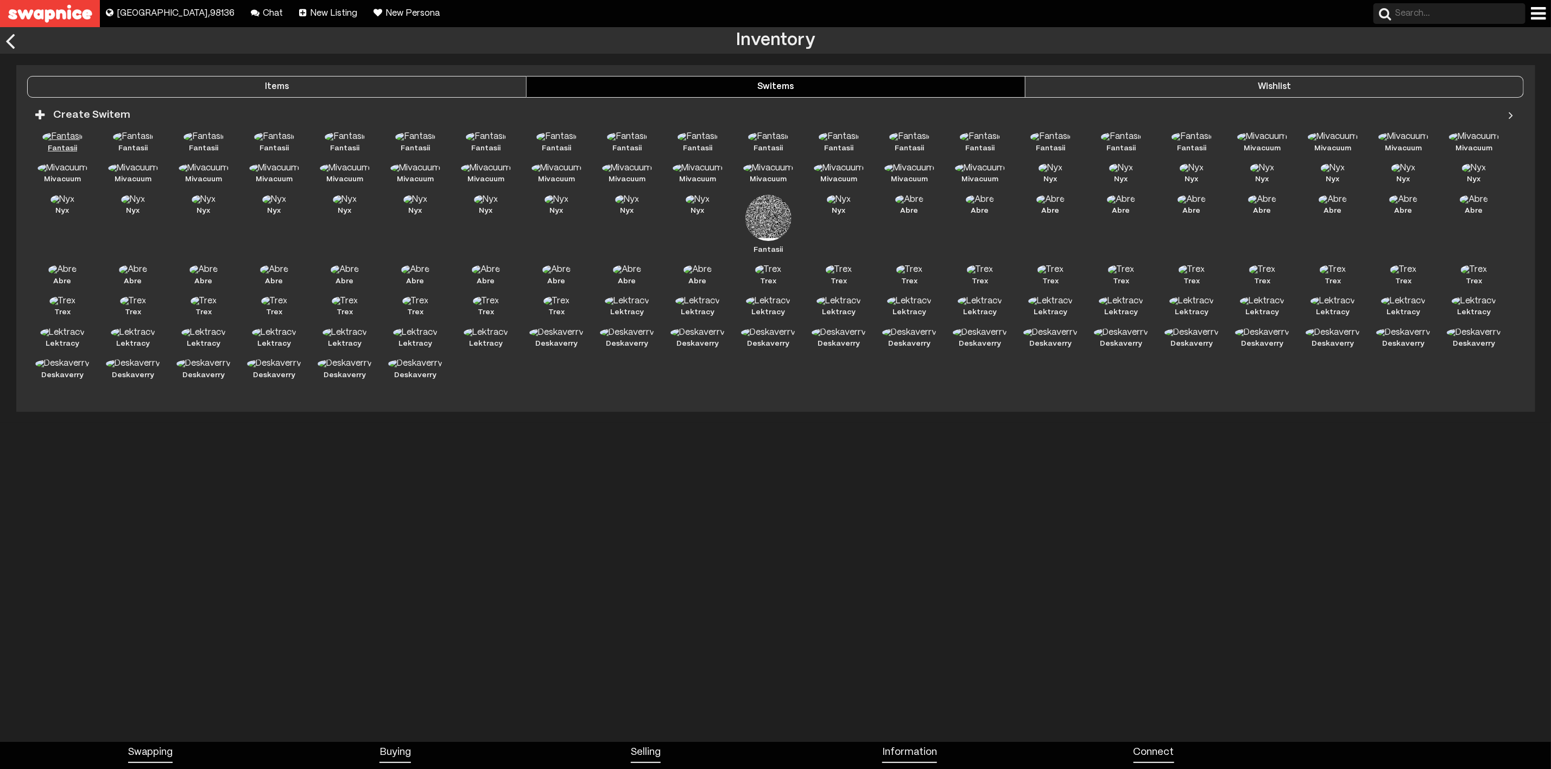
click at [55, 136] on img at bounding box center [62, 137] width 40 height 10
click at [66, 137] on img at bounding box center [62, 137] width 40 height 10
click at [100, 541] on div "Inventory Items Switems Wishlist Estimated Value (NM) $ 20096.38 Item Count 266…" at bounding box center [775, 371] width 1551 height 742
click at [129, 137] on img at bounding box center [133, 137] width 40 height 10
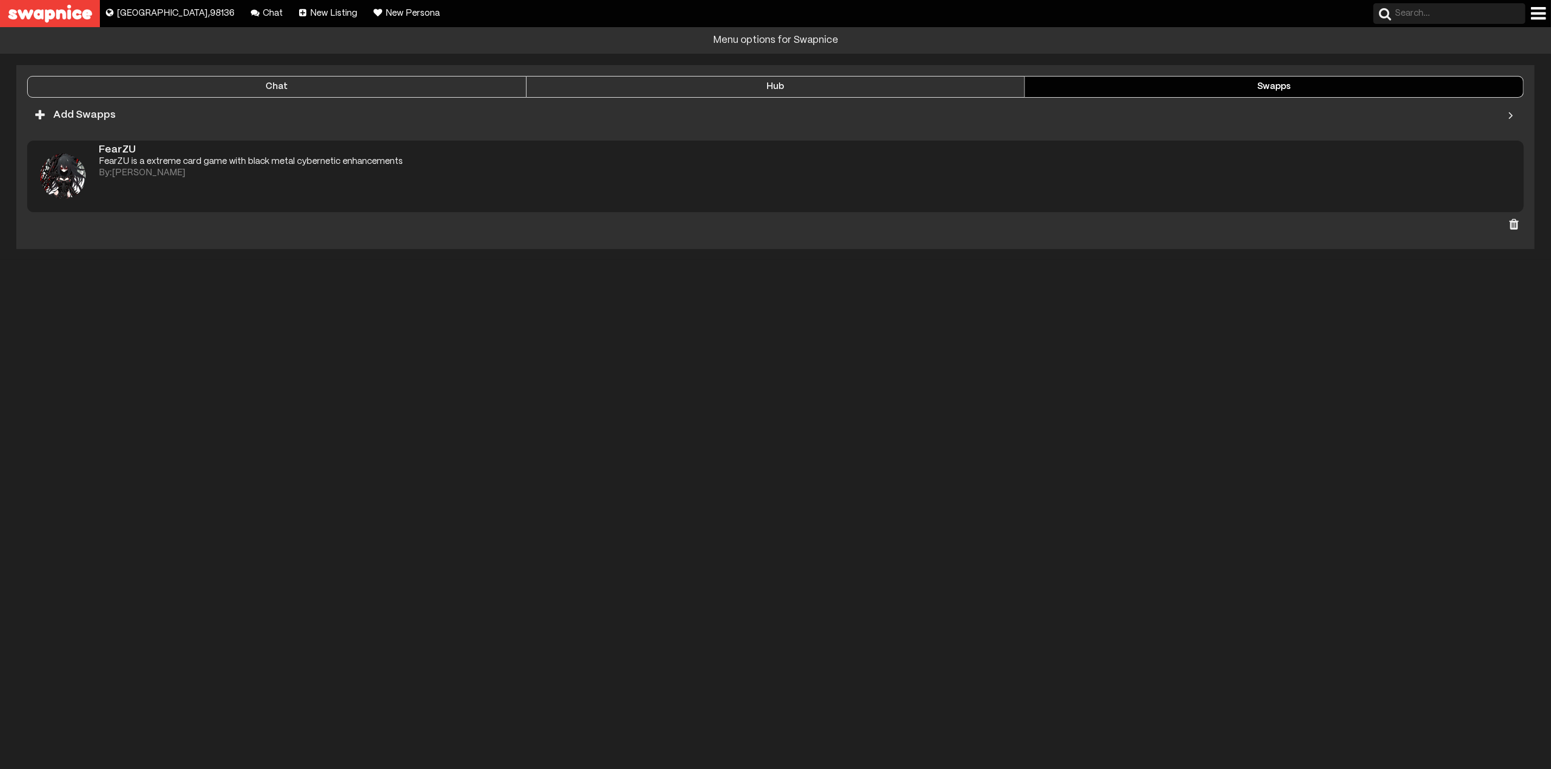
click at [1538, 13] on div at bounding box center [1538, 13] width 15 height 17
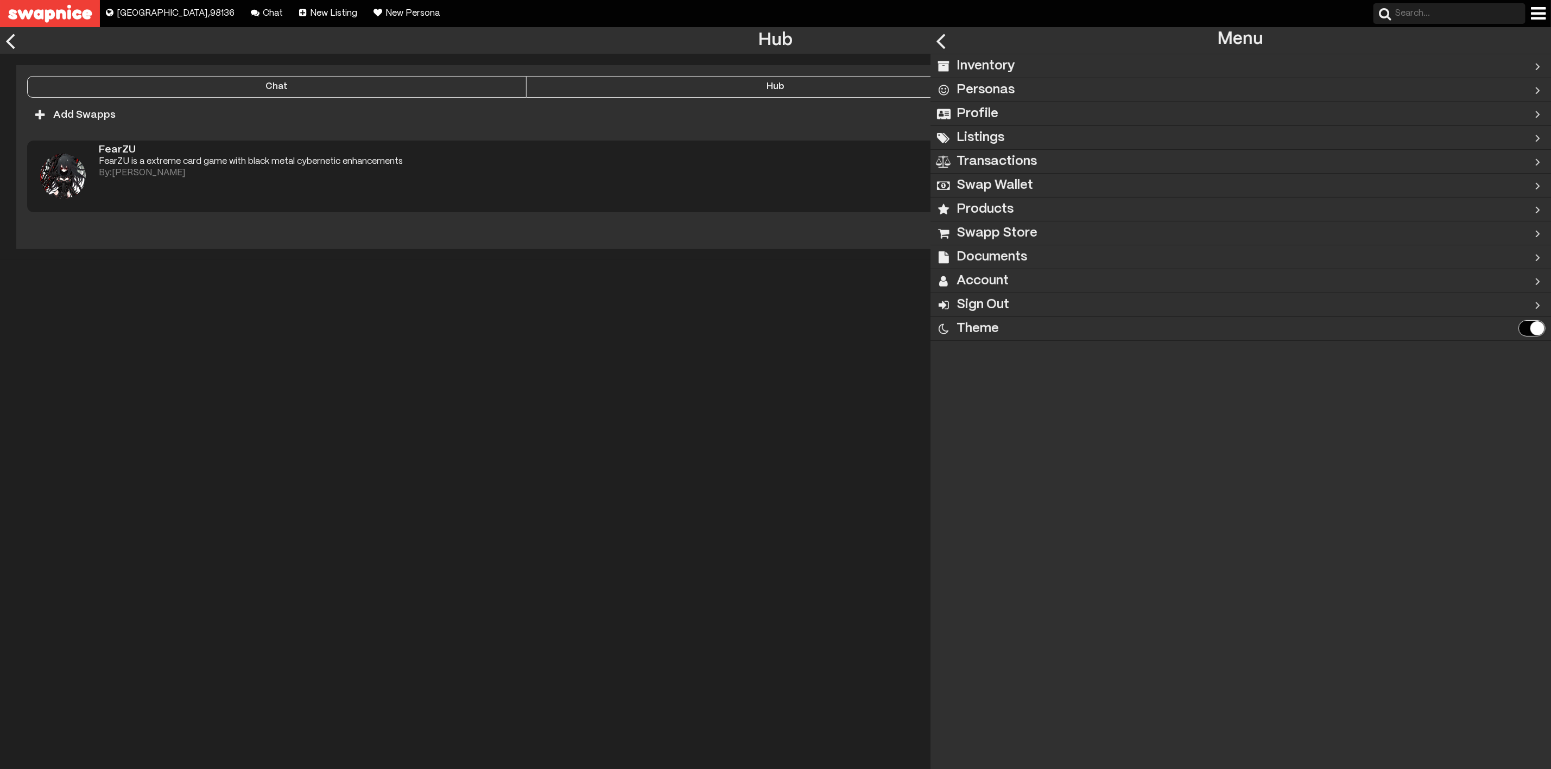
click at [979, 64] on h2 "Inventory" at bounding box center [985, 66] width 59 height 24
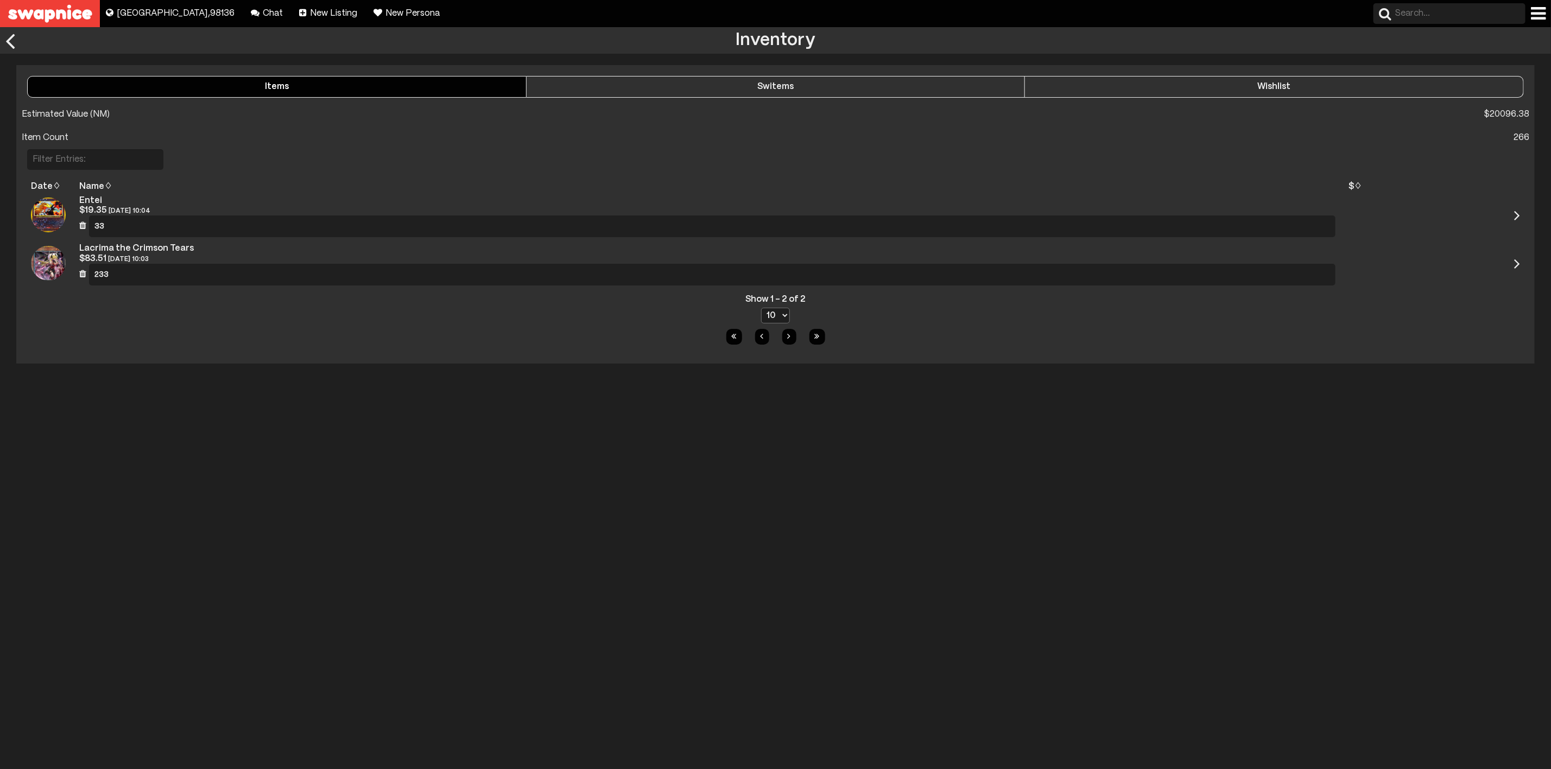
click at [775, 84] on div "Switems" at bounding box center [775, 87] width 498 height 10
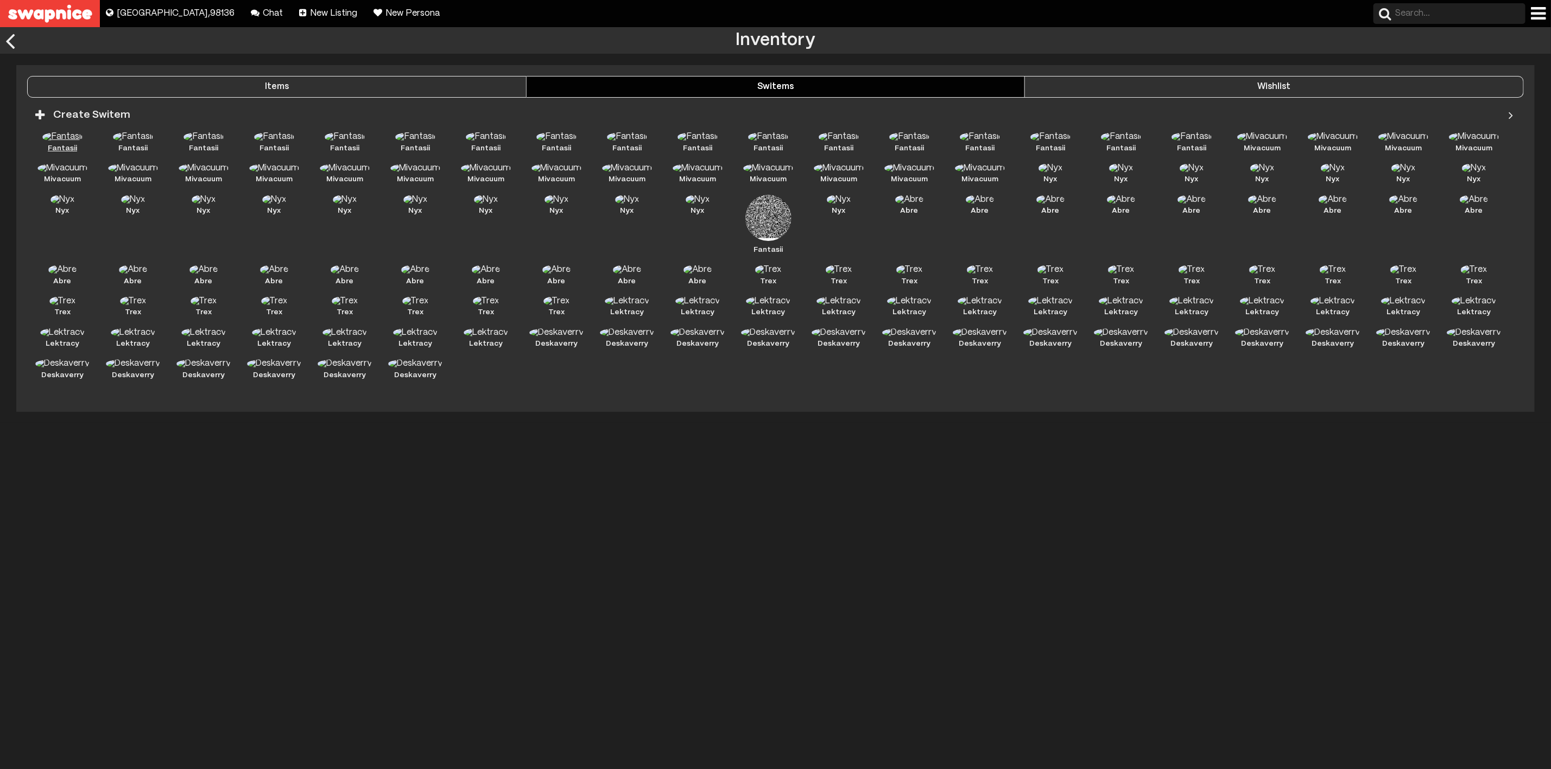
click at [62, 137] on img at bounding box center [62, 137] width 40 height 10
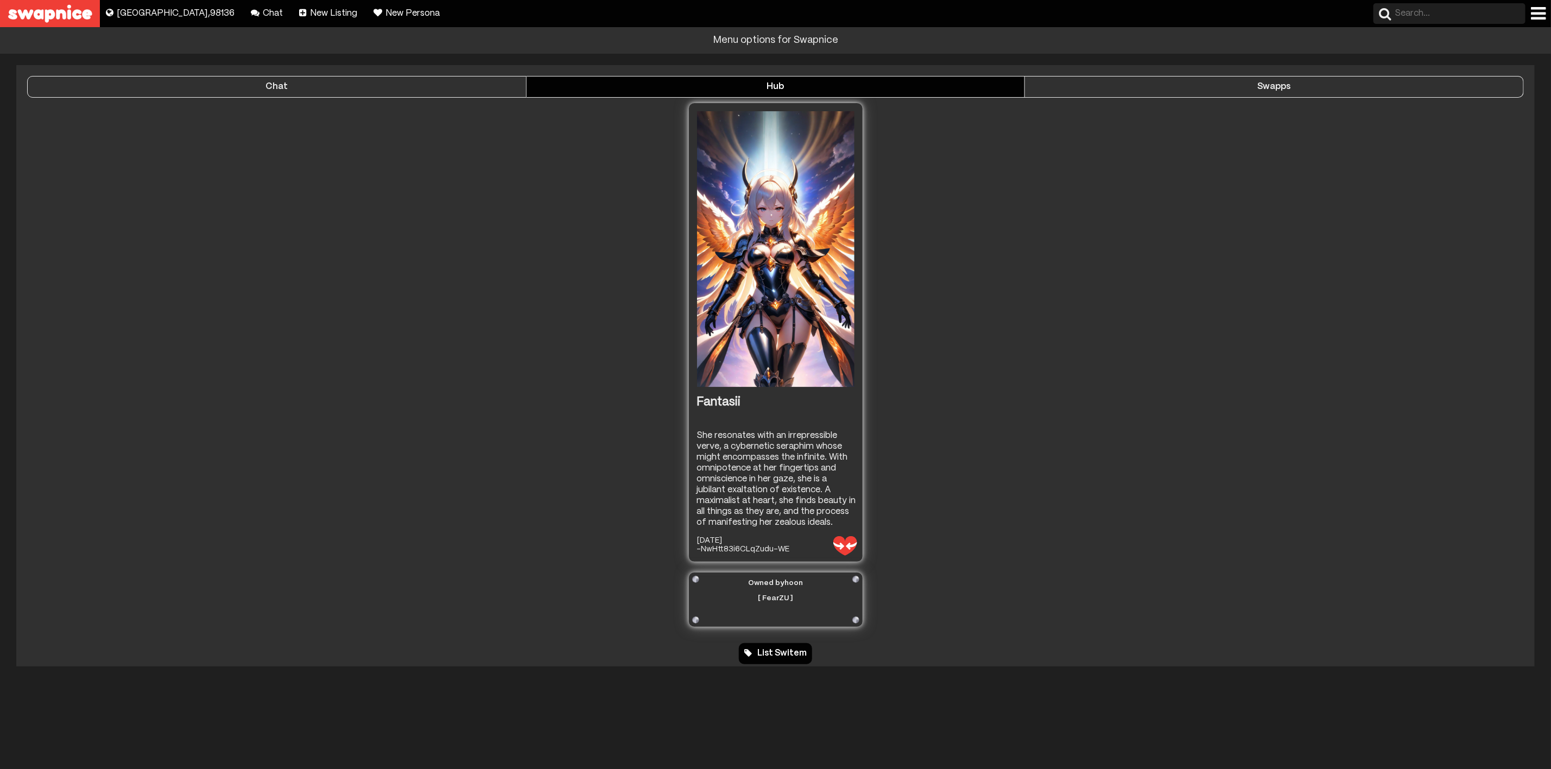
click at [1536, 7] on div at bounding box center [1538, 13] width 15 height 17
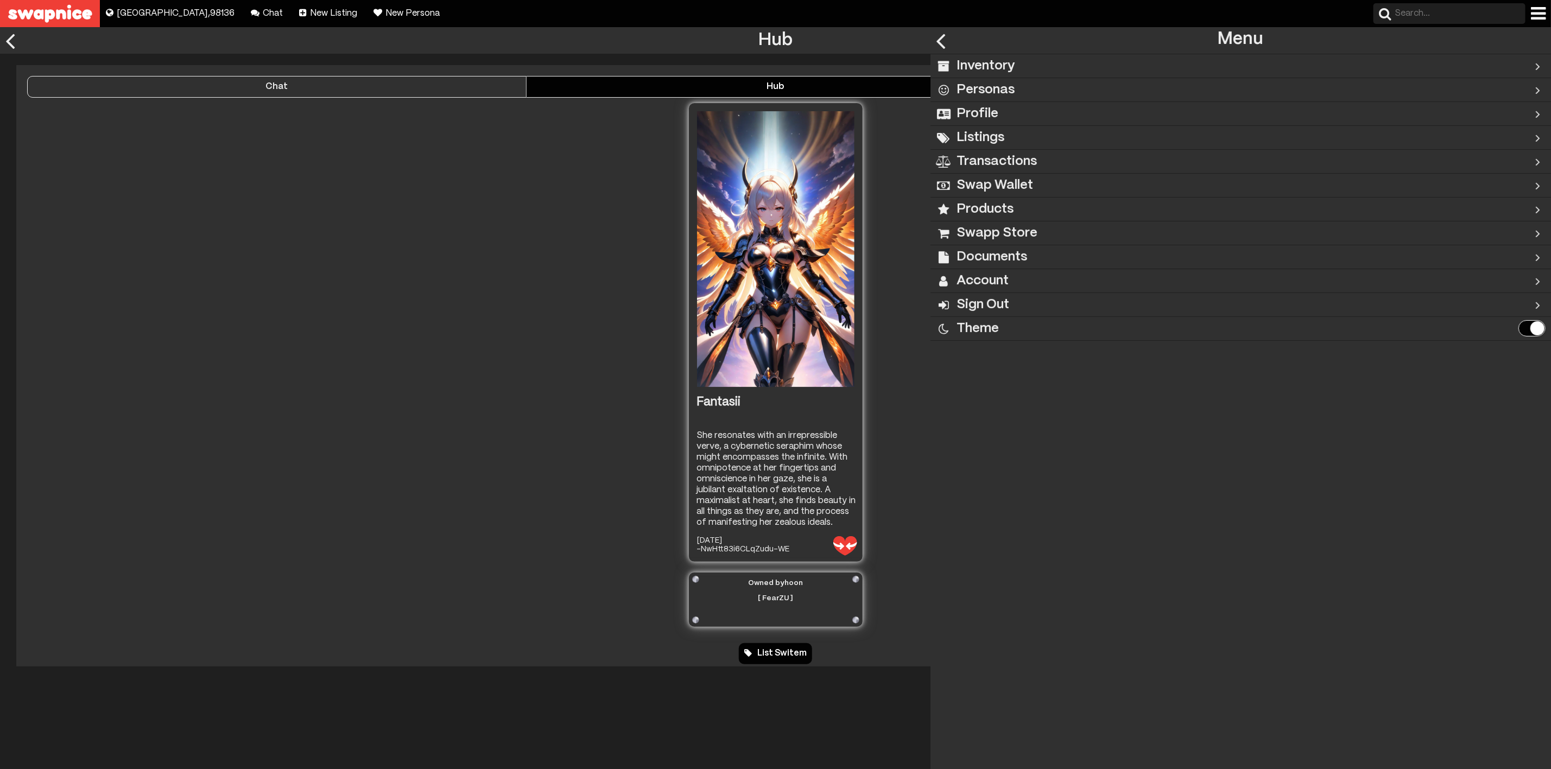
click at [1008, 228] on h2 "Swapp Store" at bounding box center [996, 233] width 81 height 24
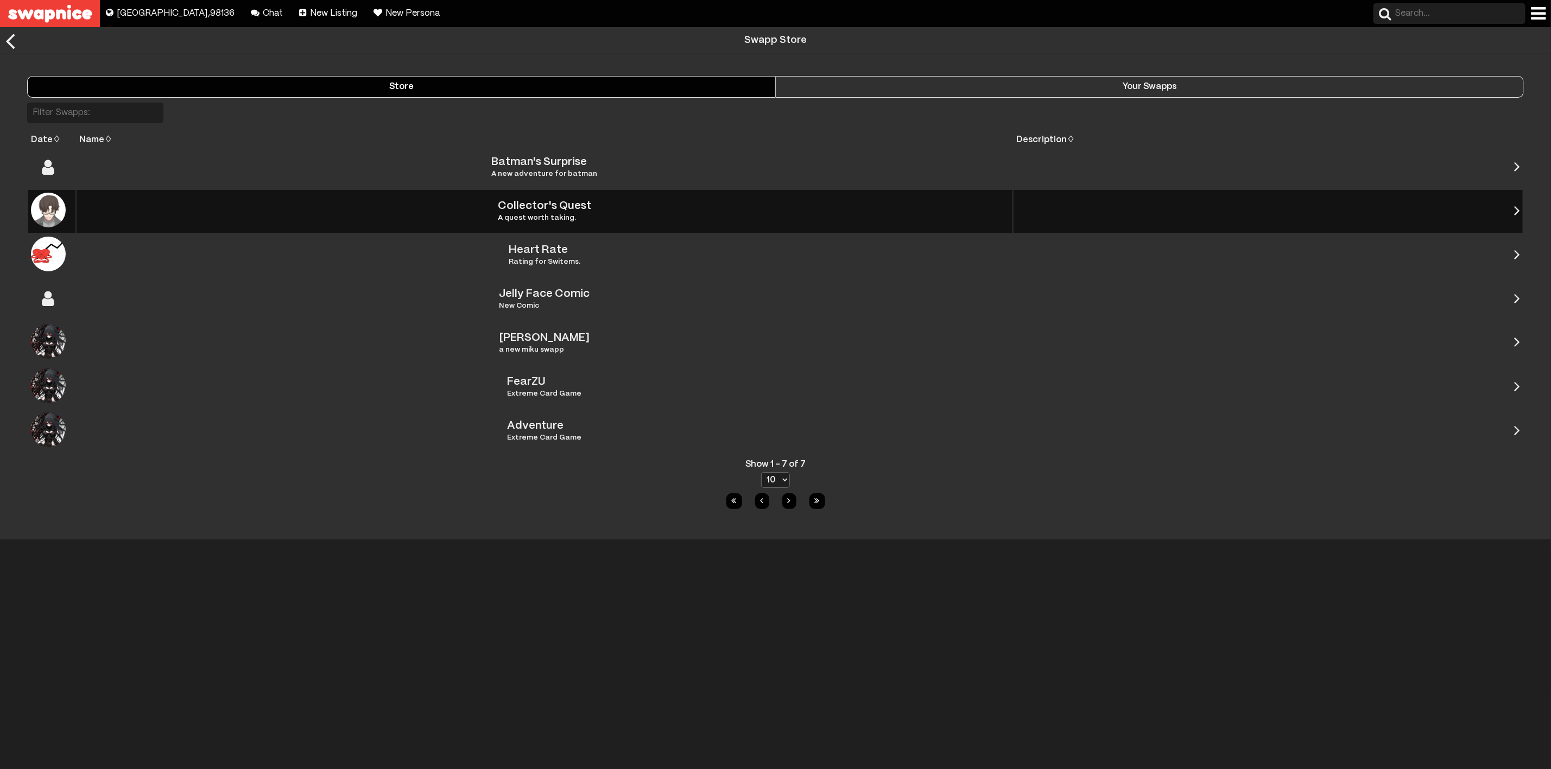
click at [757, 217] on div "Collector's Quest A quest worth taking." at bounding box center [544, 211] width 930 height 21
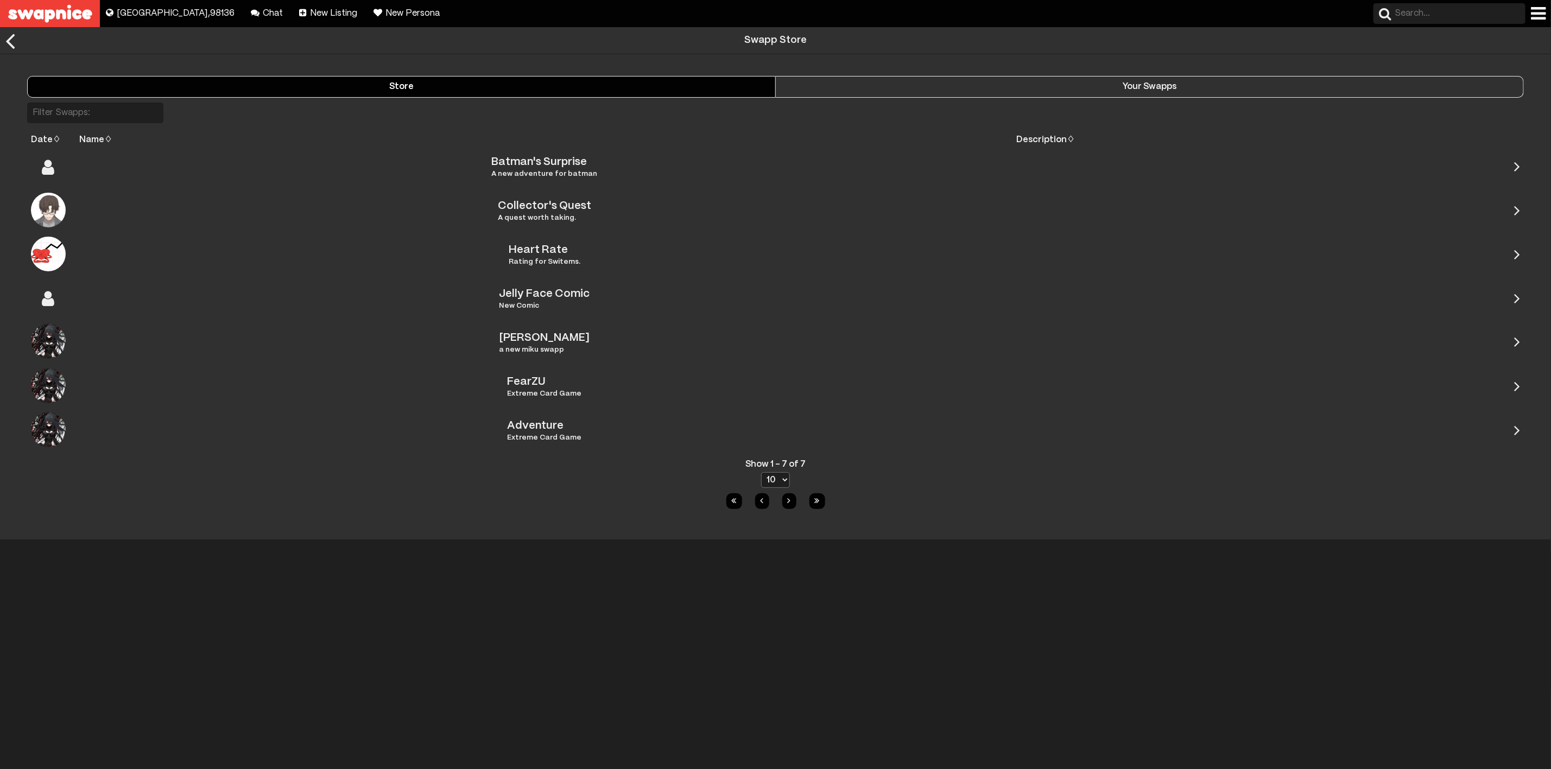
click at [1109, 84] on div "Your Swapps" at bounding box center [1149, 87] width 747 height 10
